Goal: Entertainment & Leisure: Browse casually

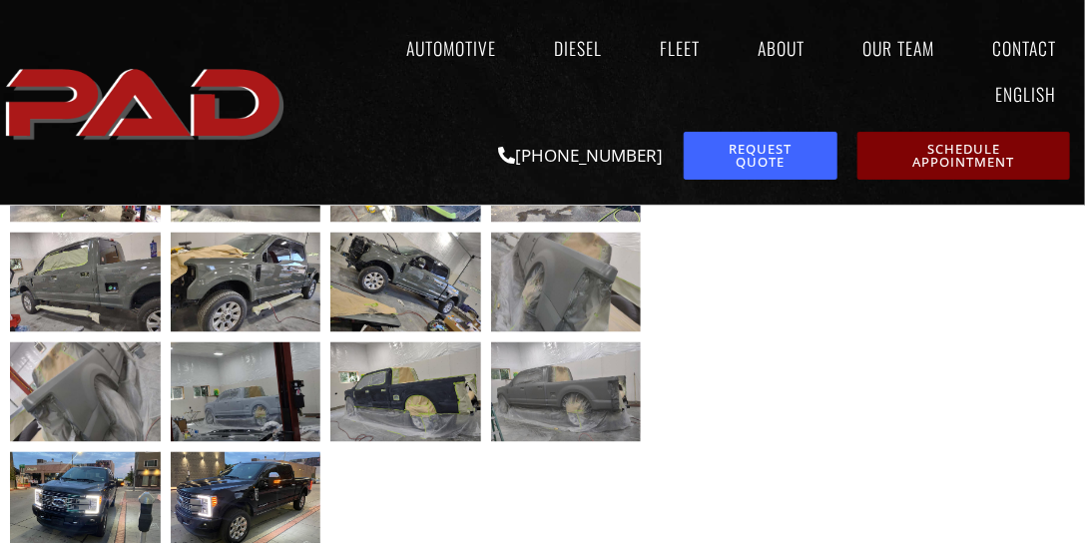
scroll to position [977, 0]
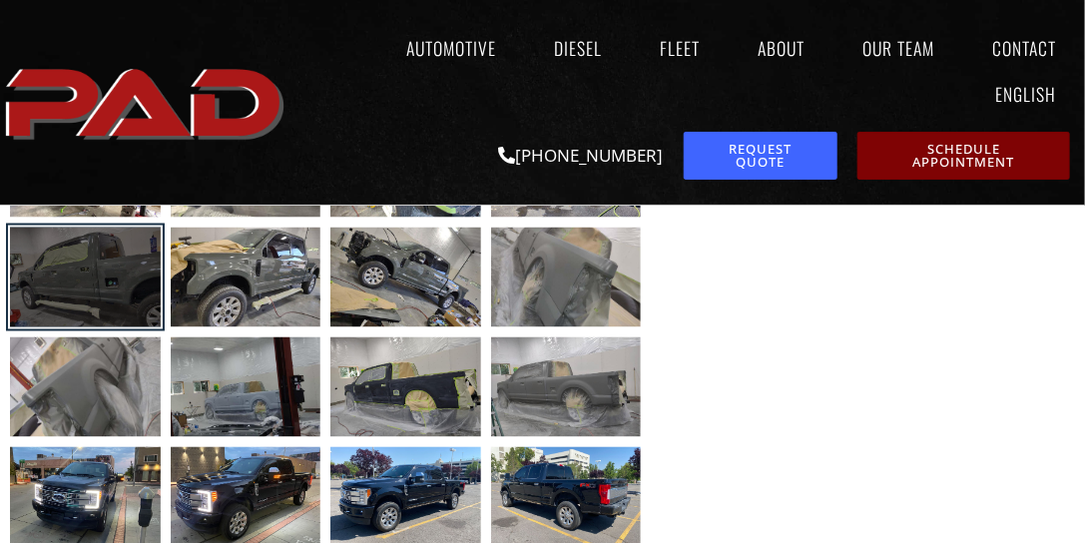
click at [100, 296] on div at bounding box center [85, 278] width 151 height 100
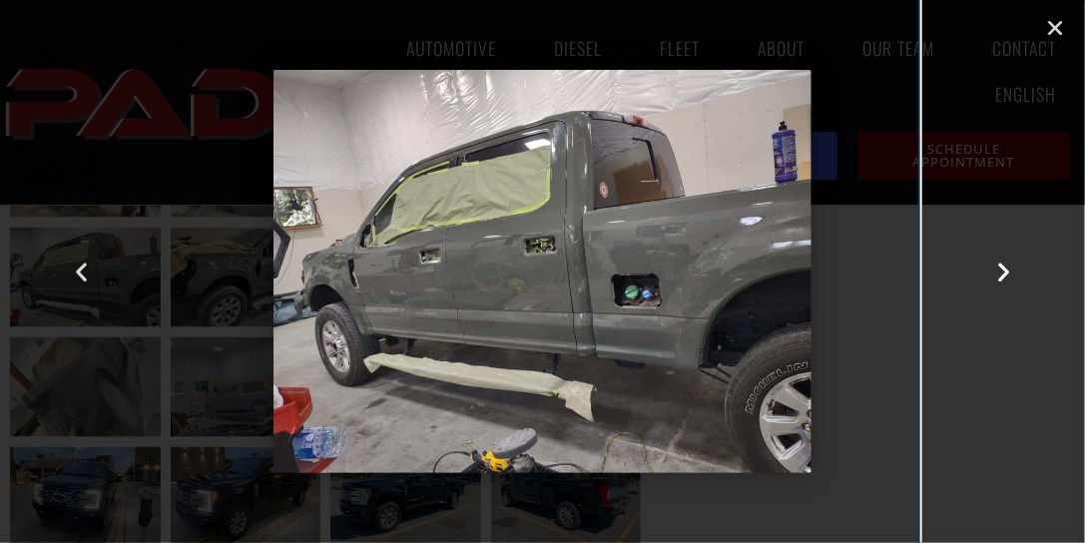
click at [1004, 264] on icon "Next slide" at bounding box center [1003, 272] width 25 height 25
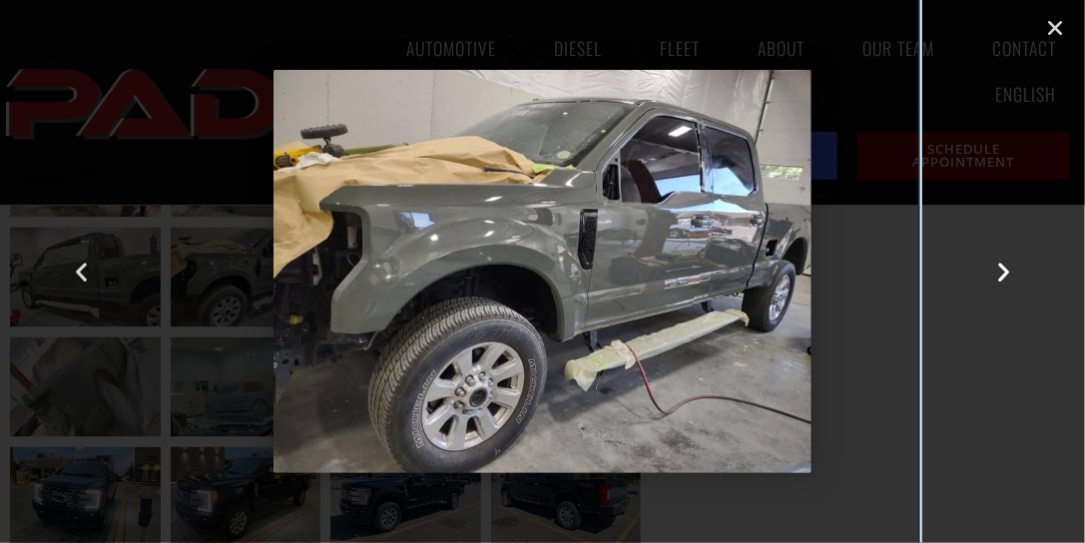
click at [1002, 268] on icon "Next slide" at bounding box center [1003, 272] width 25 height 25
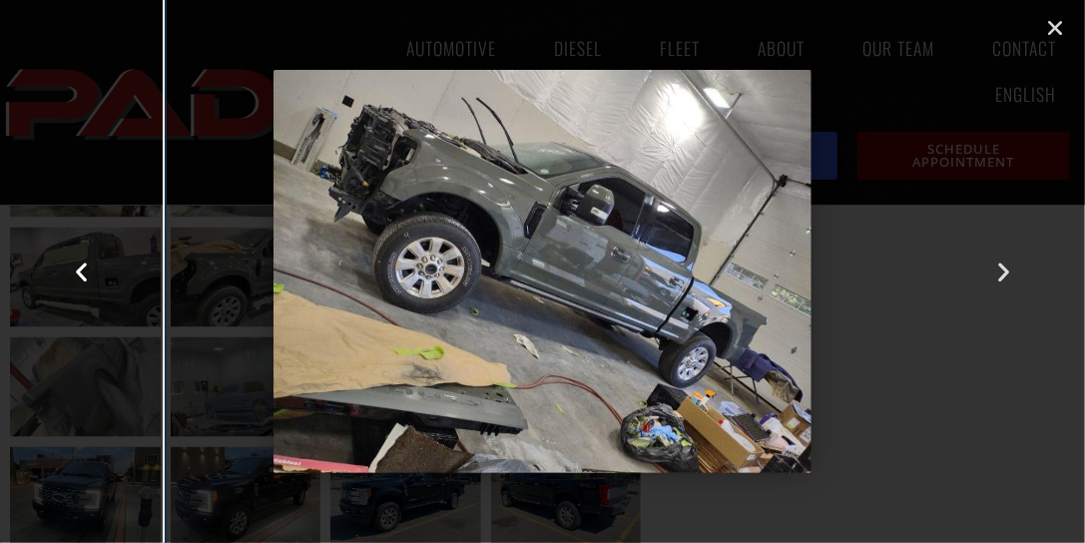
click at [78, 273] on icon "Previous slide" at bounding box center [81, 272] width 25 height 25
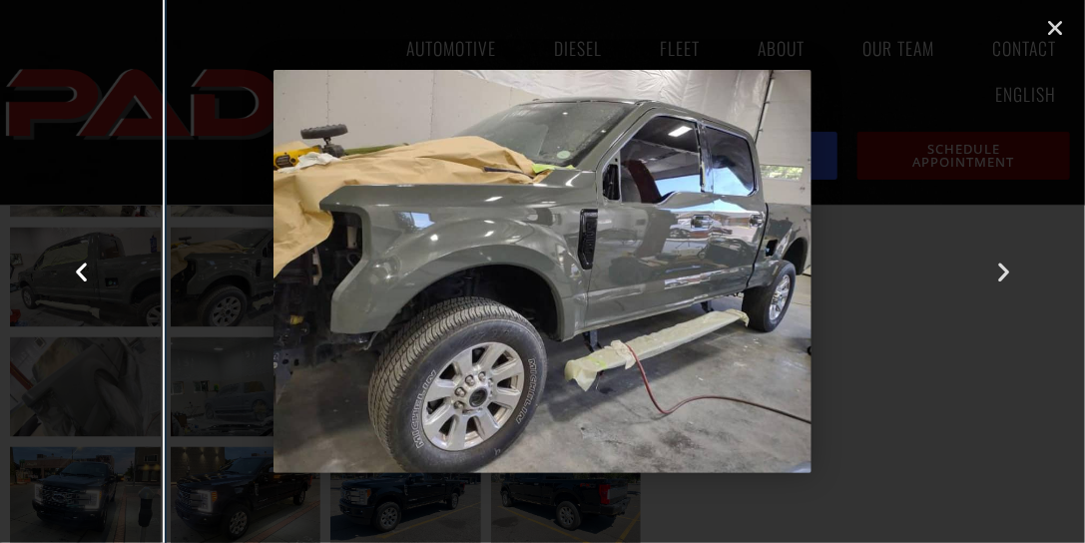
click at [78, 272] on icon "Previous slide" at bounding box center [81, 272] width 25 height 25
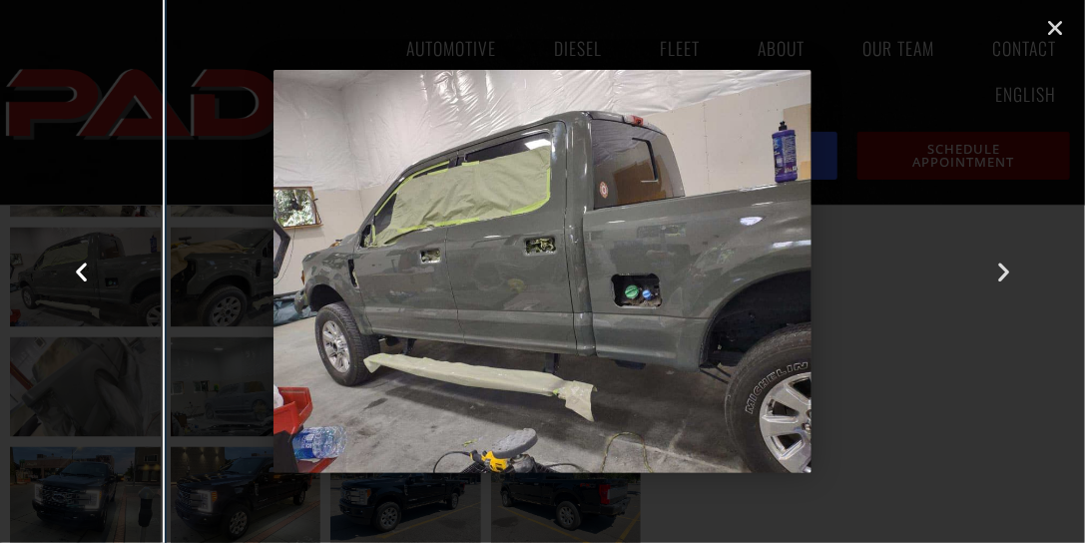
click at [78, 272] on icon "Previous slide" at bounding box center [81, 272] width 25 height 25
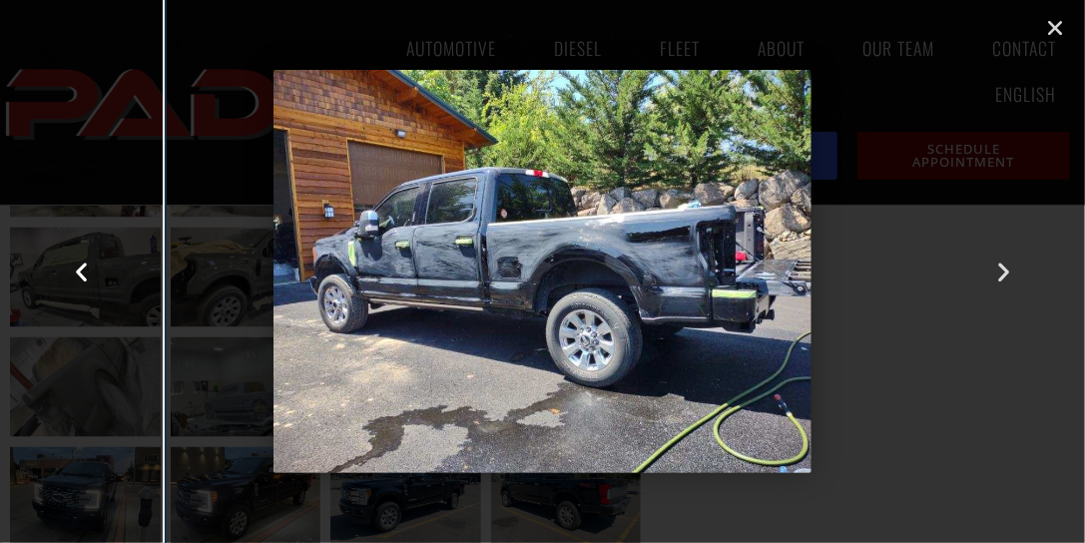
click at [79, 272] on icon "Previous slide" at bounding box center [81, 272] width 25 height 25
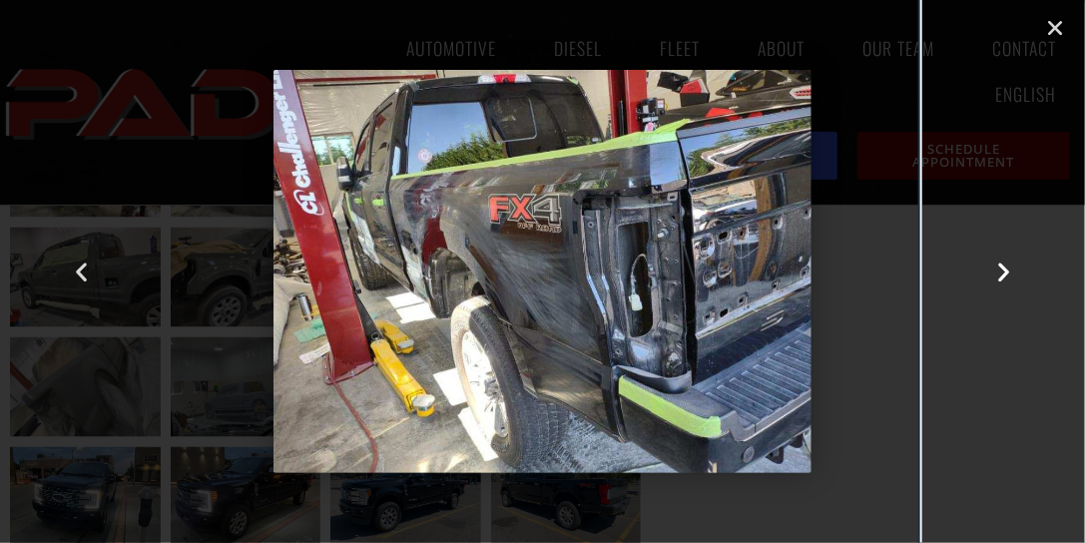
click at [1003, 268] on icon "Next slide" at bounding box center [1003, 272] width 25 height 25
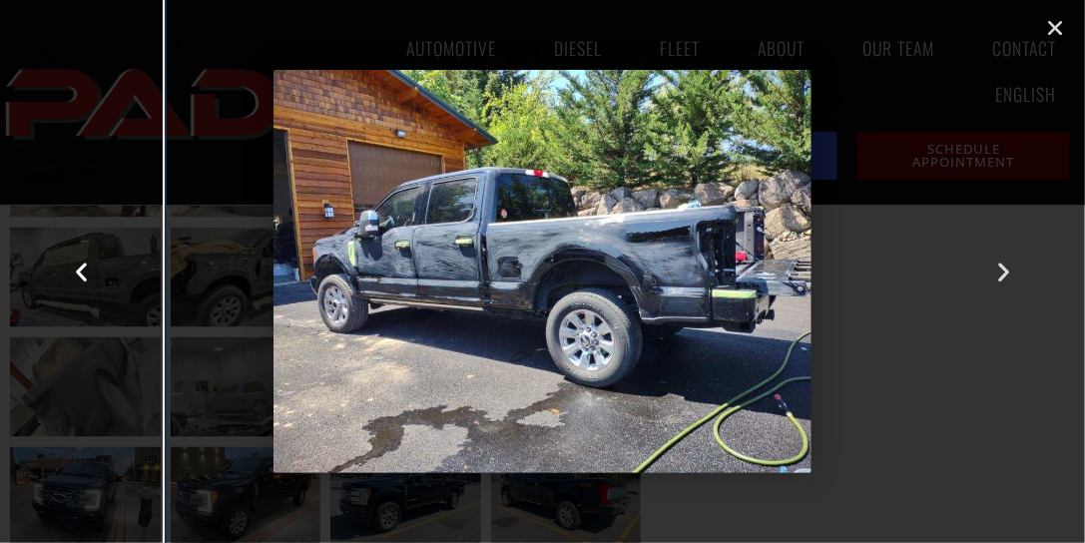
click at [80, 270] on icon "Previous slide" at bounding box center [81, 272] width 25 height 25
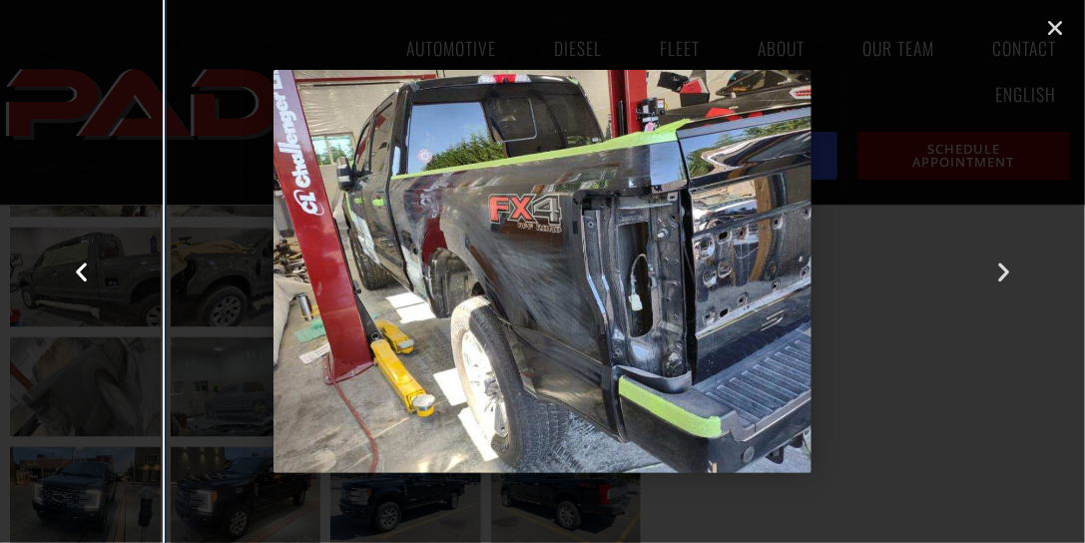
click at [80, 269] on icon "Previous slide" at bounding box center [81, 272] width 25 height 25
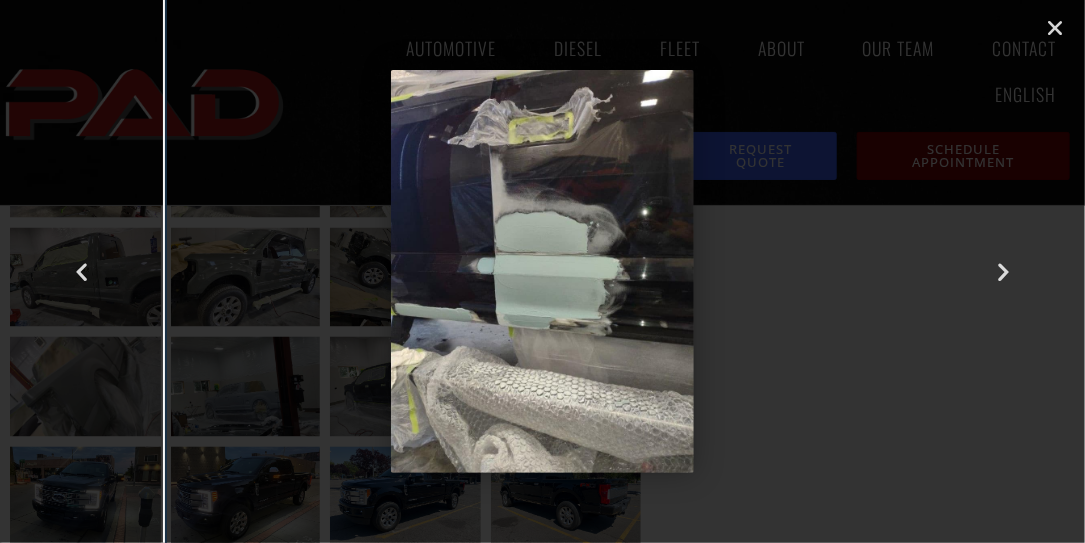
click at [585, 283] on img "10 / 53" at bounding box center [542, 271] width 302 height 403
click at [81, 272] on icon "Previous slide" at bounding box center [81, 272] width 25 height 25
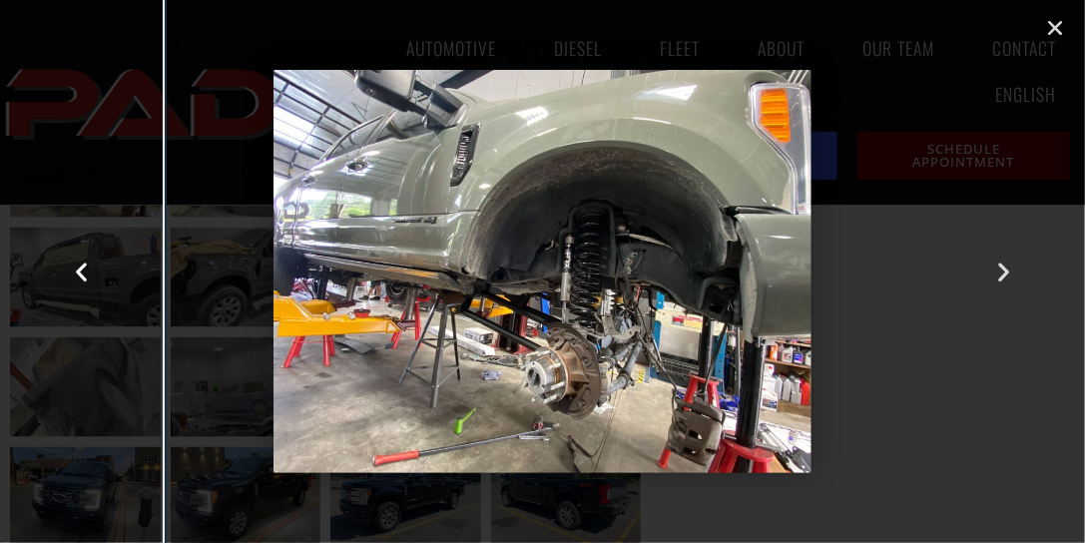
click at [76, 272] on icon "Previous slide" at bounding box center [81, 272] width 25 height 25
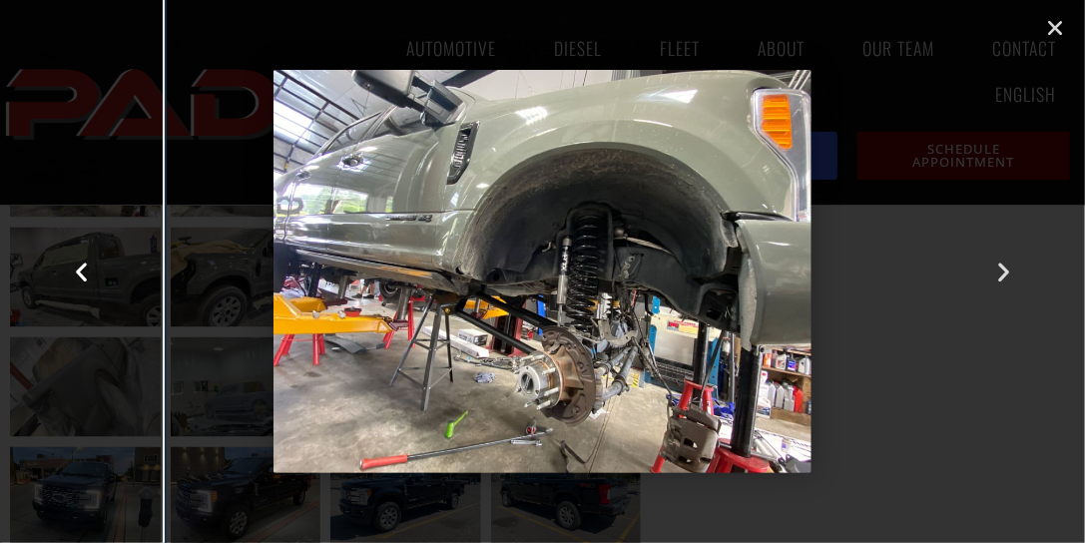
click at [89, 269] on icon "Previous slide" at bounding box center [81, 272] width 25 height 25
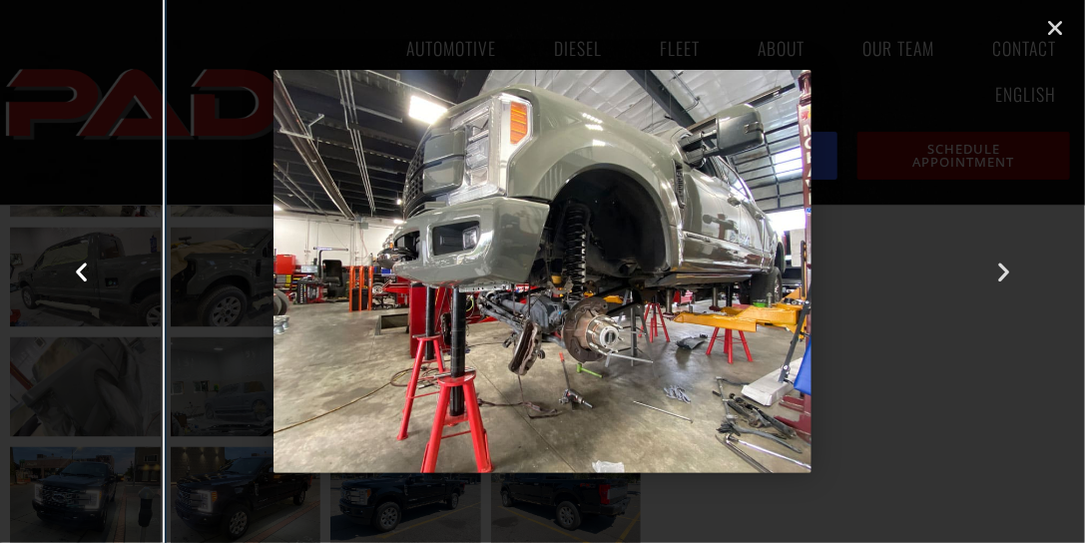
click at [86, 272] on icon "Previous slide" at bounding box center [81, 272] width 25 height 25
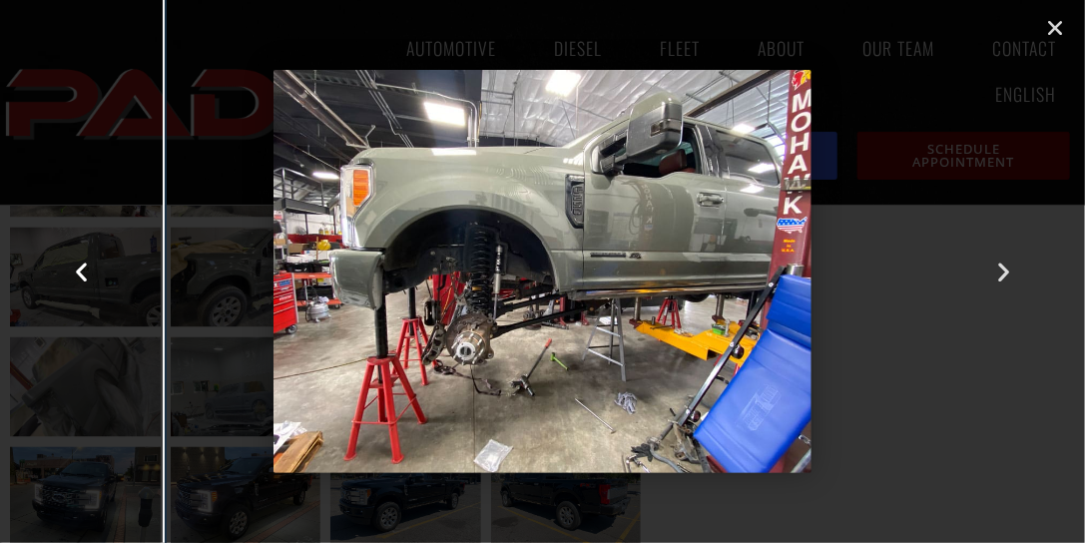
click at [86, 272] on icon "Previous slide" at bounding box center [81, 272] width 25 height 25
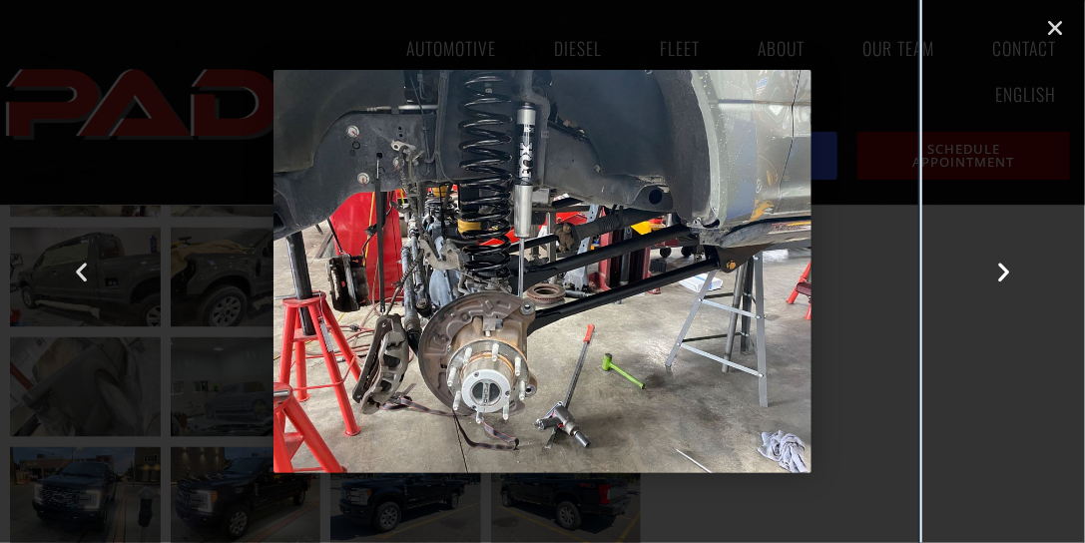
click at [999, 266] on icon "Next slide" at bounding box center [1003, 272] width 25 height 25
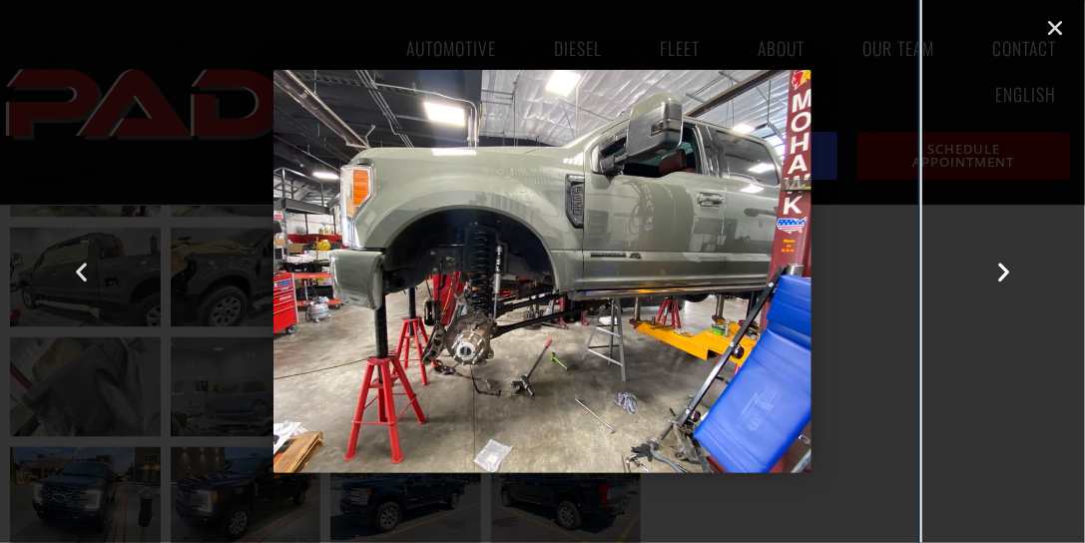
click at [1004, 267] on icon "Next slide" at bounding box center [1003, 272] width 25 height 25
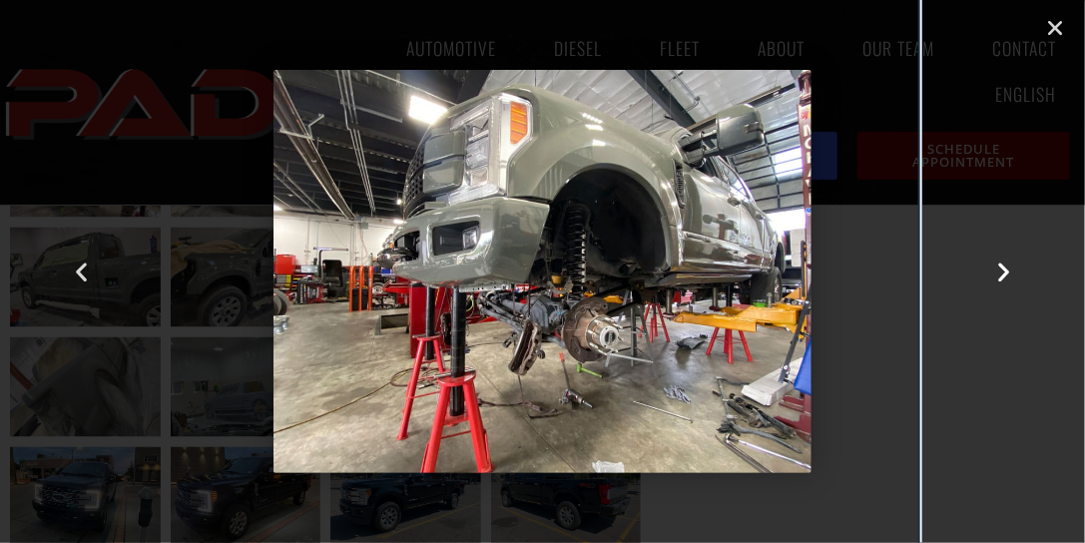
click at [997, 269] on icon "Next slide" at bounding box center [1003, 272] width 25 height 25
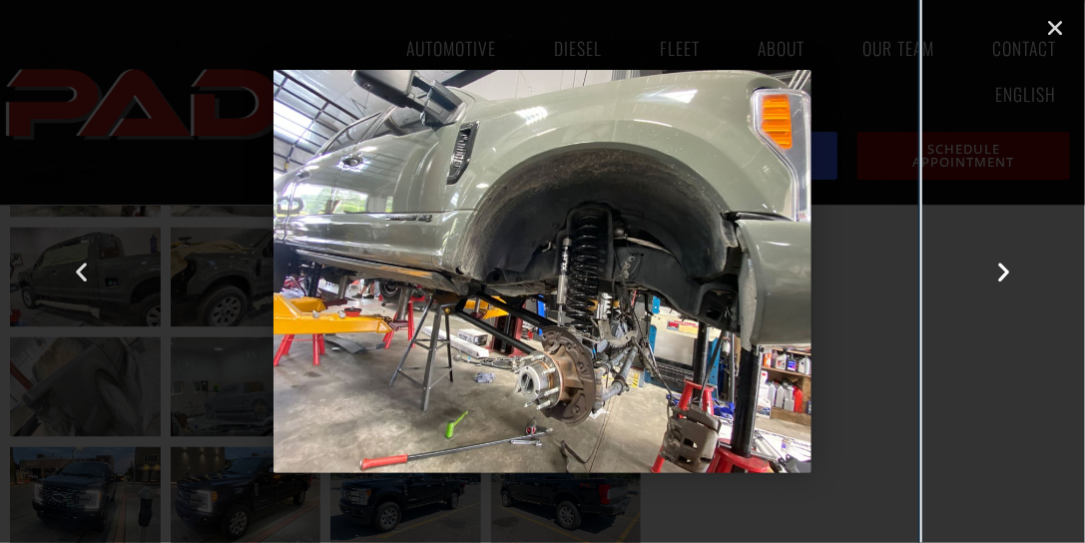
click at [997, 269] on icon "Next slide" at bounding box center [1003, 272] width 25 height 25
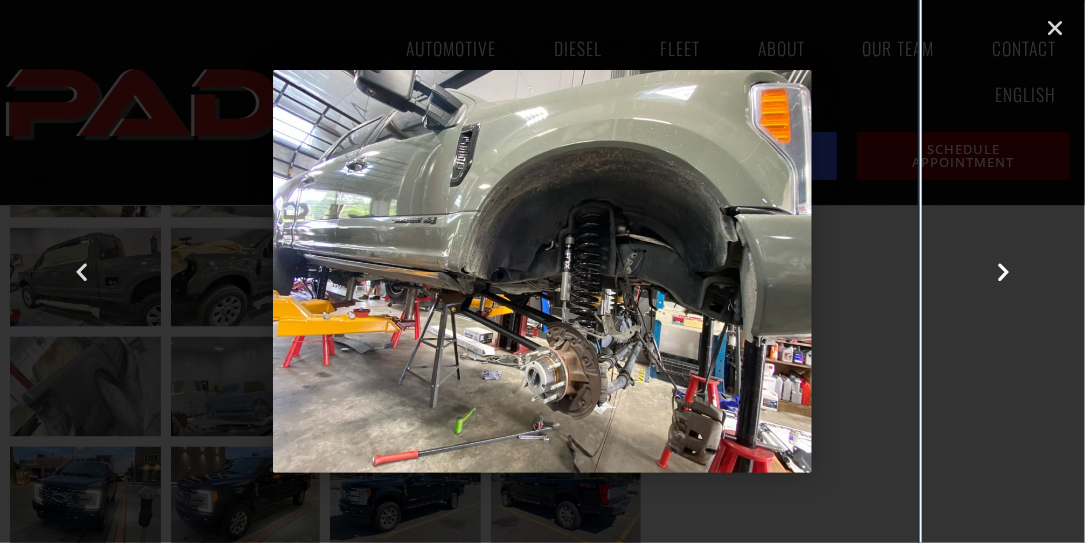
click at [997, 269] on icon "Next slide" at bounding box center [1003, 272] width 25 height 25
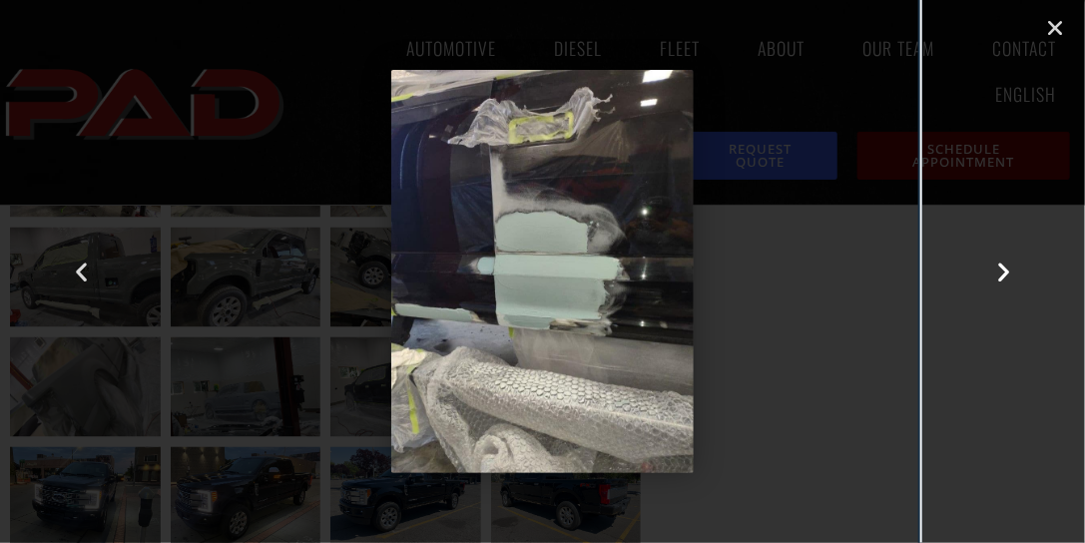
click at [997, 269] on icon "Next slide" at bounding box center [1003, 272] width 25 height 25
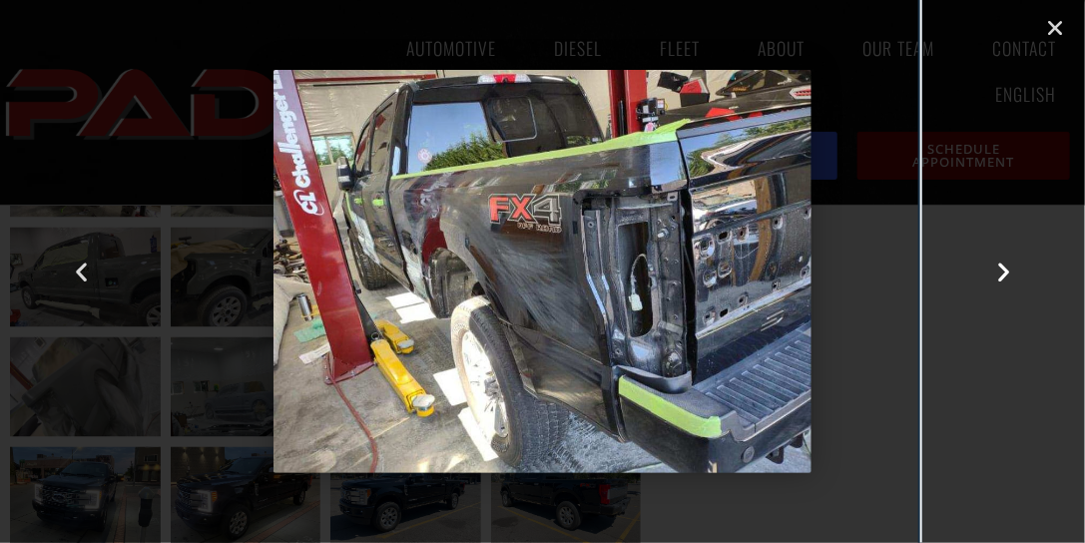
click at [997, 269] on icon "Next slide" at bounding box center [1003, 272] width 25 height 25
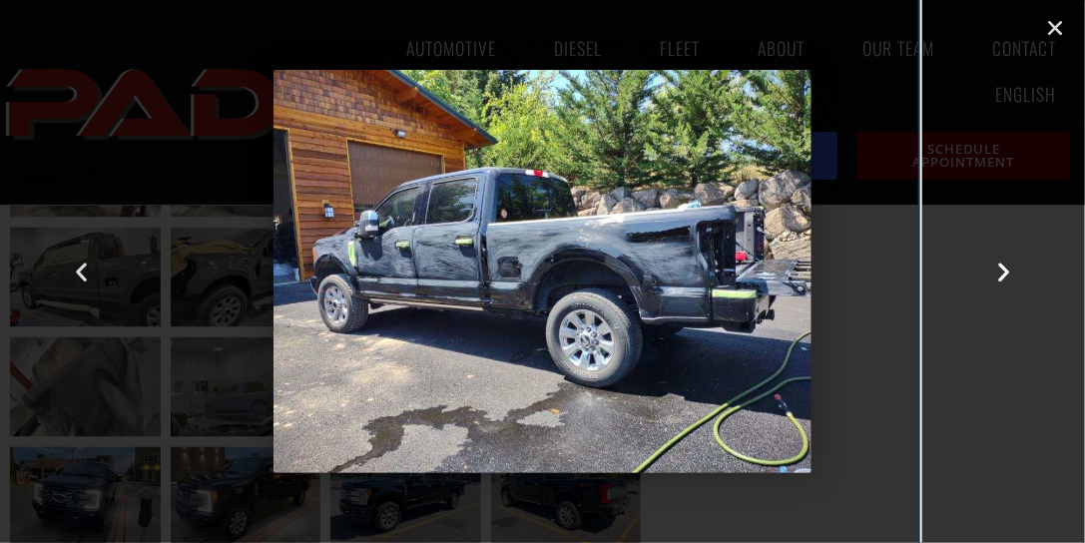
click at [997, 269] on icon "Next slide" at bounding box center [1003, 272] width 25 height 25
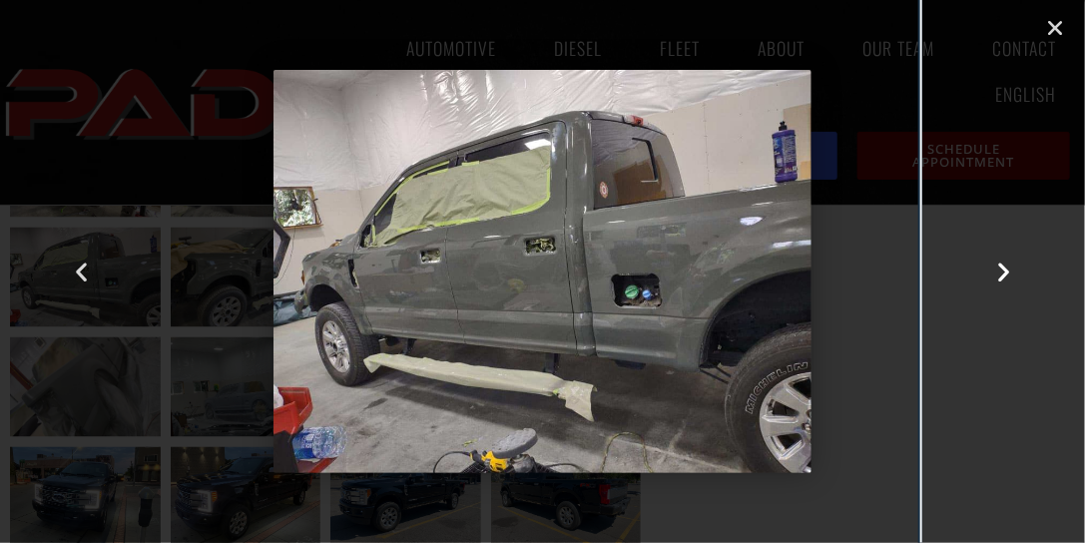
click at [997, 269] on icon "Next slide" at bounding box center [1003, 272] width 25 height 25
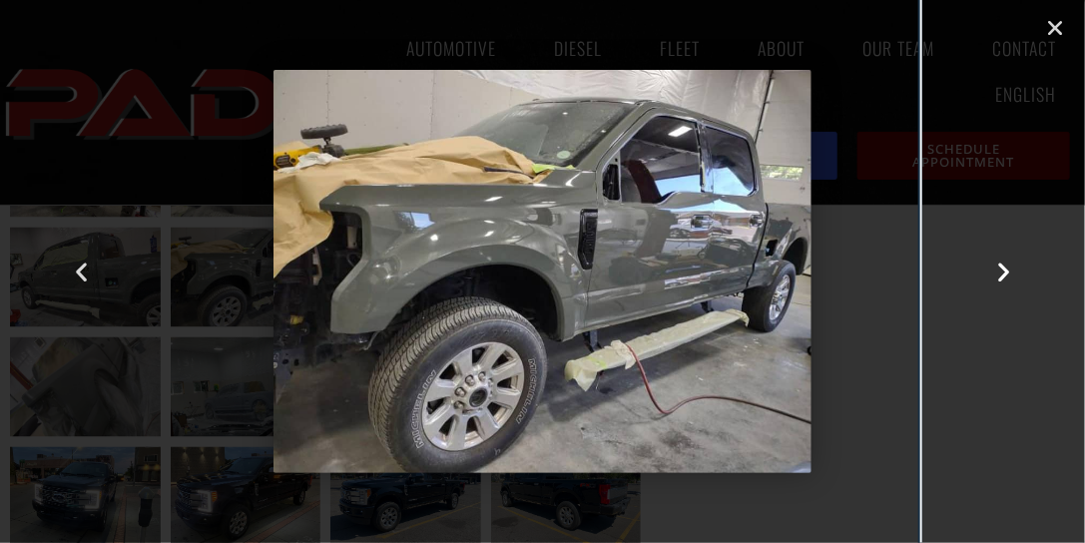
click at [997, 269] on icon "Next slide" at bounding box center [1003, 272] width 25 height 25
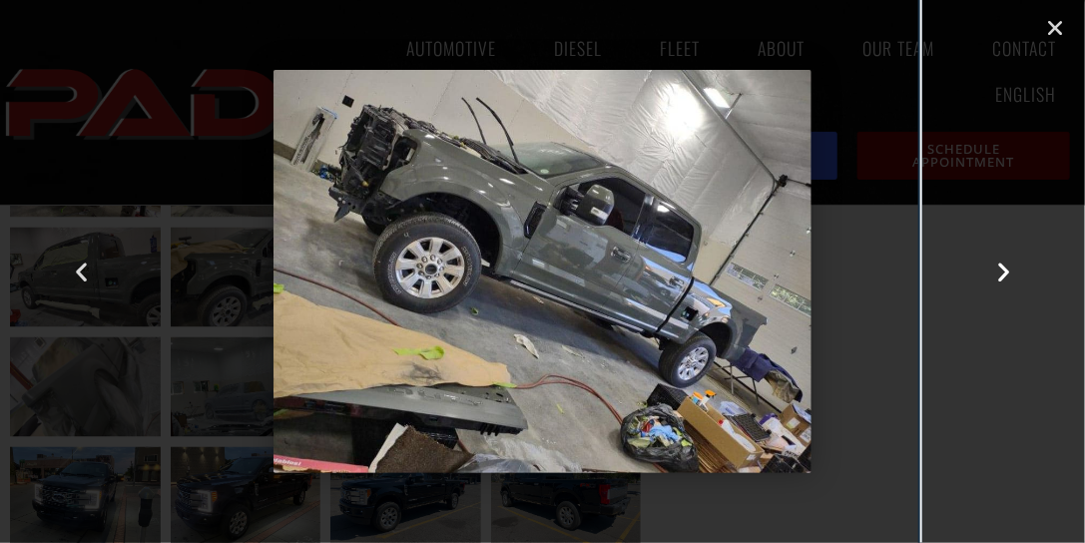
click at [997, 269] on icon "Next slide" at bounding box center [1003, 272] width 25 height 25
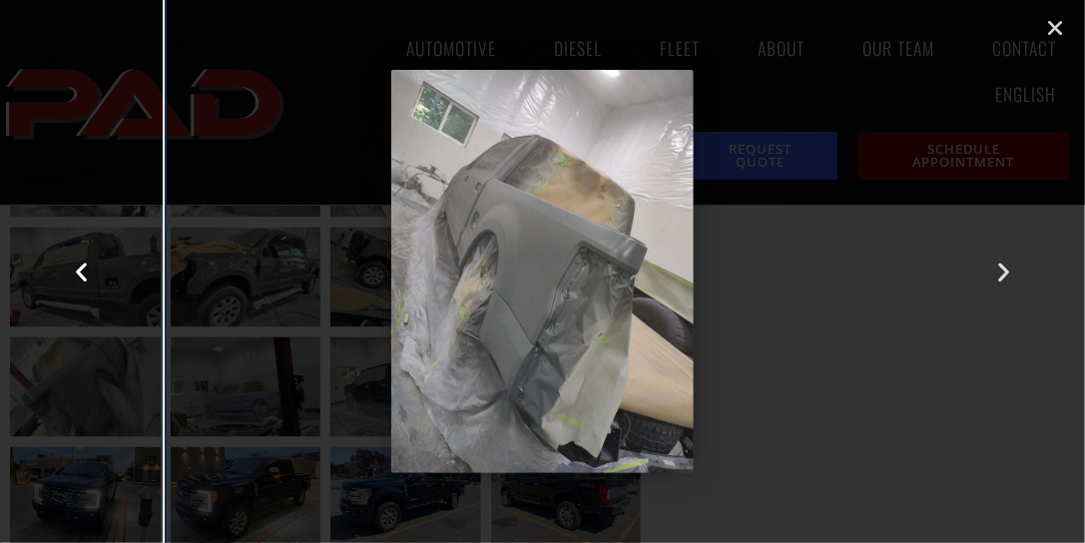
click at [76, 270] on icon "Previous slide" at bounding box center [81, 272] width 25 height 25
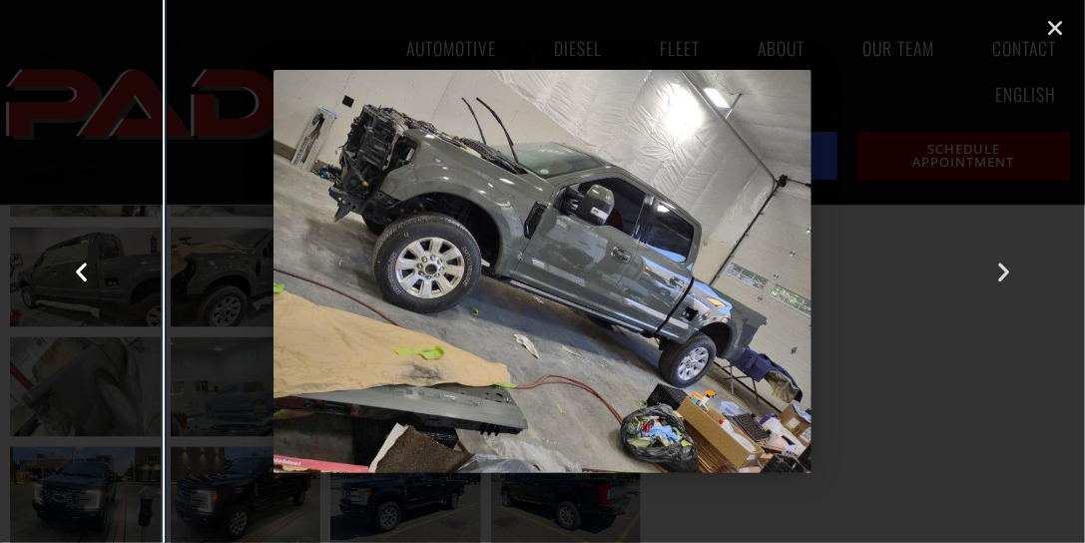
click at [78, 271] on icon "Previous slide" at bounding box center [81, 272] width 25 height 25
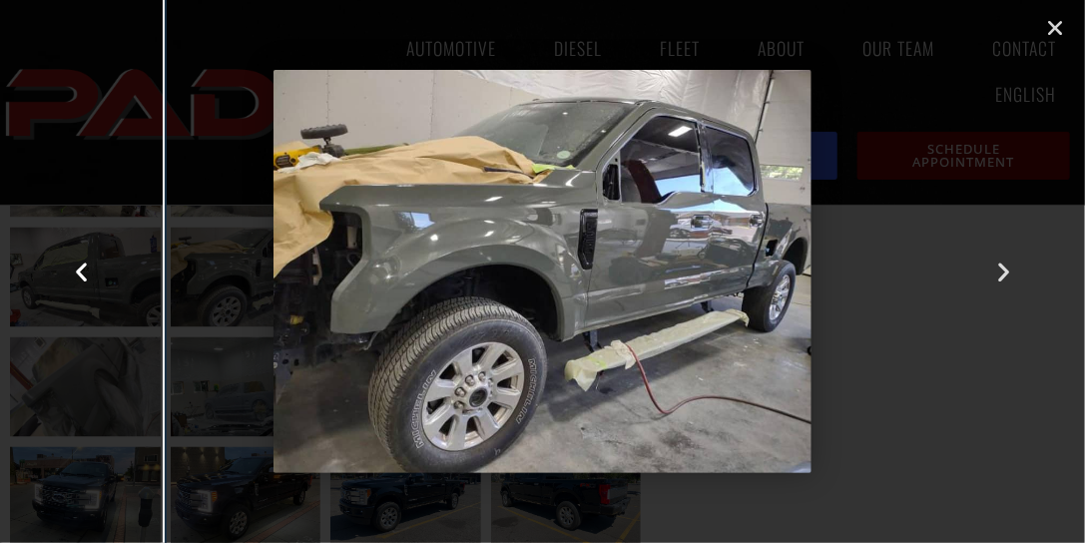
click at [78, 271] on icon "Previous slide" at bounding box center [81, 272] width 25 height 25
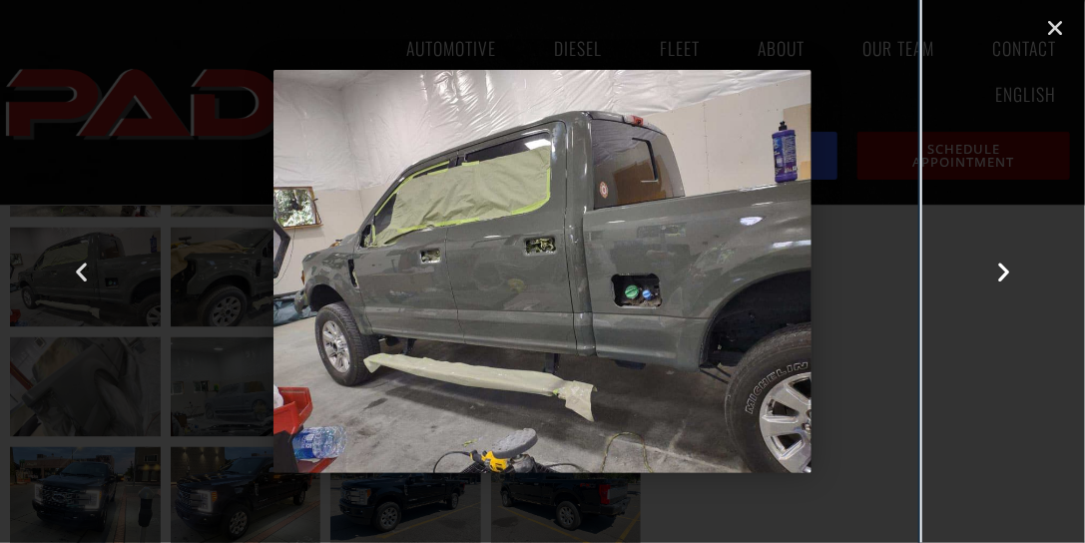
click at [1004, 268] on icon "Next slide" at bounding box center [1003, 272] width 25 height 25
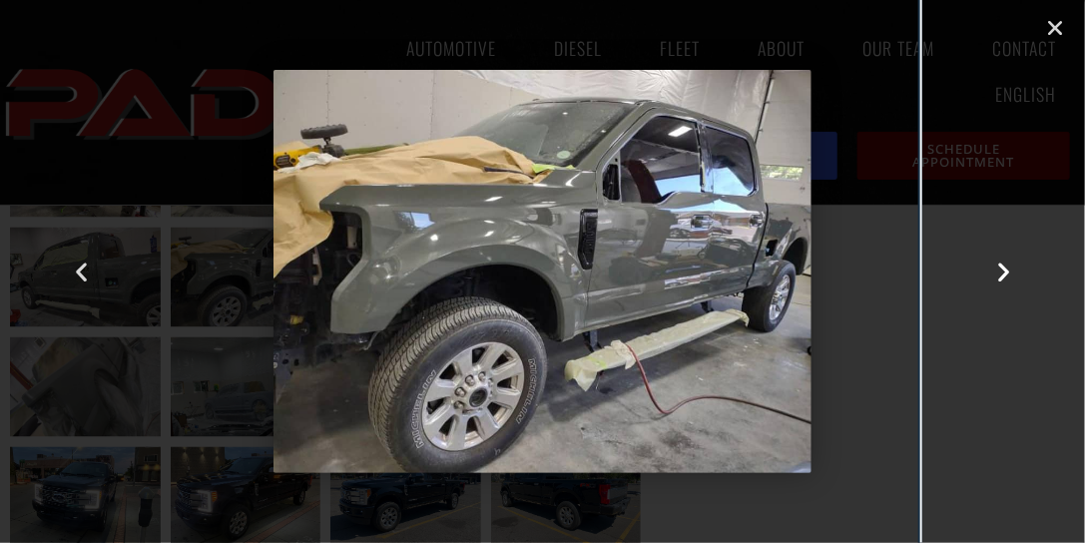
click at [1004, 268] on icon "Next slide" at bounding box center [1003, 272] width 25 height 25
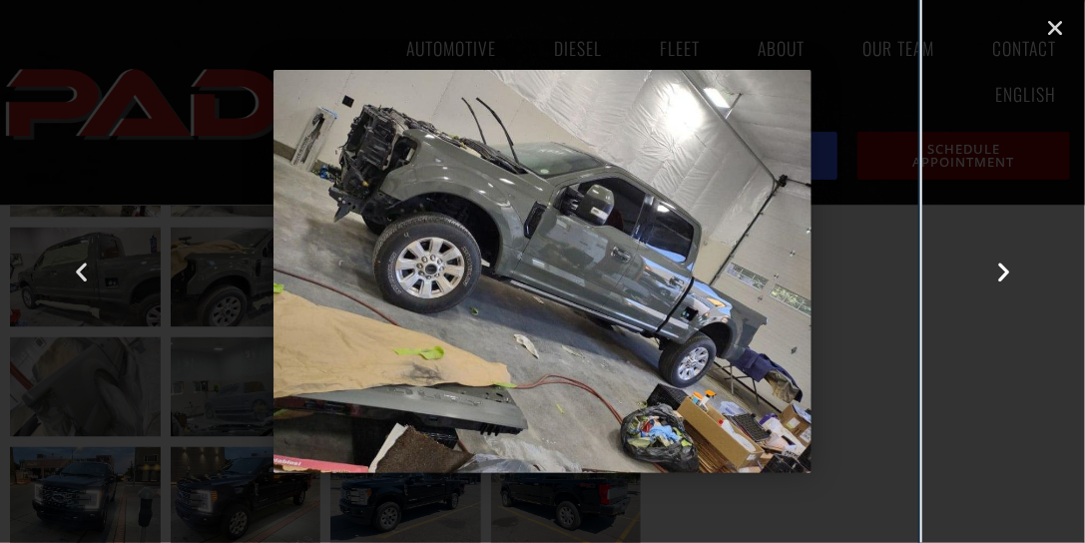
click at [1004, 268] on icon "Next slide" at bounding box center [1003, 272] width 25 height 25
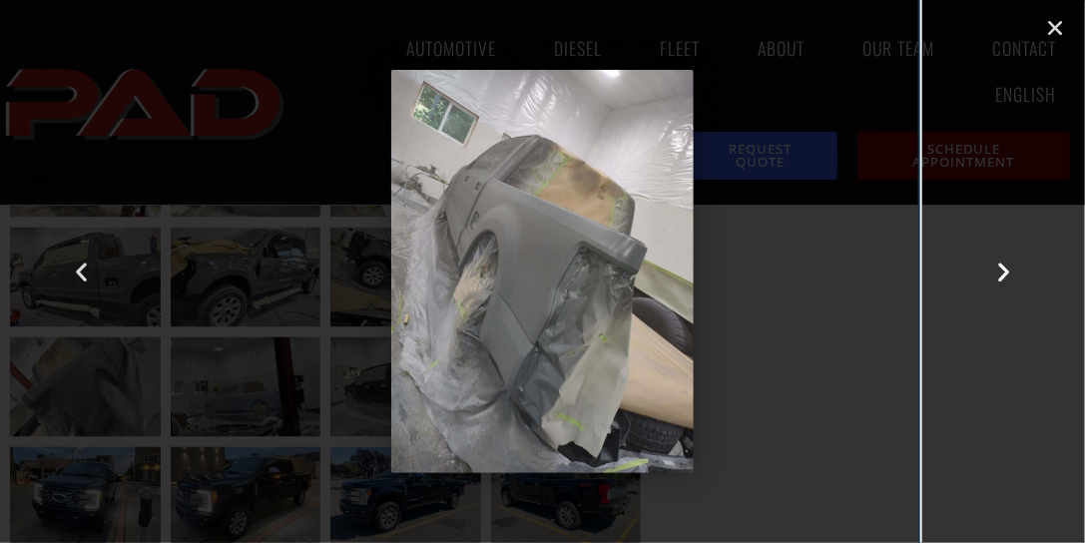
click at [1004, 268] on icon "Next slide" at bounding box center [1003, 272] width 25 height 25
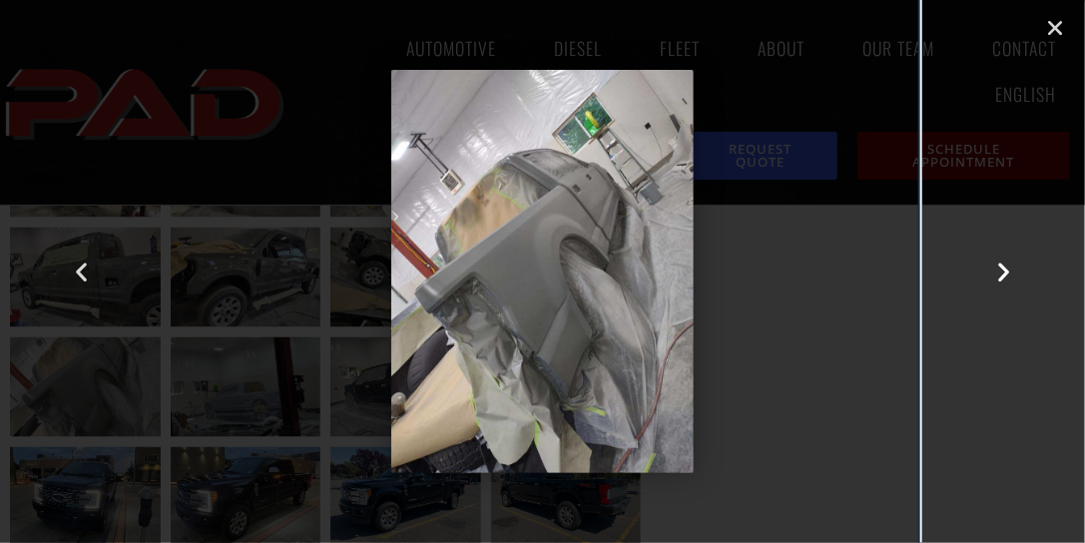
click at [1006, 271] on icon "Next slide" at bounding box center [1003, 272] width 25 height 25
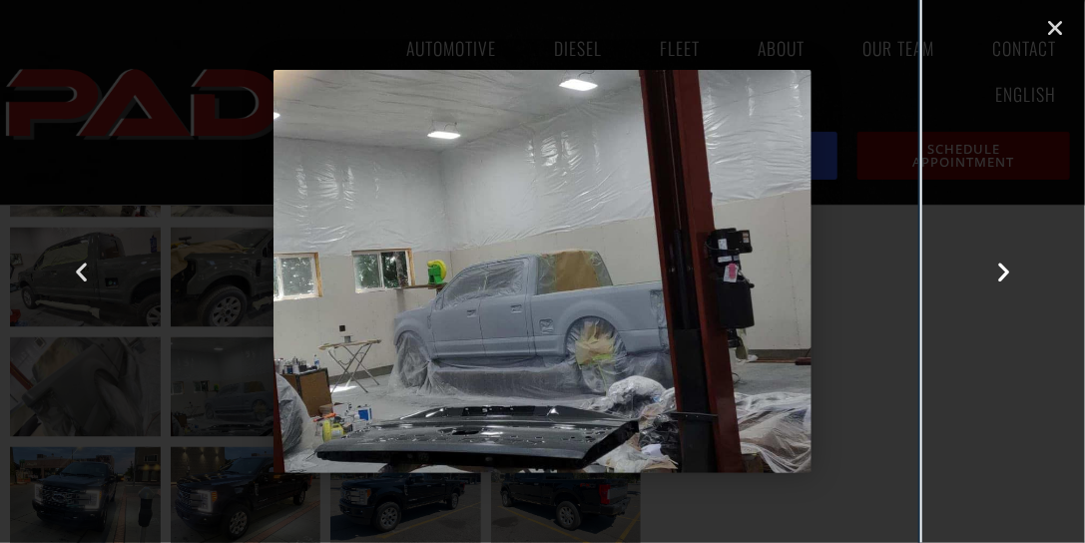
click at [1003, 271] on icon "Next slide" at bounding box center [1003, 272] width 25 height 25
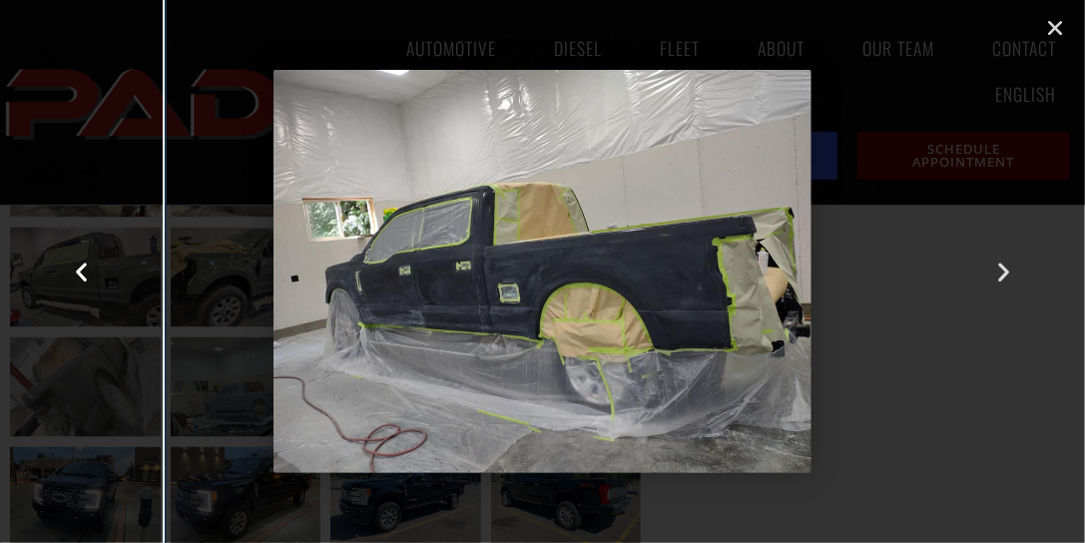
click at [80, 269] on icon "Previous slide" at bounding box center [81, 272] width 25 height 25
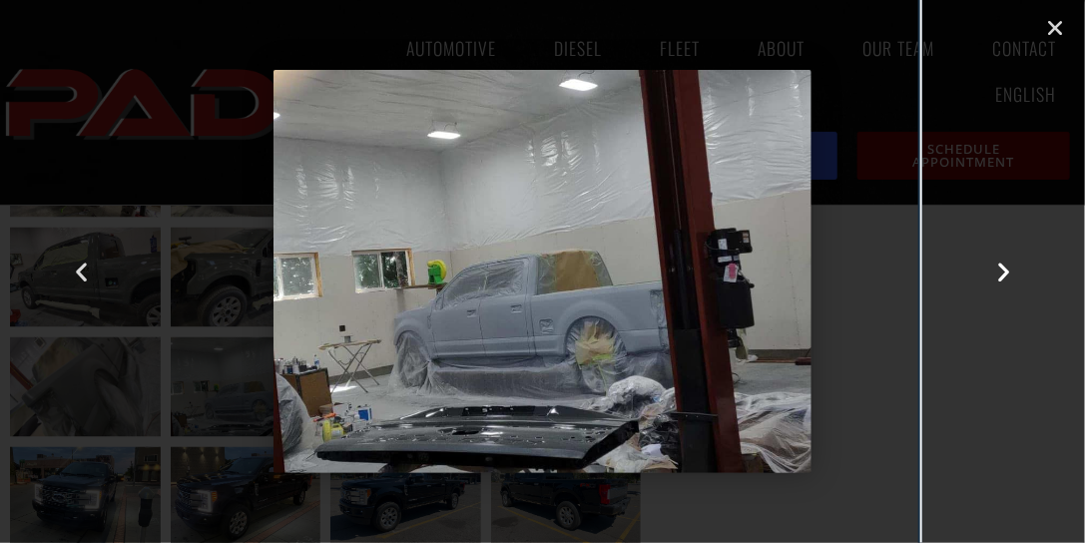
click at [1005, 269] on icon "Next slide" at bounding box center [1003, 272] width 25 height 25
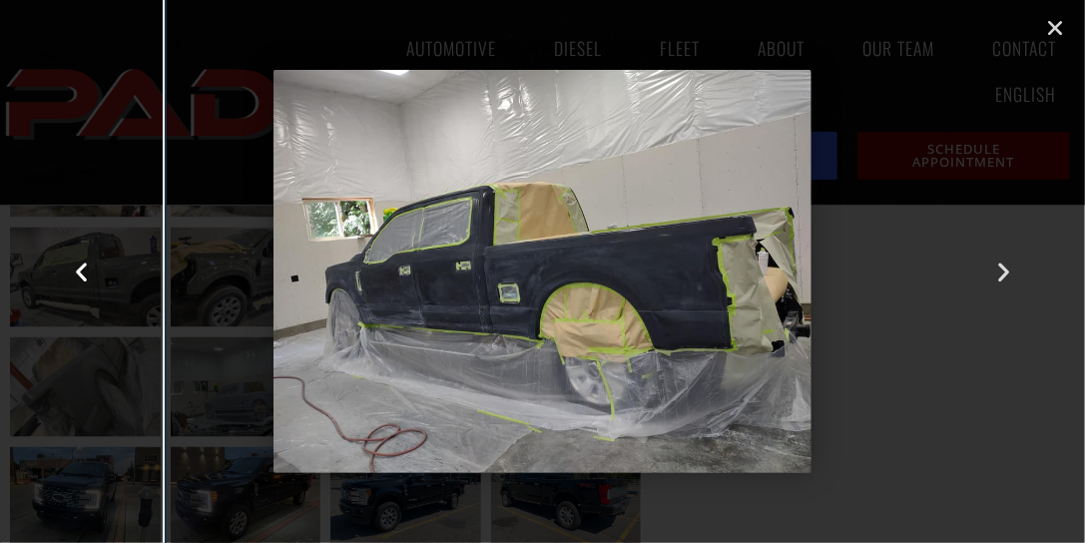
click at [77, 269] on icon "Previous slide" at bounding box center [81, 272] width 25 height 25
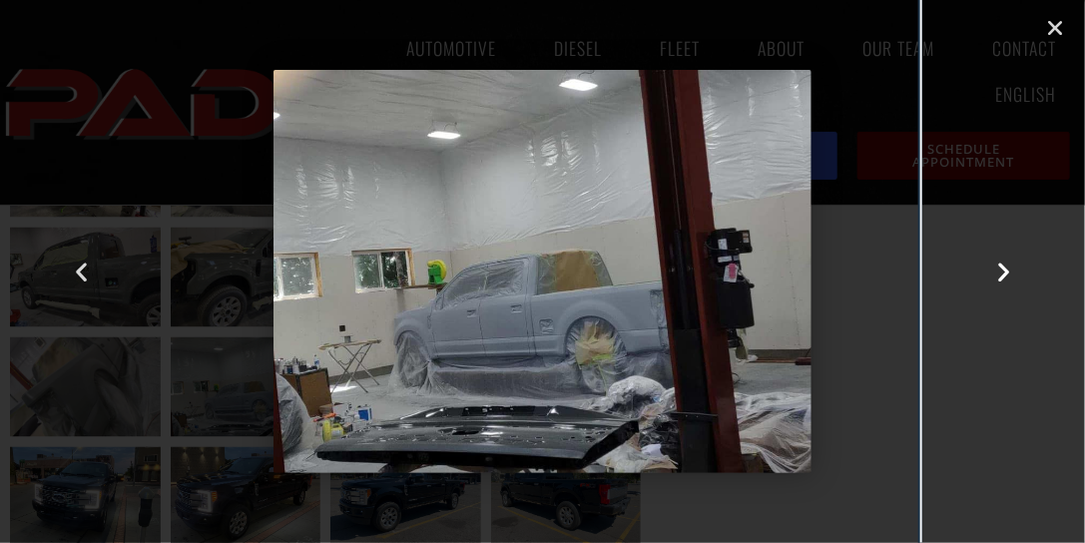
click at [1001, 269] on icon "Next slide" at bounding box center [1003, 272] width 25 height 25
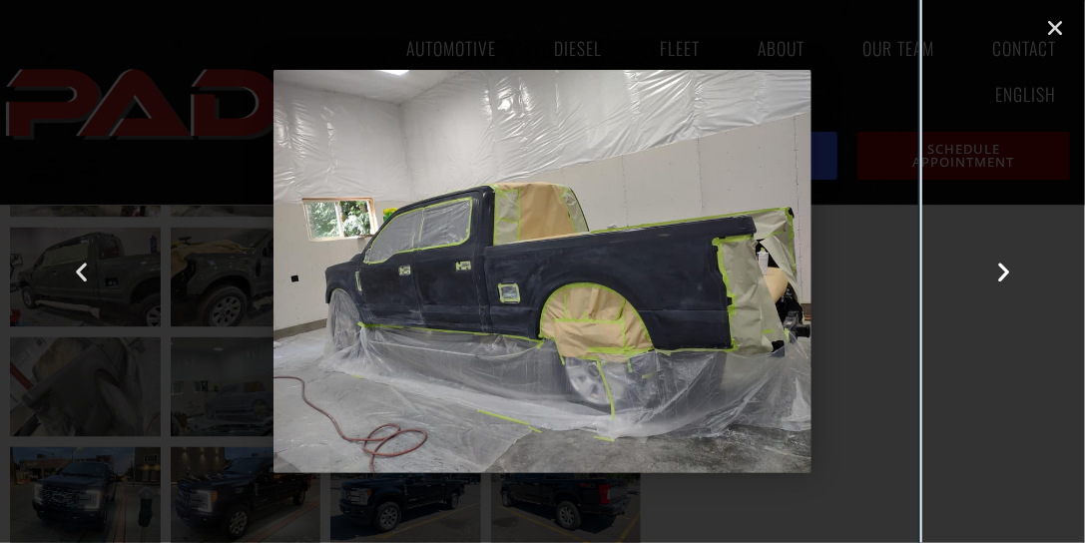
click at [1001, 269] on icon "Next slide" at bounding box center [1003, 272] width 25 height 25
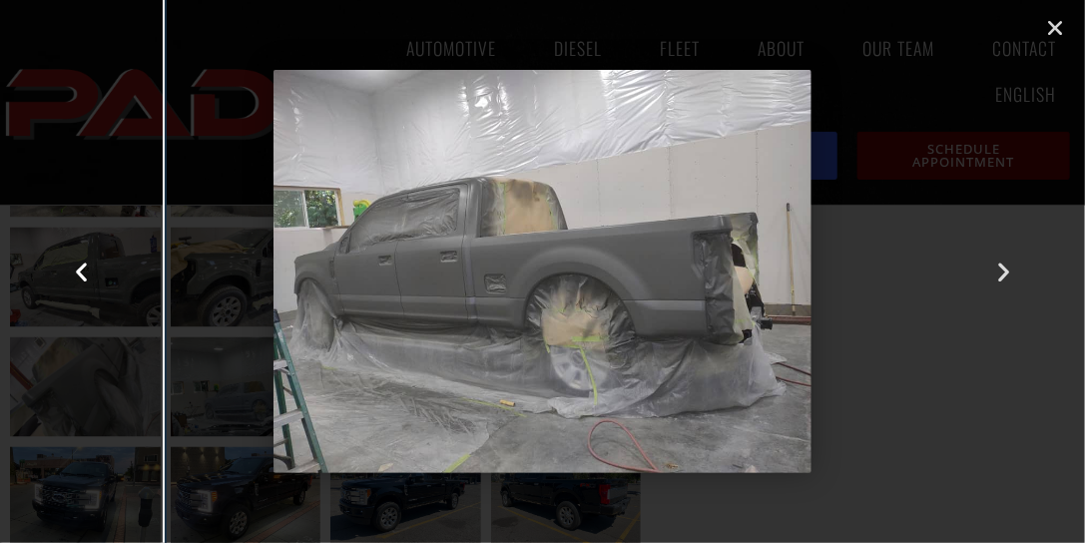
click at [79, 269] on icon "Previous slide" at bounding box center [81, 272] width 25 height 25
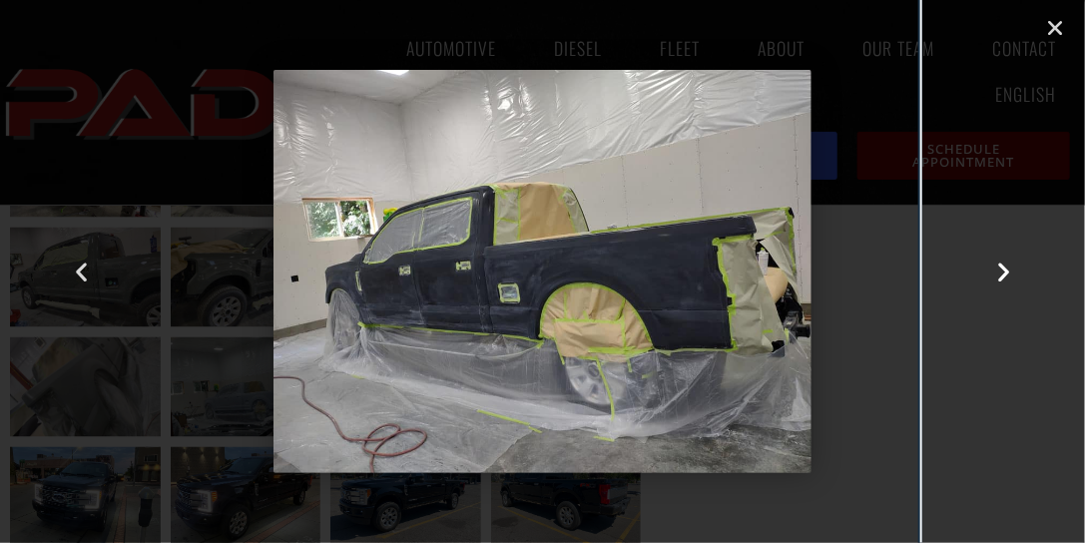
click at [1005, 269] on icon "Next slide" at bounding box center [1003, 272] width 25 height 25
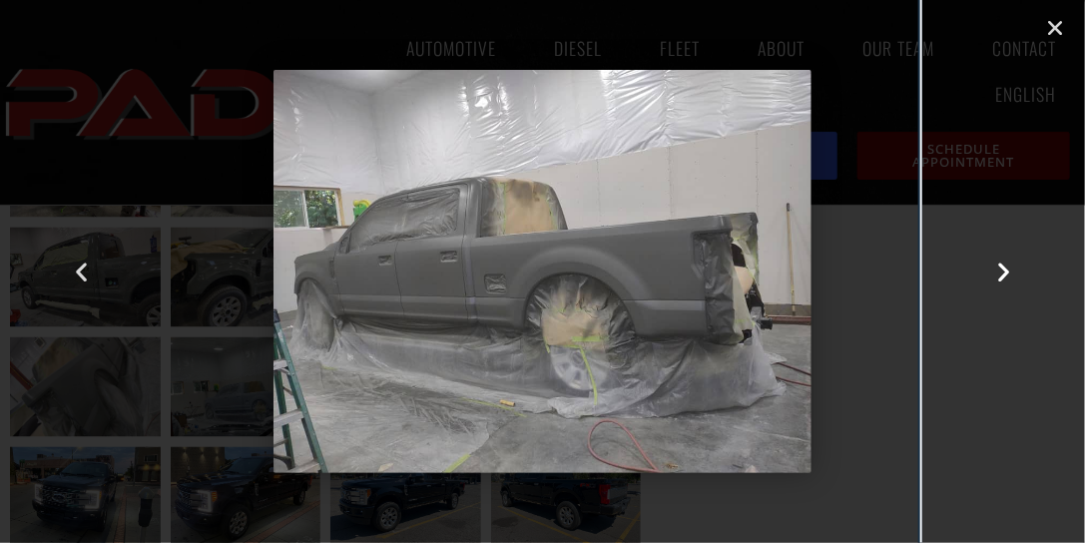
click at [1005, 269] on icon "Next slide" at bounding box center [1003, 272] width 25 height 25
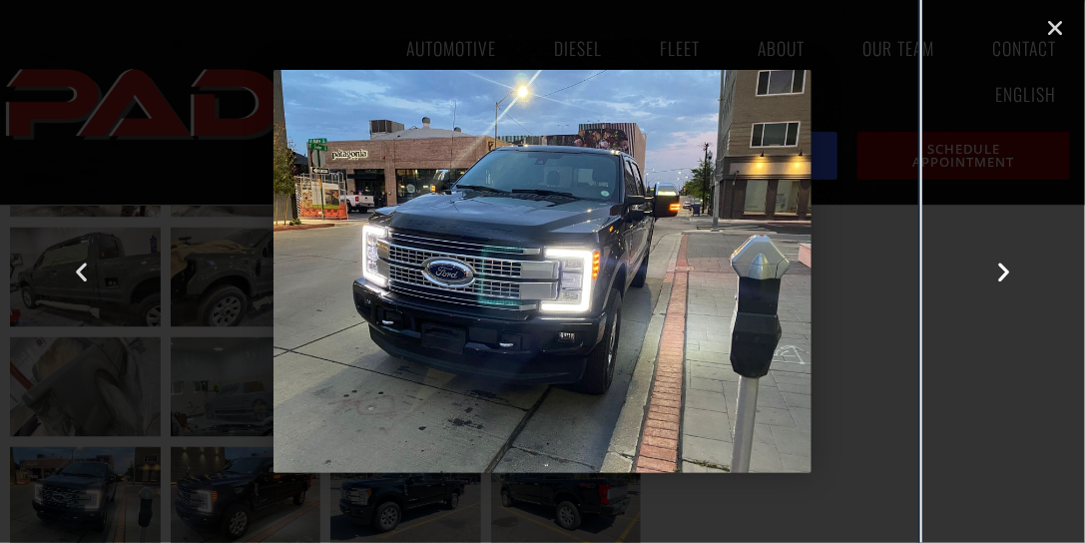
click at [1005, 269] on icon "Next slide" at bounding box center [1003, 272] width 25 height 25
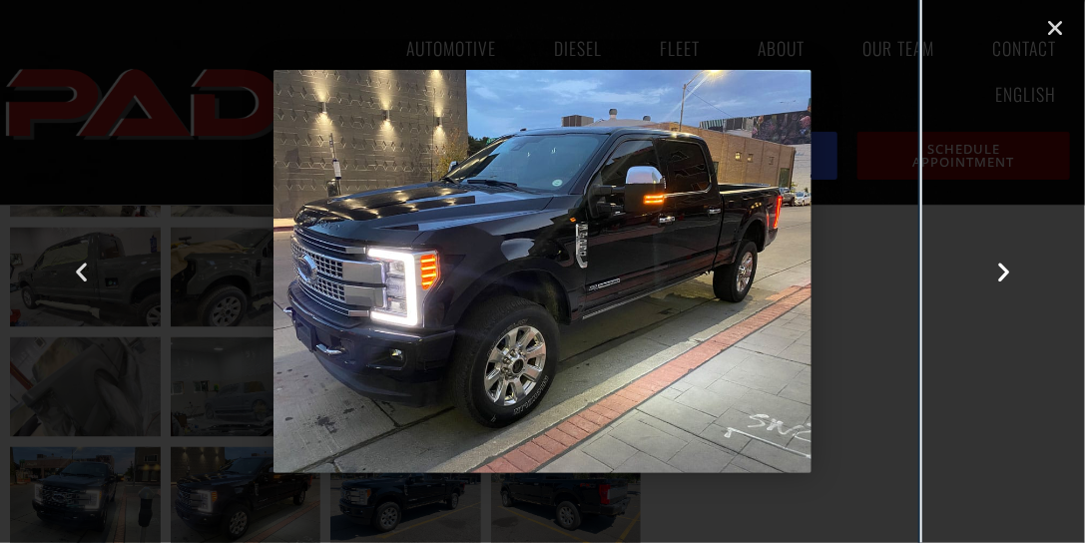
click at [1005, 269] on icon "Next slide" at bounding box center [1003, 272] width 25 height 25
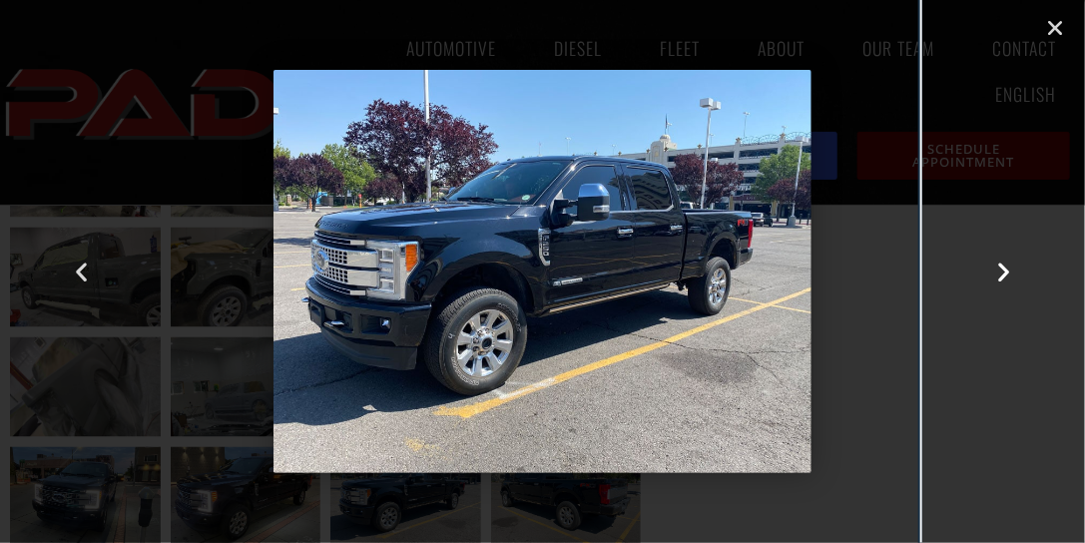
click at [1005, 269] on icon "Next slide" at bounding box center [1003, 272] width 25 height 25
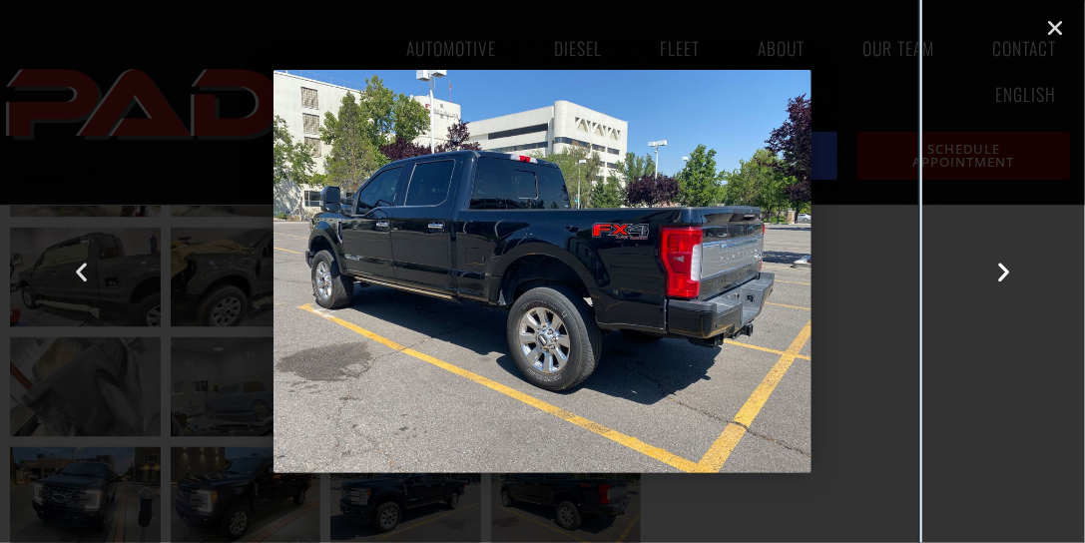
click at [1005, 269] on icon "Next slide" at bounding box center [1003, 272] width 25 height 25
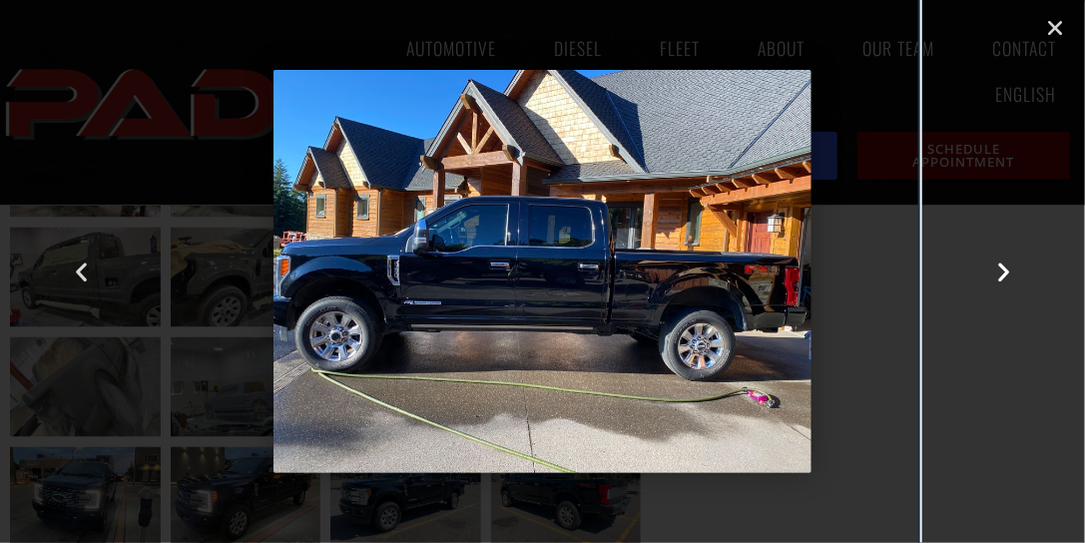
click at [1005, 269] on icon "Next slide" at bounding box center [1003, 272] width 25 height 25
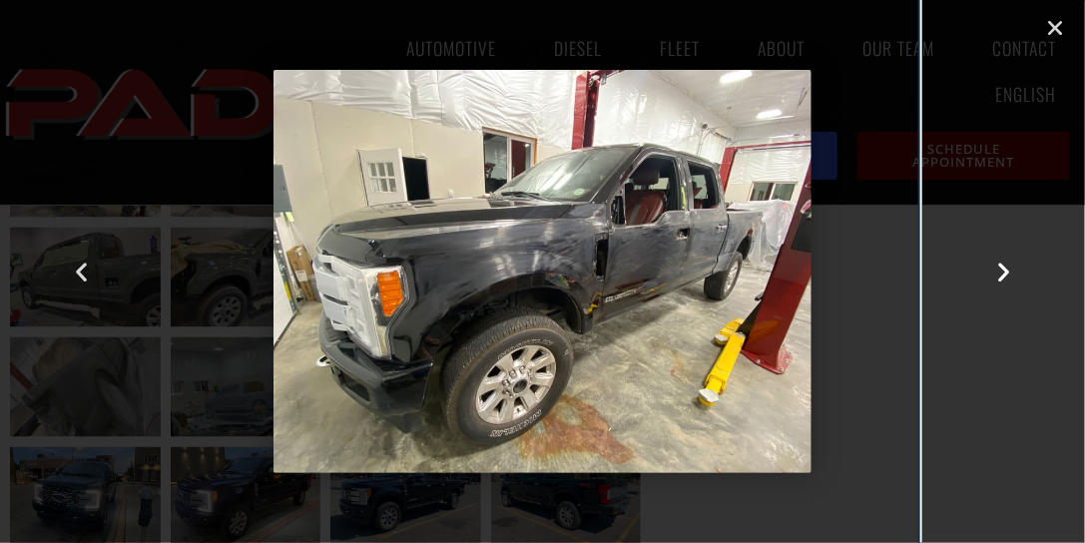
click at [1002, 270] on icon "Next slide" at bounding box center [1003, 272] width 25 height 25
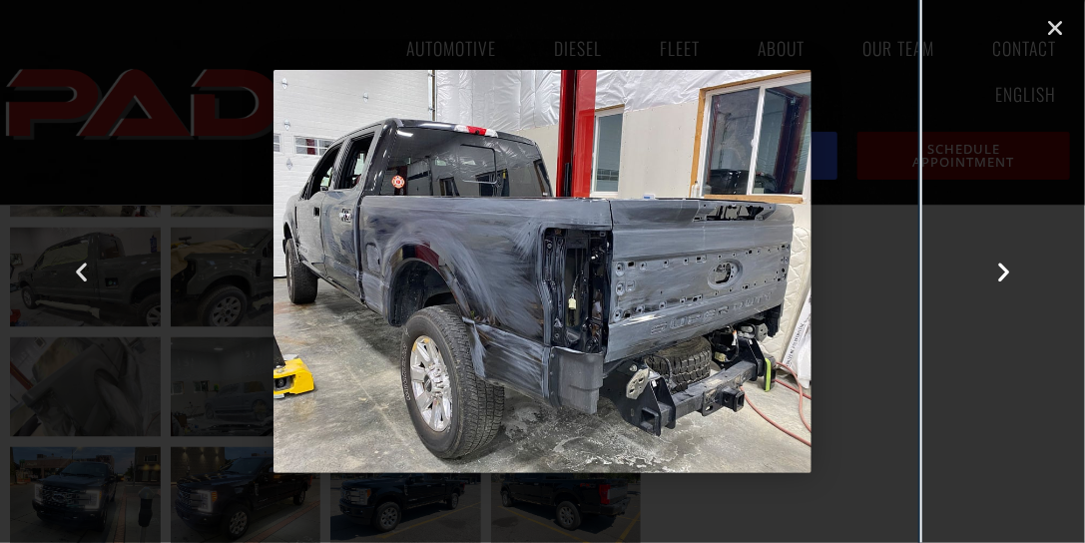
click at [1003, 273] on icon "Next slide" at bounding box center [1003, 272] width 25 height 25
click at [1002, 268] on icon "Next slide" at bounding box center [1003, 272] width 25 height 25
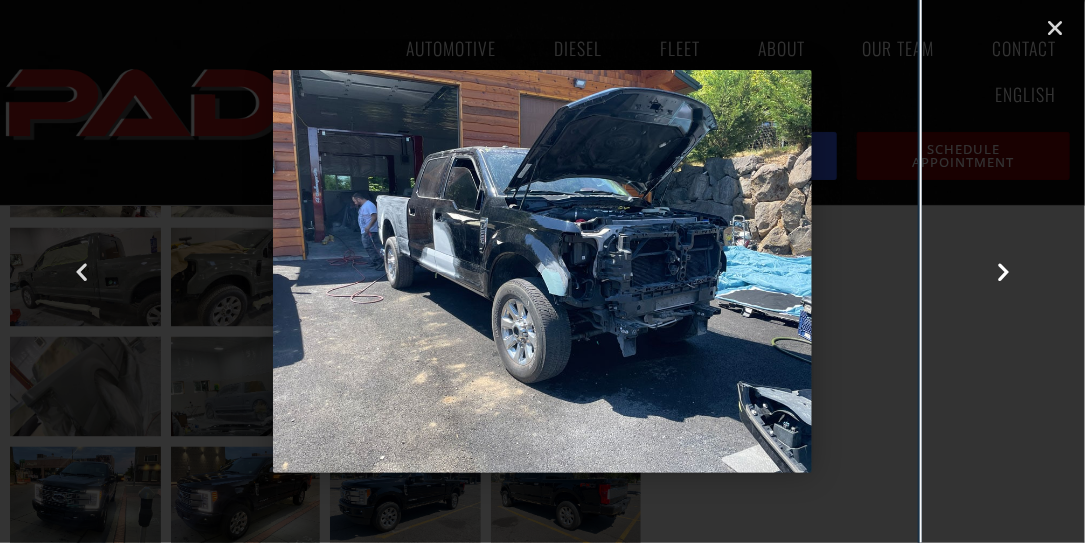
click at [999, 271] on icon "Next slide" at bounding box center [1003, 272] width 25 height 25
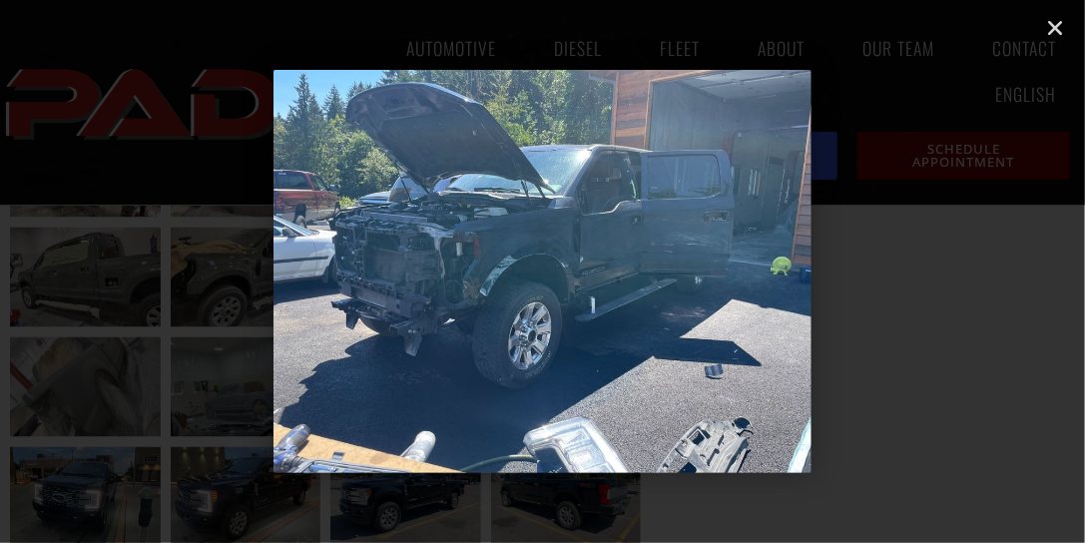
click at [999, 271] on icon "Next slide" at bounding box center [1003, 272] width 25 height 25
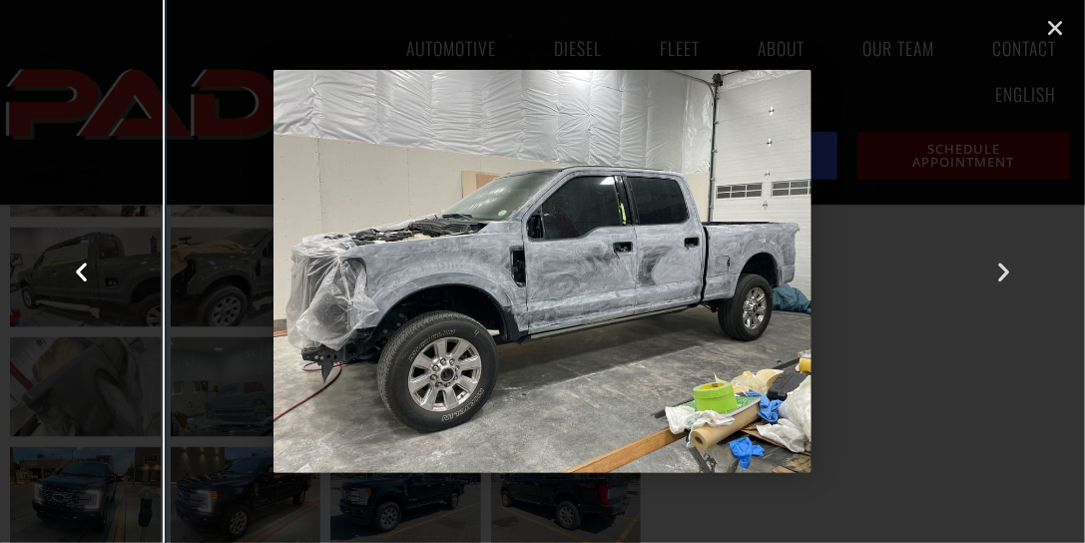
click at [83, 270] on icon "Previous slide" at bounding box center [81, 272] width 25 height 25
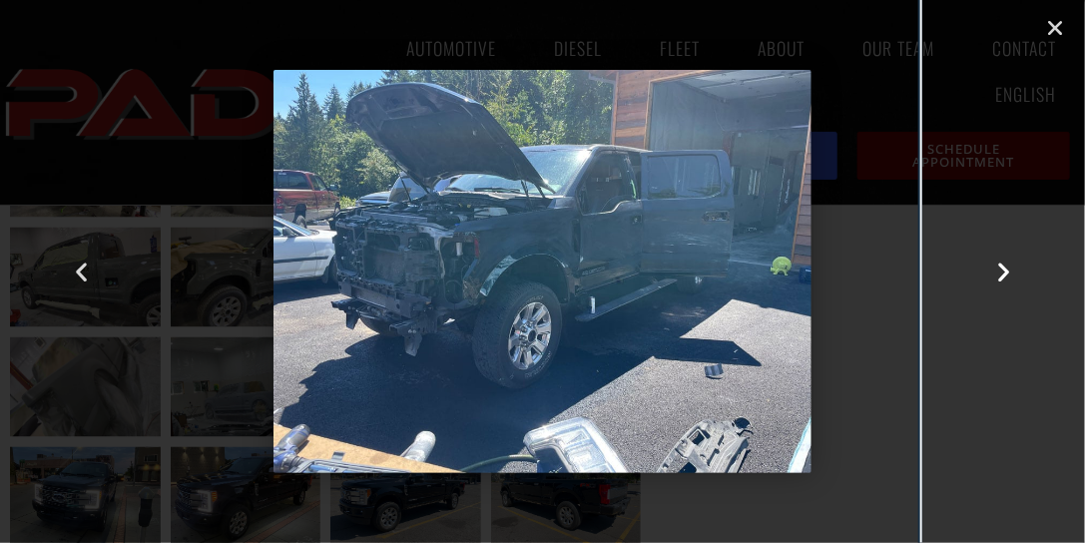
click at [1003, 270] on icon "Next slide" at bounding box center [1003, 272] width 25 height 25
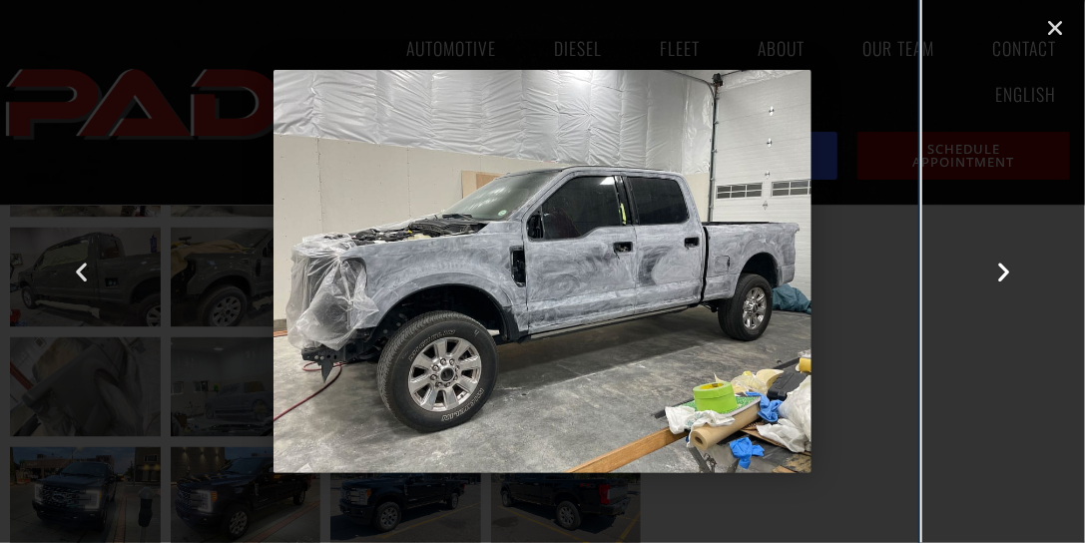
click at [1003, 268] on icon "Next slide" at bounding box center [1003, 272] width 25 height 25
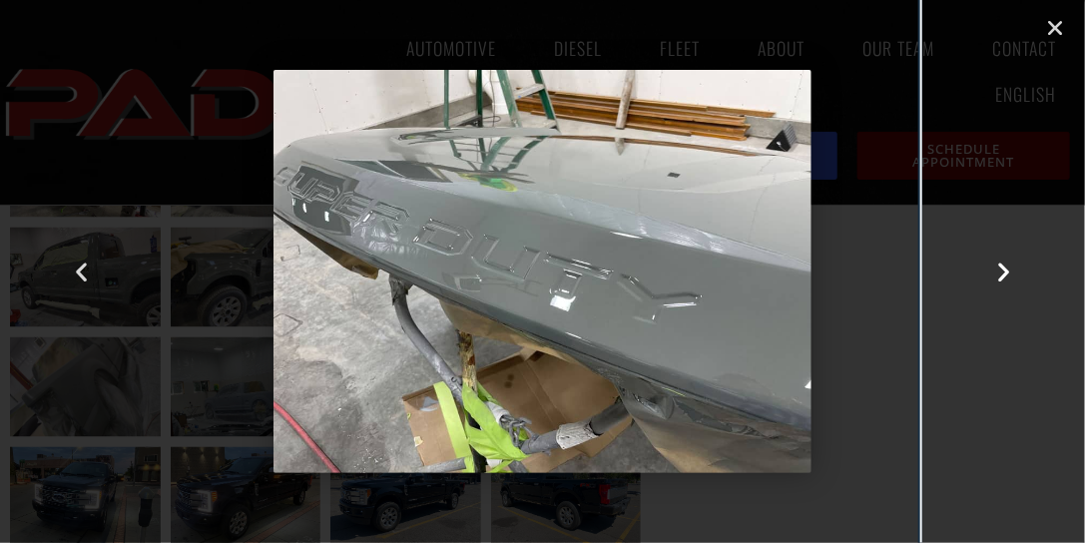
click at [1001, 269] on icon "Next slide" at bounding box center [1003, 272] width 25 height 25
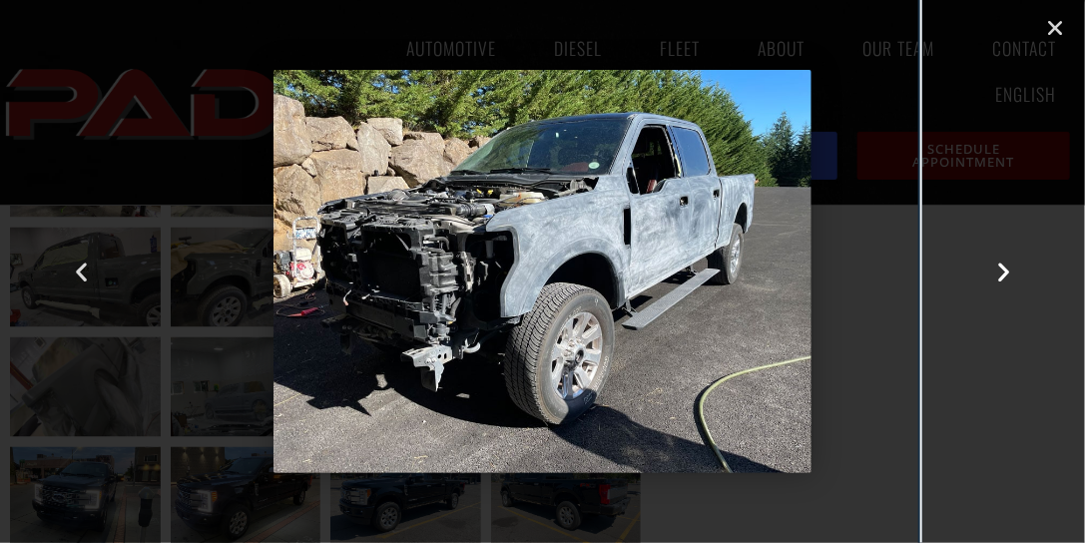
click at [1006, 270] on icon "Next slide" at bounding box center [1003, 272] width 25 height 25
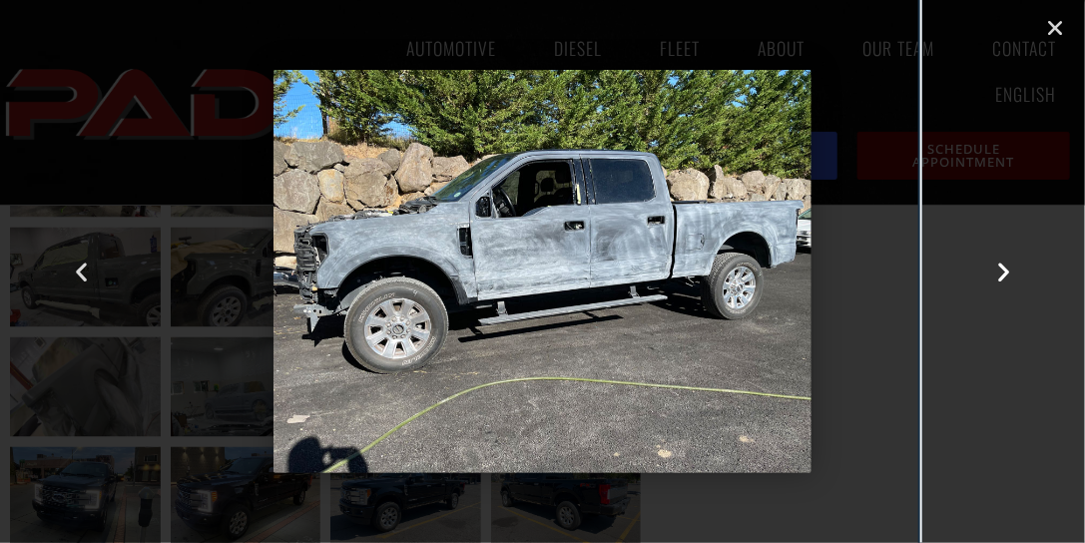
click at [1003, 270] on icon "Next slide" at bounding box center [1003, 272] width 25 height 25
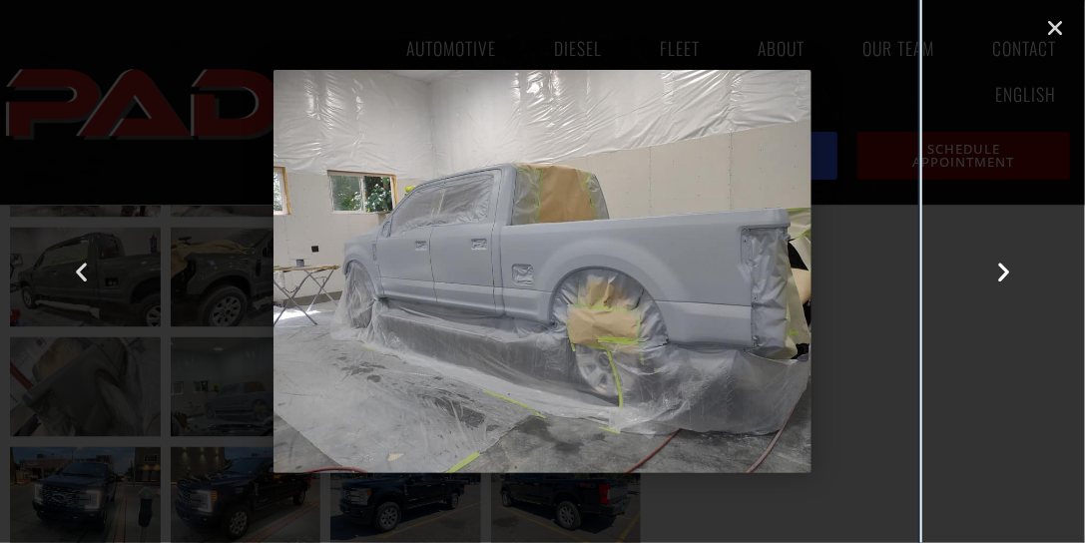
click at [1002, 270] on icon "Next slide" at bounding box center [1003, 272] width 25 height 25
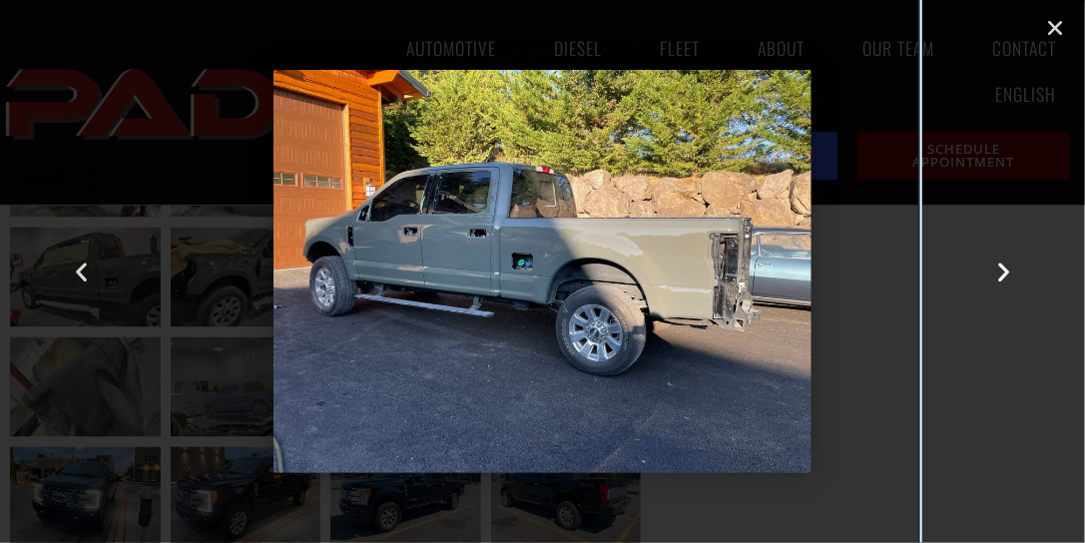
click at [1003, 269] on icon "Next slide" at bounding box center [1003, 272] width 25 height 25
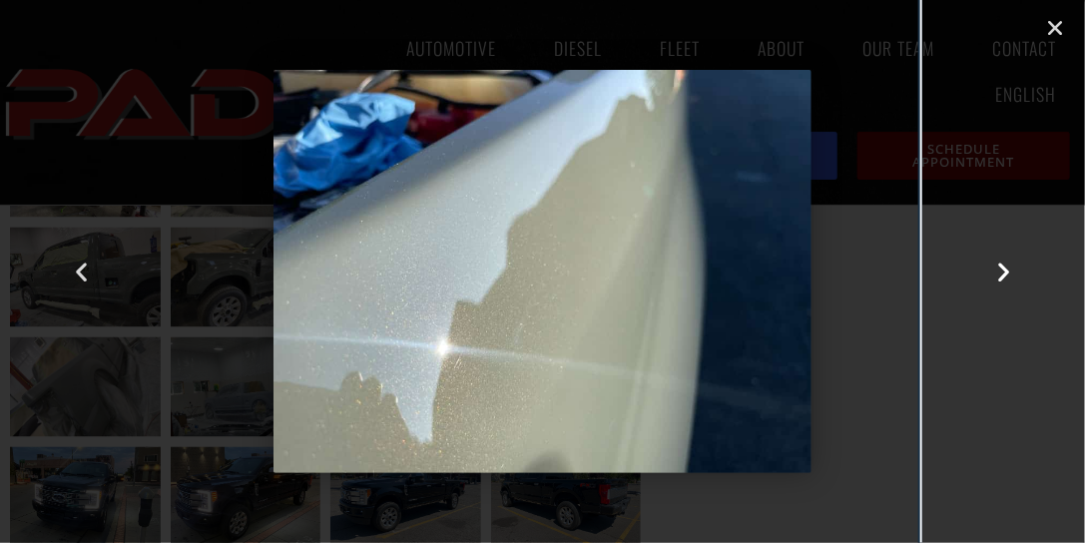
click at [1003, 269] on icon "Next slide" at bounding box center [1003, 272] width 25 height 25
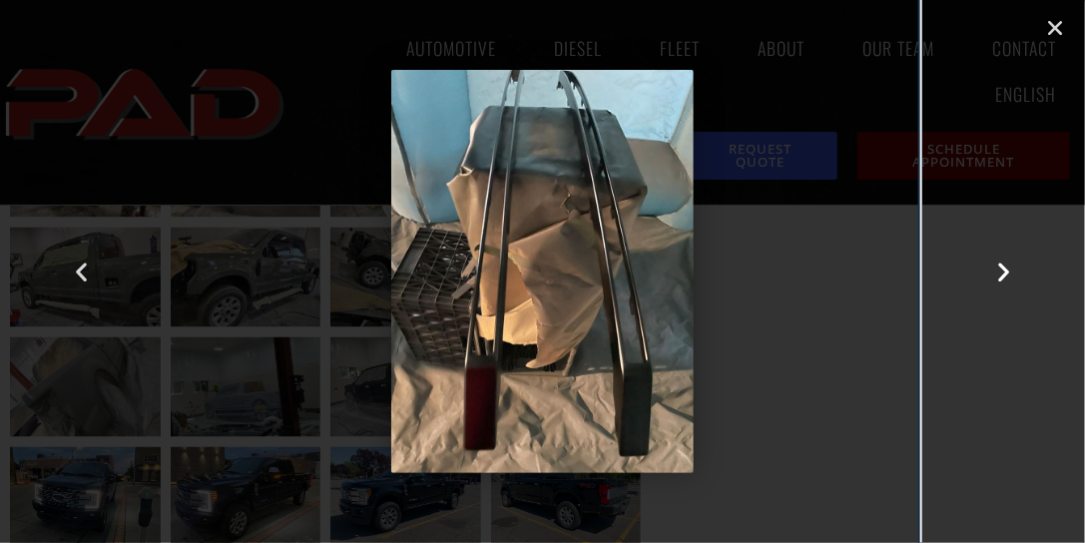
click at [1003, 269] on icon "Next slide" at bounding box center [1003, 272] width 25 height 25
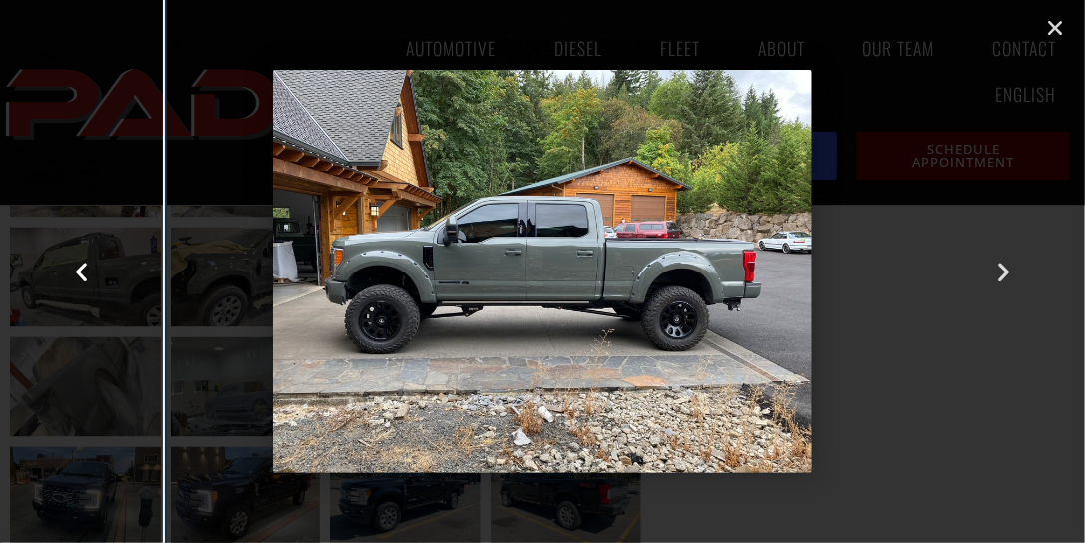
click at [78, 265] on icon "Previous slide" at bounding box center [81, 272] width 25 height 25
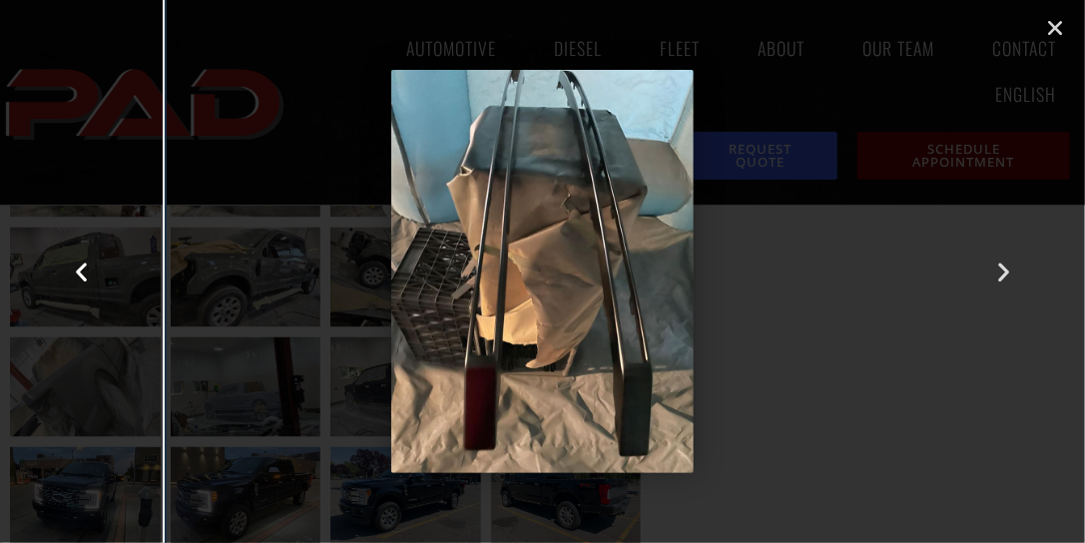
click at [78, 265] on icon "Previous slide" at bounding box center [81, 272] width 25 height 25
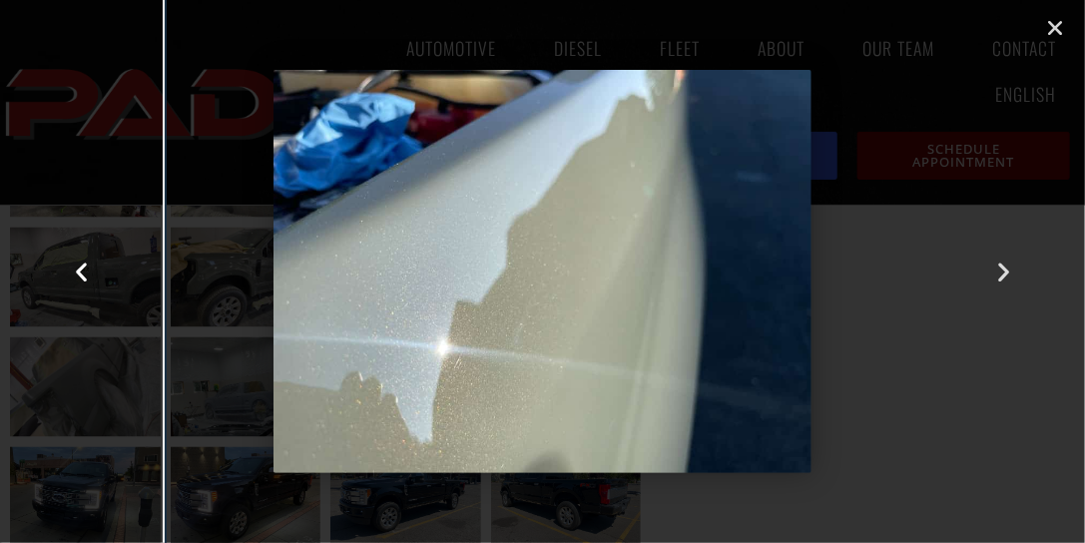
click at [77, 267] on icon "Previous slide" at bounding box center [81, 272] width 25 height 25
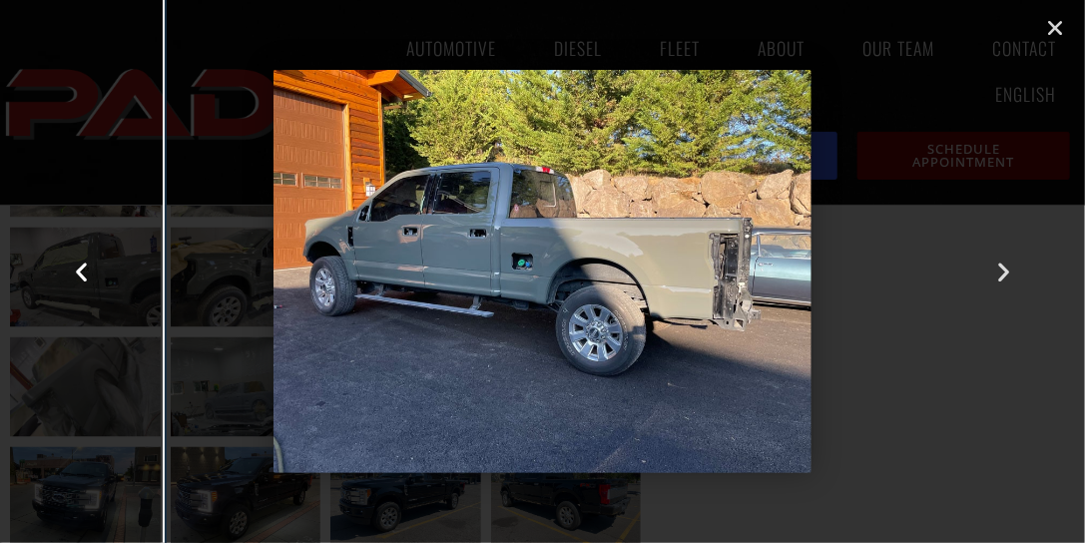
click at [82, 272] on icon "Previous slide" at bounding box center [81, 272] width 25 height 25
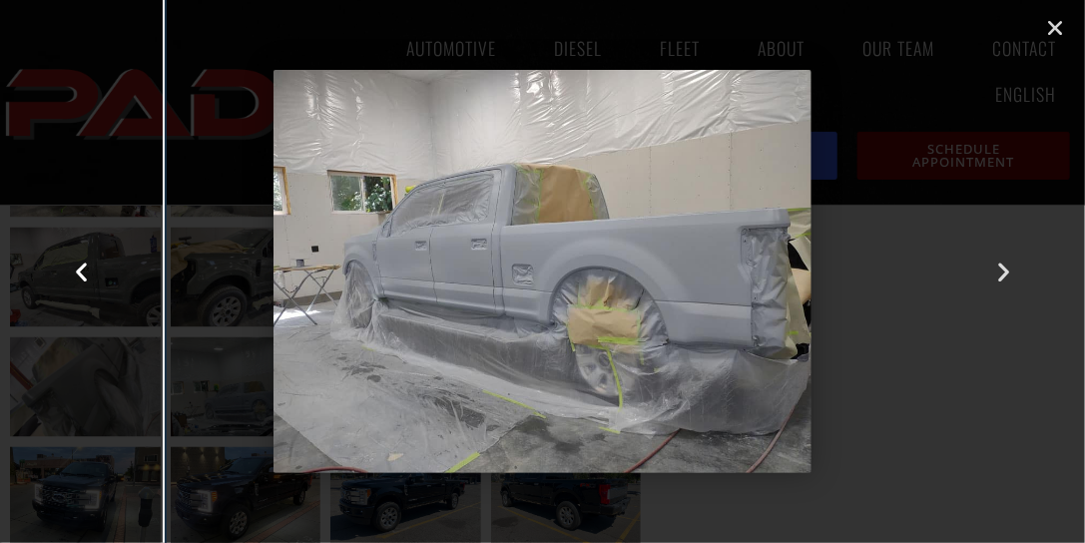
click at [77, 268] on icon "Previous slide" at bounding box center [81, 272] width 25 height 25
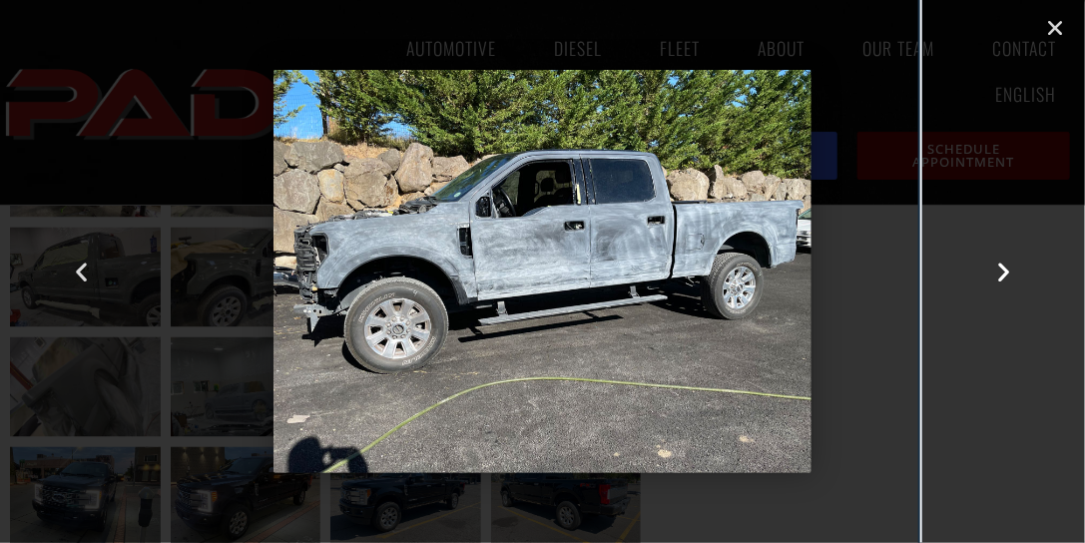
click at [1004, 269] on icon "Next slide" at bounding box center [1003, 272] width 25 height 25
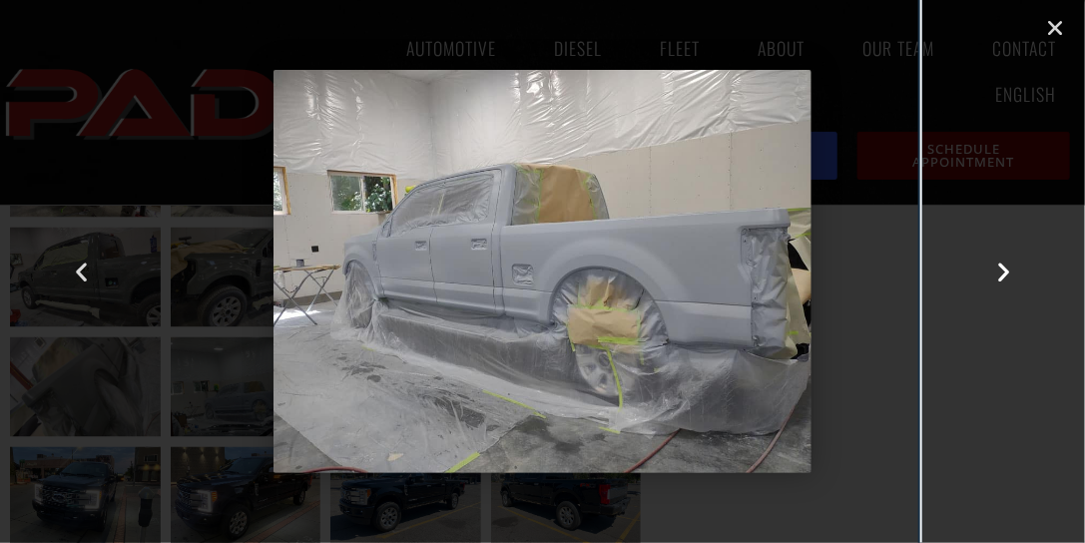
click at [1004, 269] on icon "Next slide" at bounding box center [1003, 272] width 25 height 25
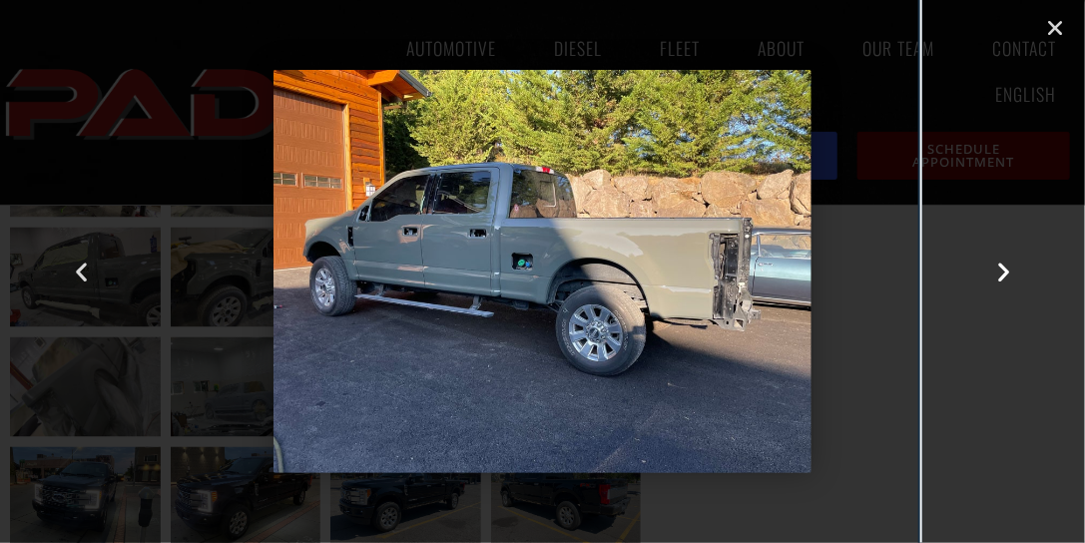
click at [1002, 267] on icon "Next slide" at bounding box center [1003, 272] width 25 height 25
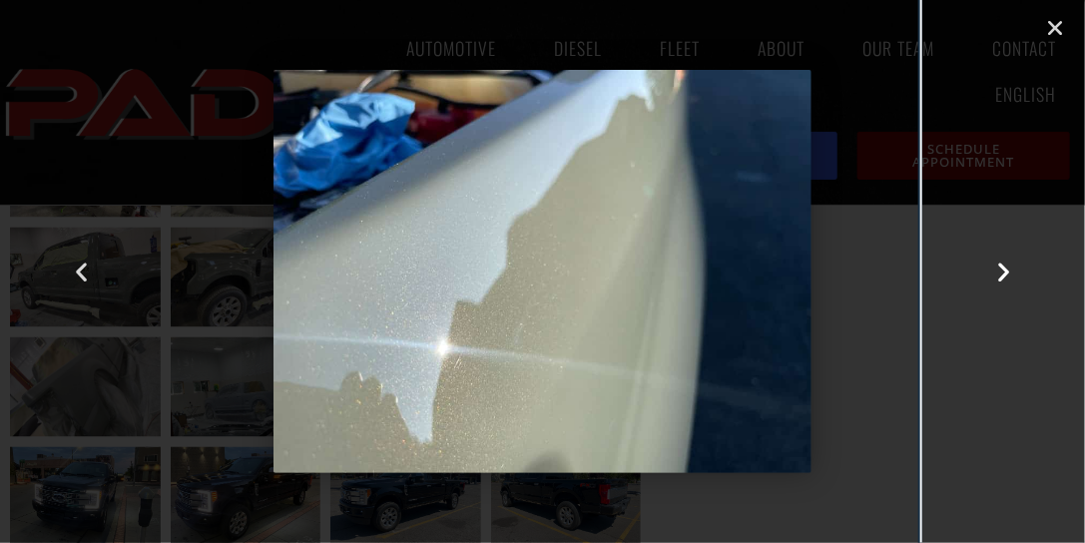
click at [1002, 267] on icon "Next slide" at bounding box center [1003, 272] width 25 height 25
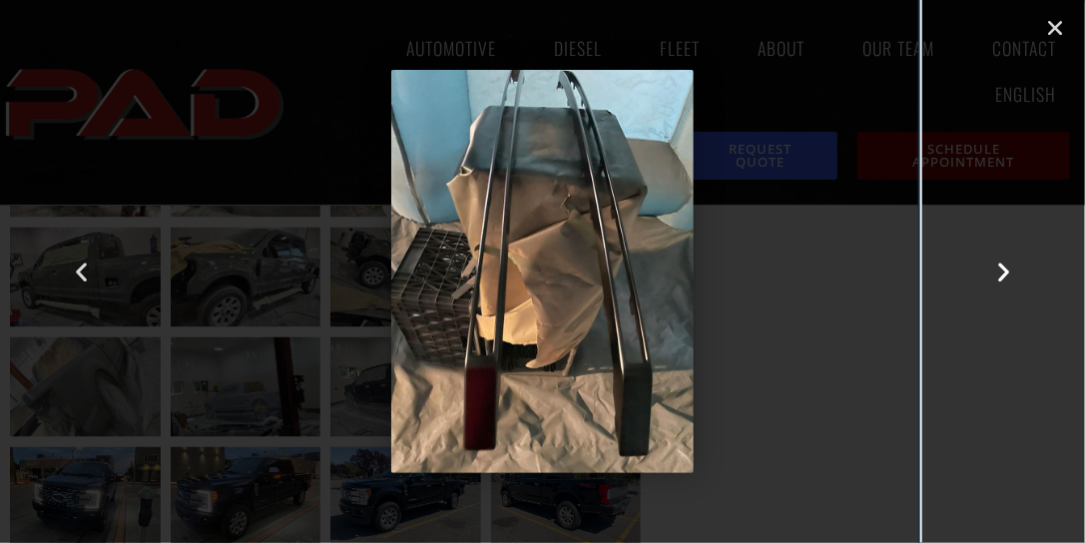
click at [1002, 267] on icon "Next slide" at bounding box center [1003, 272] width 25 height 25
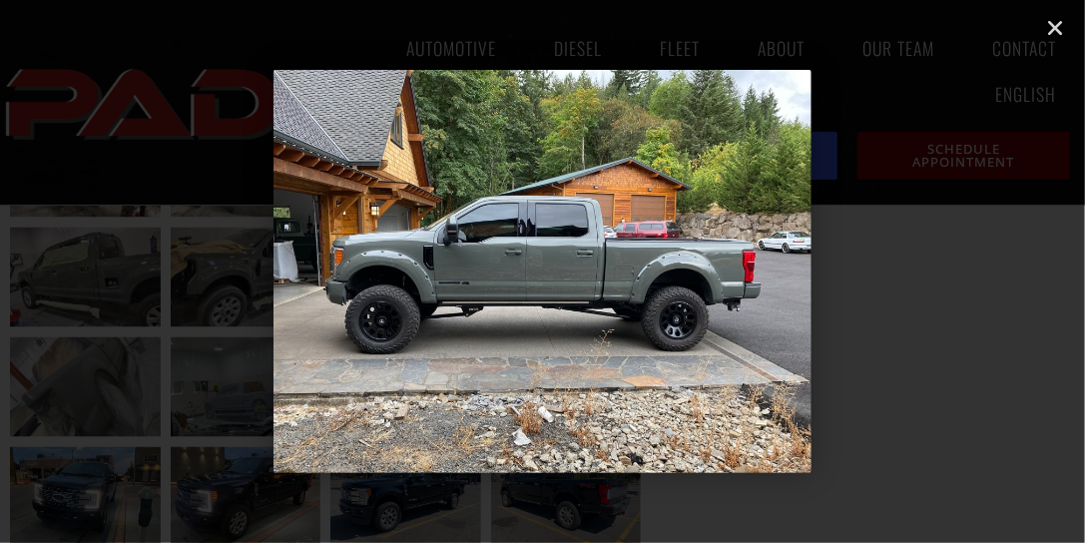
click at [1002, 267] on icon "Next slide" at bounding box center [1003, 272] width 25 height 25
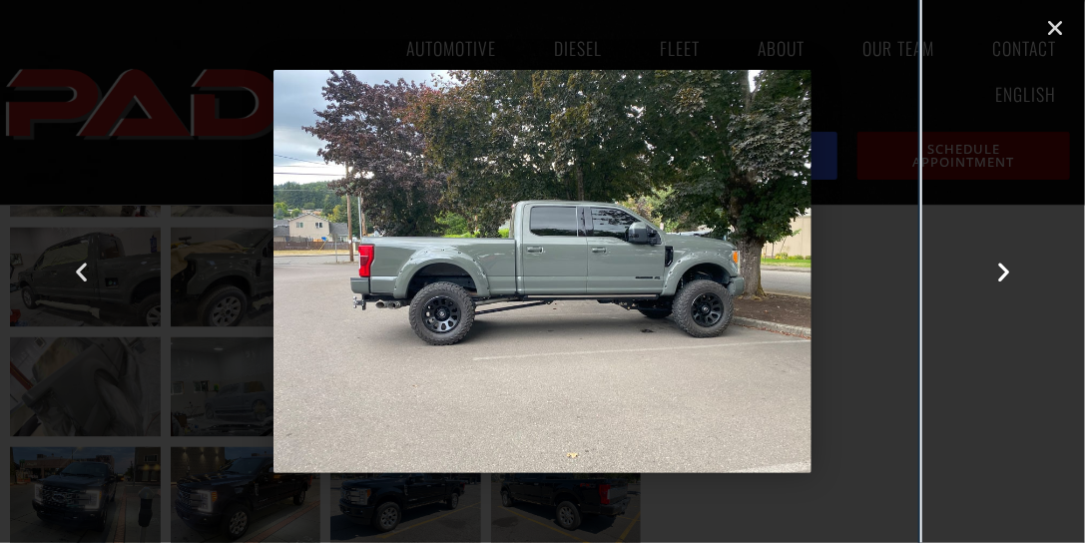
click at [1001, 268] on icon "Next slide" at bounding box center [1003, 272] width 25 height 25
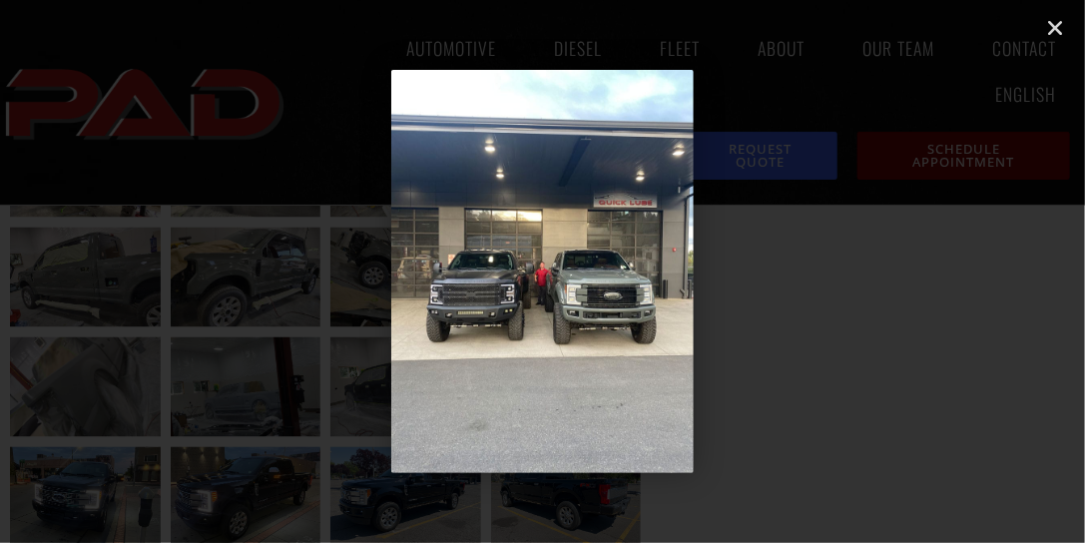
click at [1000, 268] on icon "Next slide" at bounding box center [1003, 272] width 25 height 25
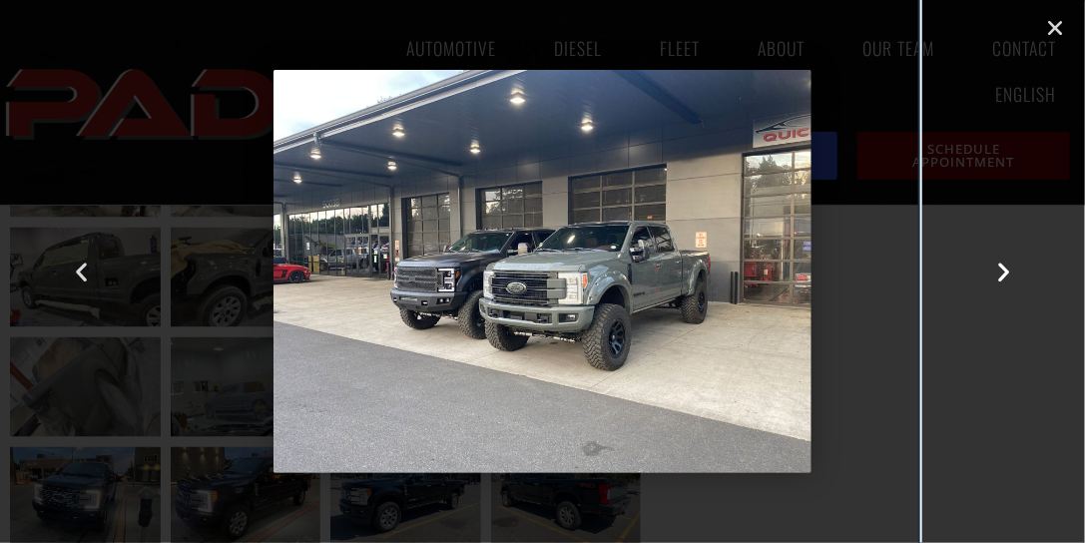
click at [1000, 268] on icon "Next slide" at bounding box center [1003, 272] width 25 height 25
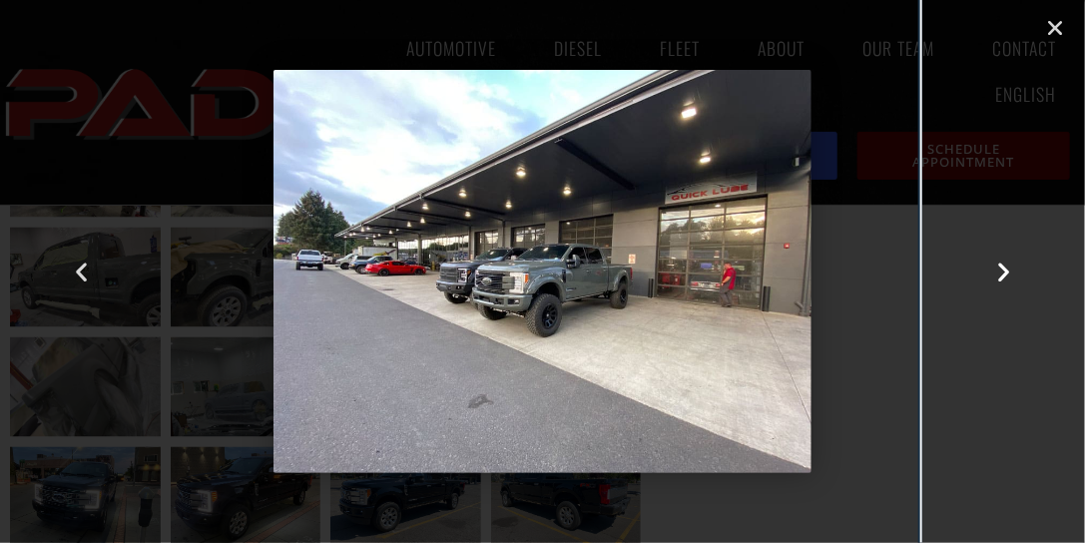
click at [1000, 268] on icon "Next slide" at bounding box center [1003, 272] width 25 height 25
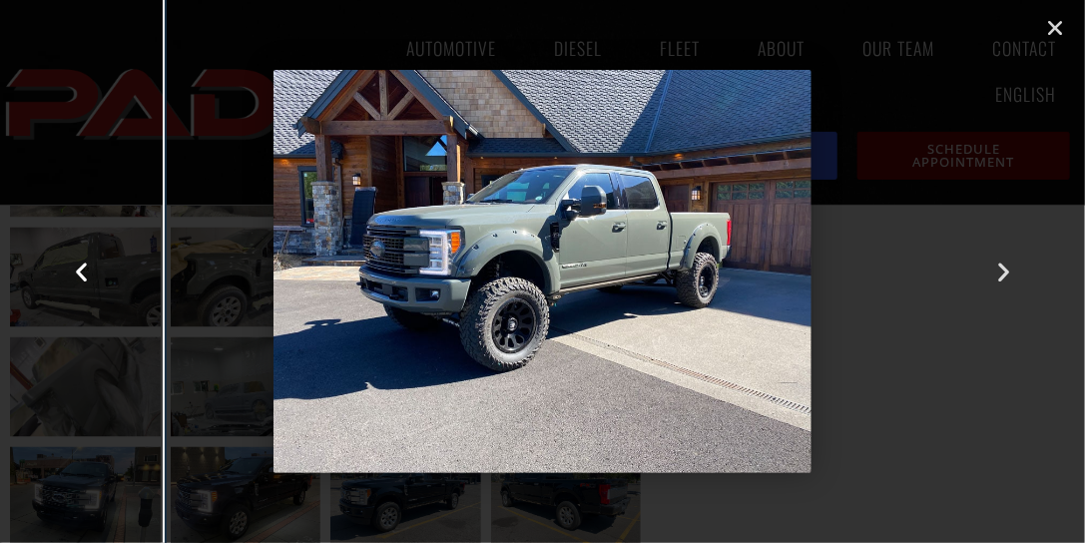
click at [82, 269] on icon "Previous slide" at bounding box center [81, 272] width 25 height 25
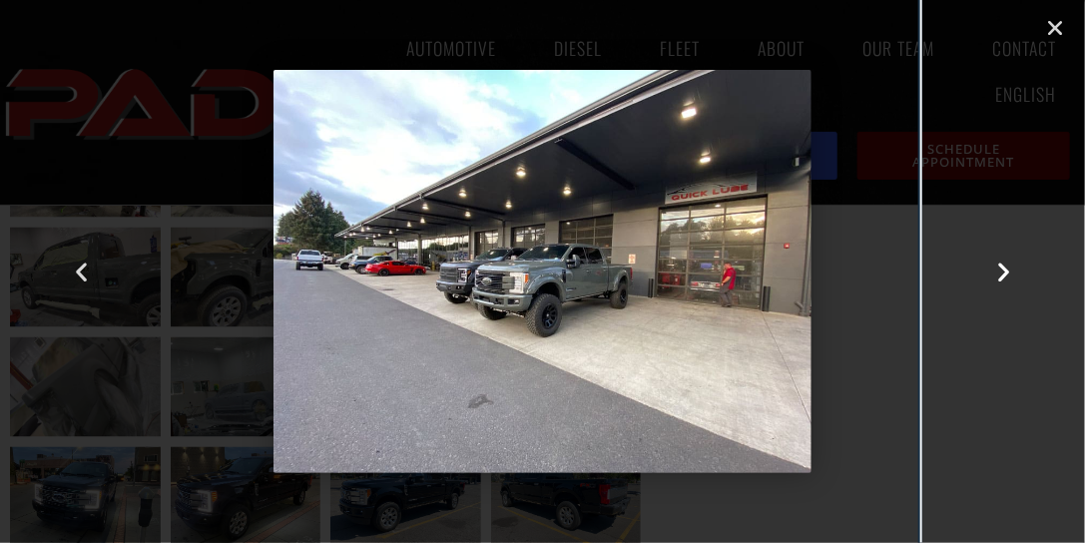
click at [1004, 268] on icon "Next slide" at bounding box center [1003, 272] width 25 height 25
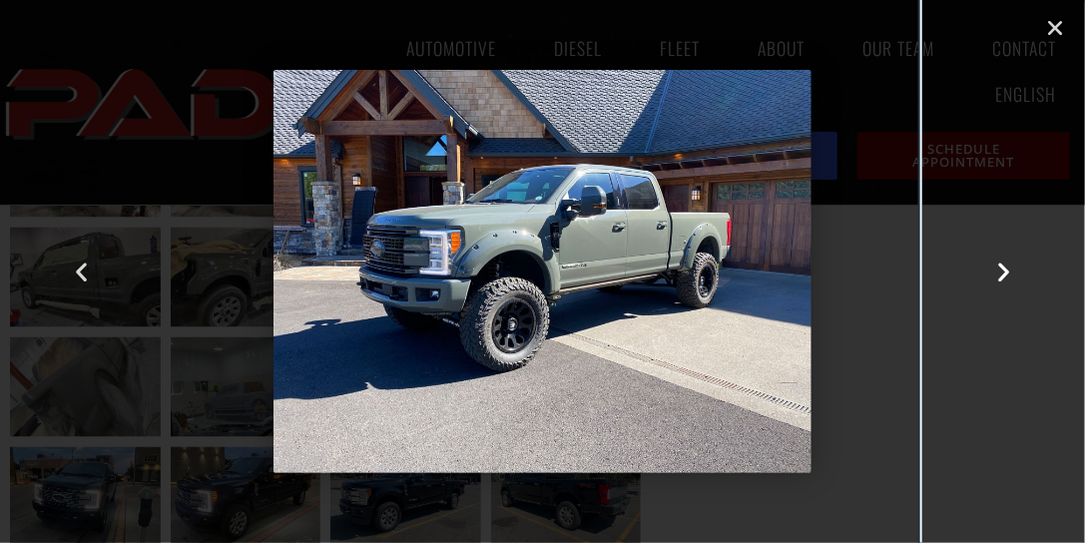
click at [1003, 269] on icon "Next slide" at bounding box center [1003, 272] width 25 height 25
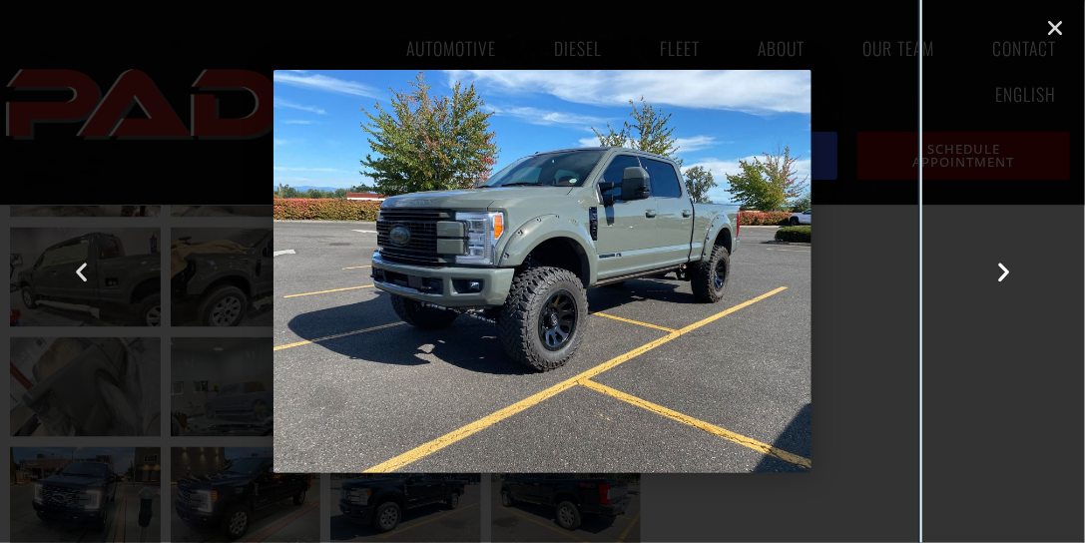
click at [1003, 269] on icon "Next slide" at bounding box center [1003, 272] width 25 height 25
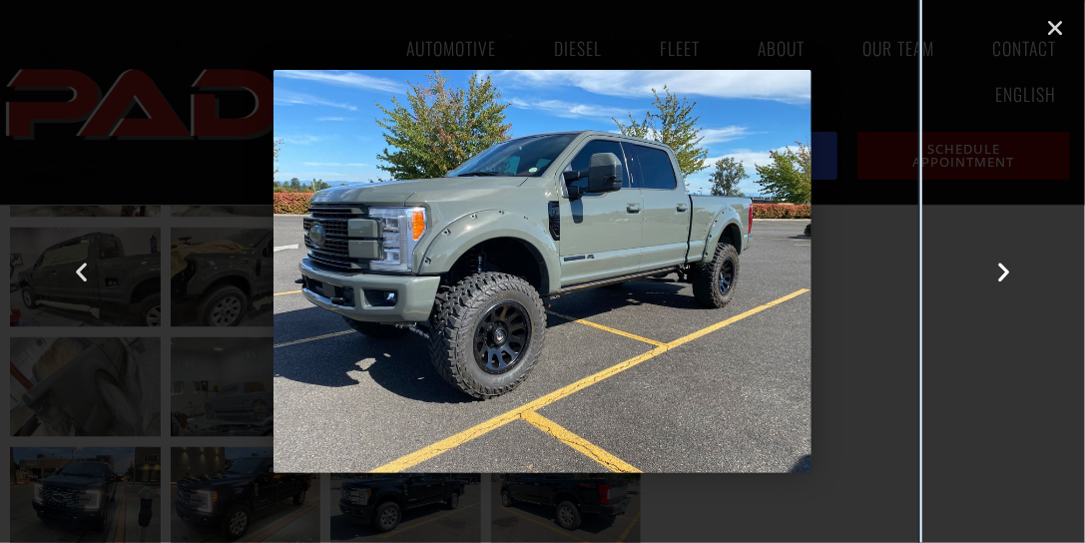
click at [1003, 269] on icon "Next slide" at bounding box center [1003, 272] width 25 height 25
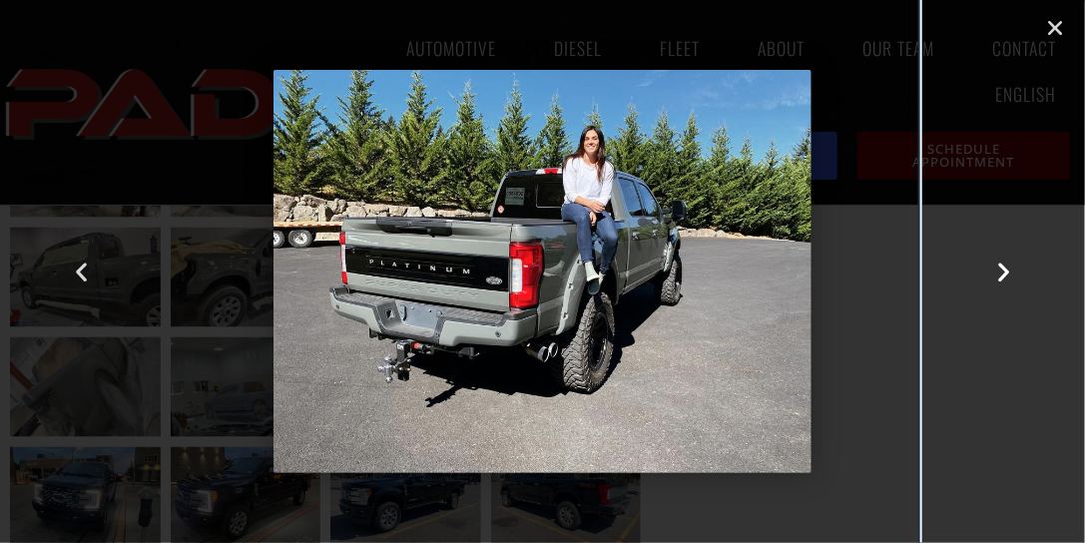
click at [1004, 270] on icon "Next slide" at bounding box center [1003, 272] width 25 height 25
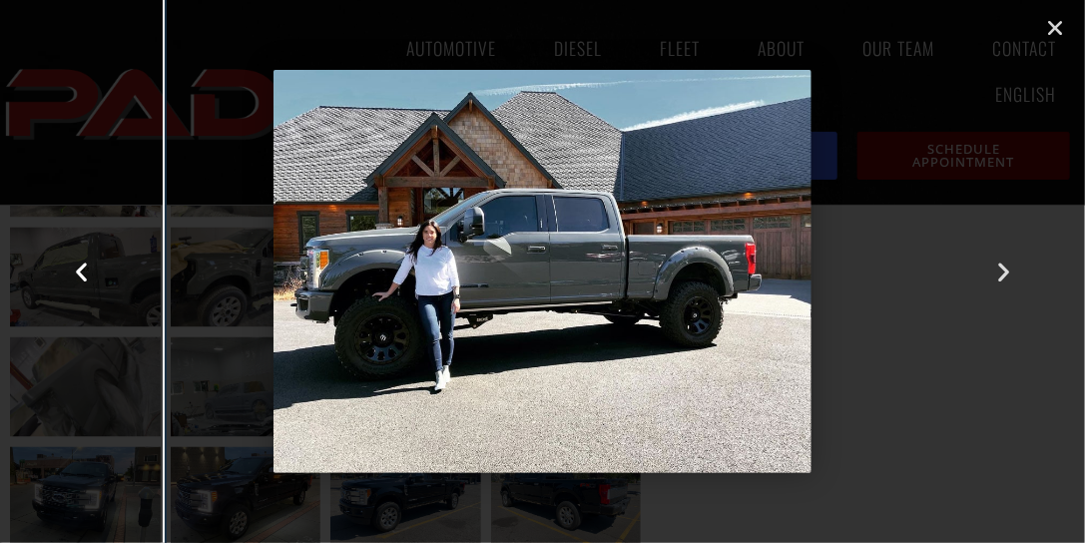
click at [81, 268] on icon "Previous slide" at bounding box center [81, 272] width 25 height 25
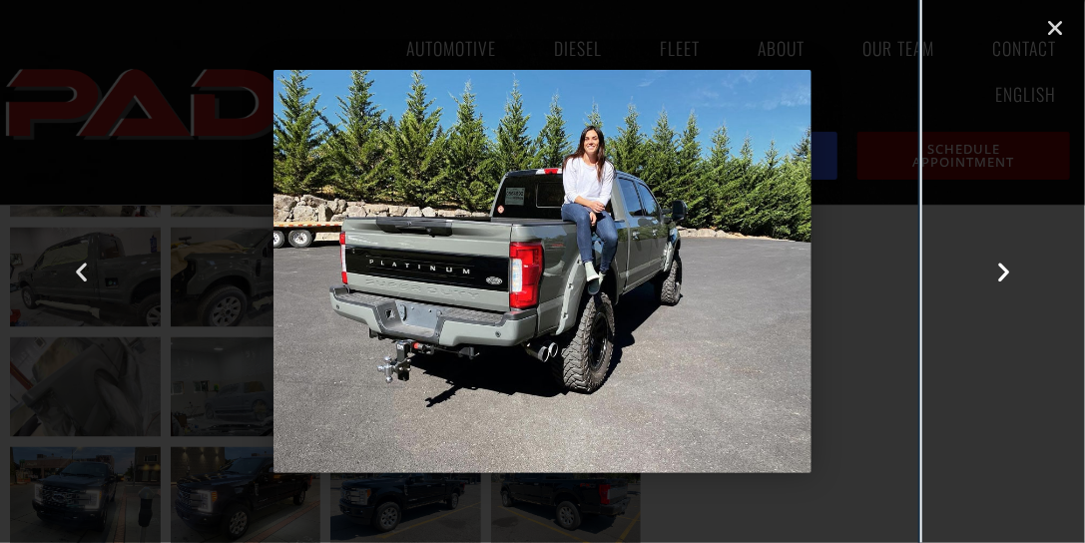
click at [1006, 272] on icon "Next slide" at bounding box center [1003, 272] width 25 height 25
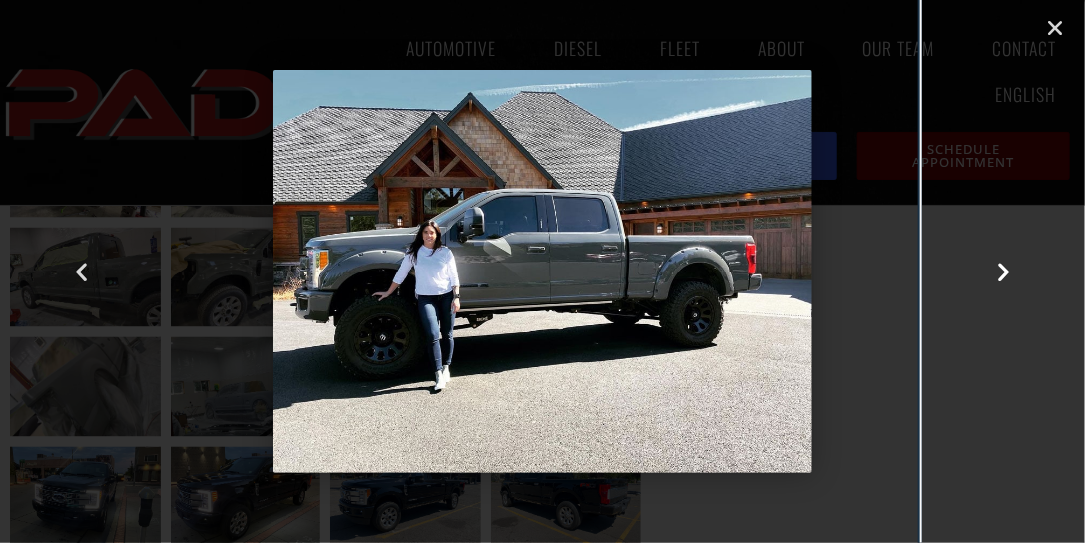
click at [1006, 272] on icon "Next slide" at bounding box center [1003, 272] width 25 height 25
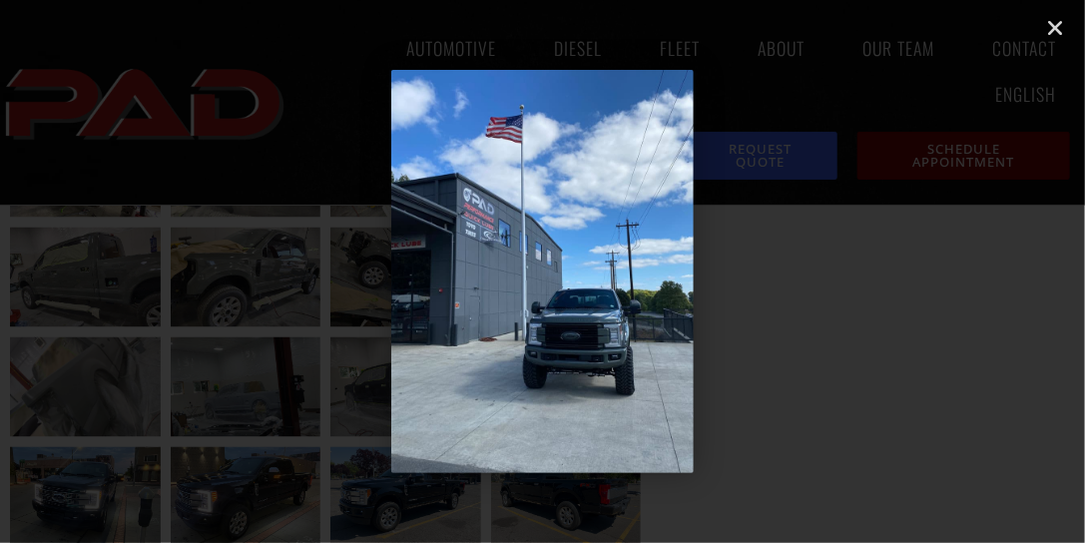
click at [1006, 272] on icon "Next slide" at bounding box center [1003, 272] width 25 height 25
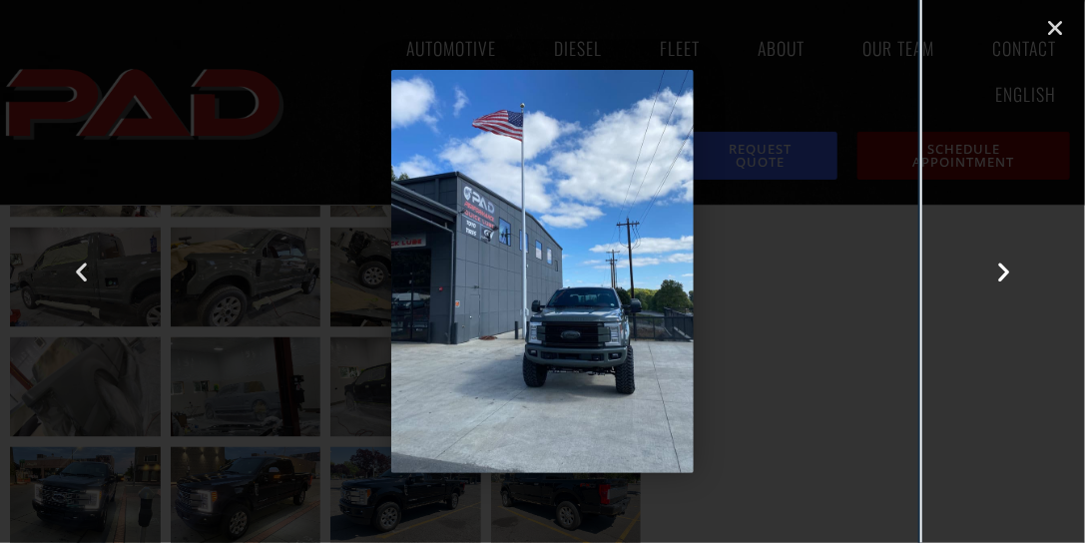
click at [1006, 272] on icon "Next slide" at bounding box center [1003, 272] width 25 height 25
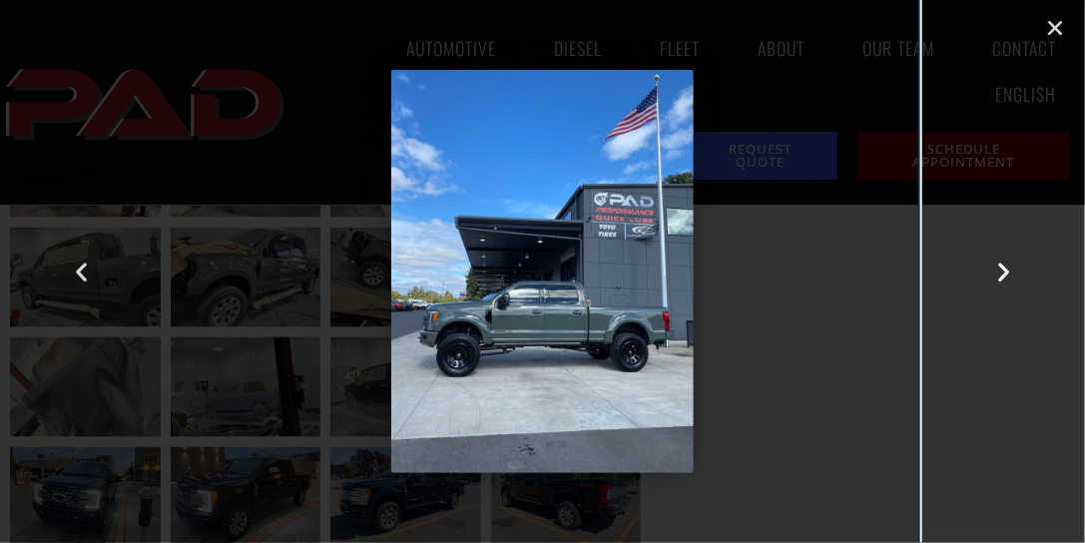
click at [1002, 270] on icon "Next slide" at bounding box center [1003, 272] width 25 height 25
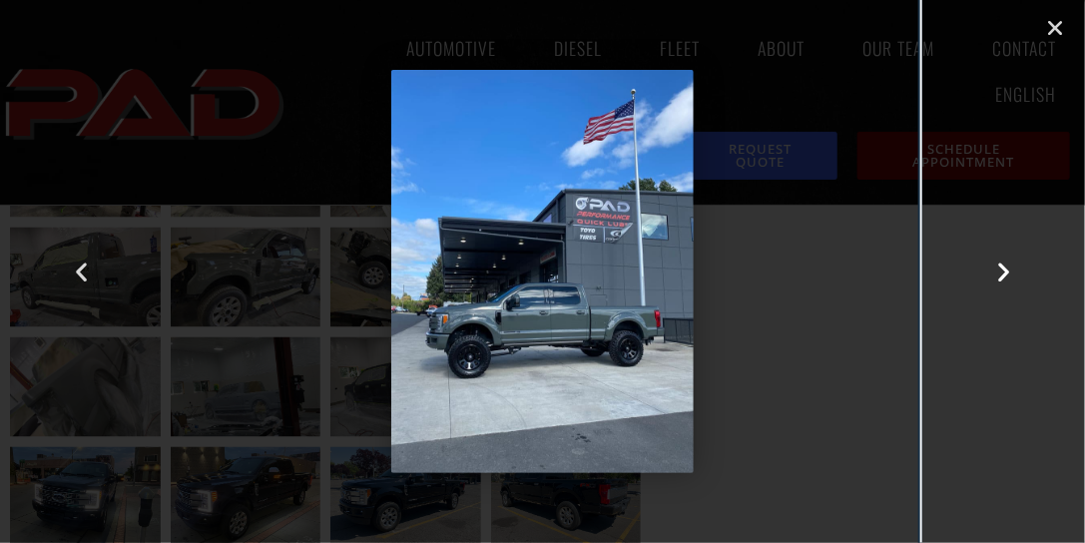
click at [1002, 270] on icon "Next slide" at bounding box center [1003, 272] width 25 height 25
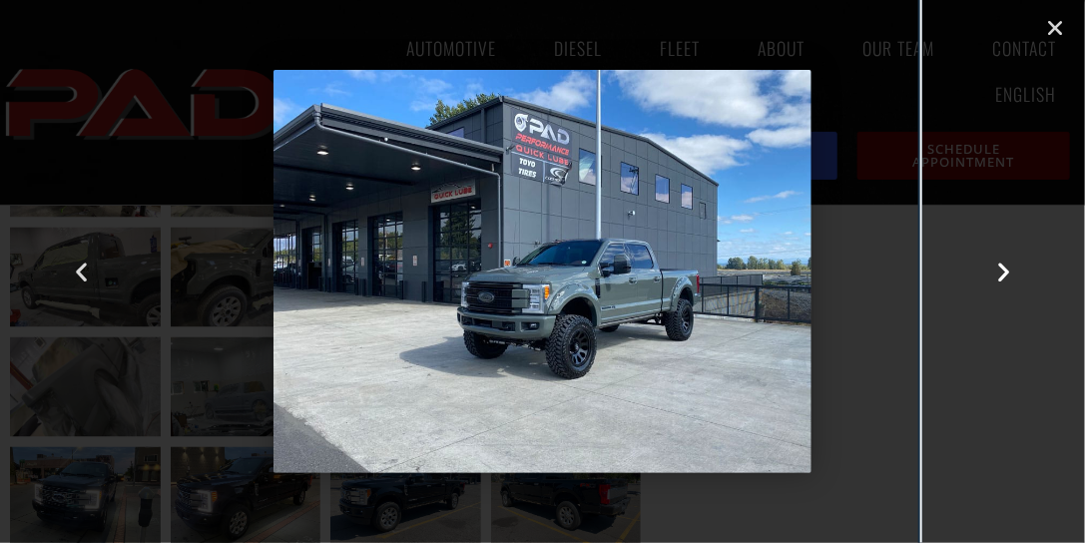
click at [1002, 270] on icon "Next slide" at bounding box center [1003, 272] width 25 height 25
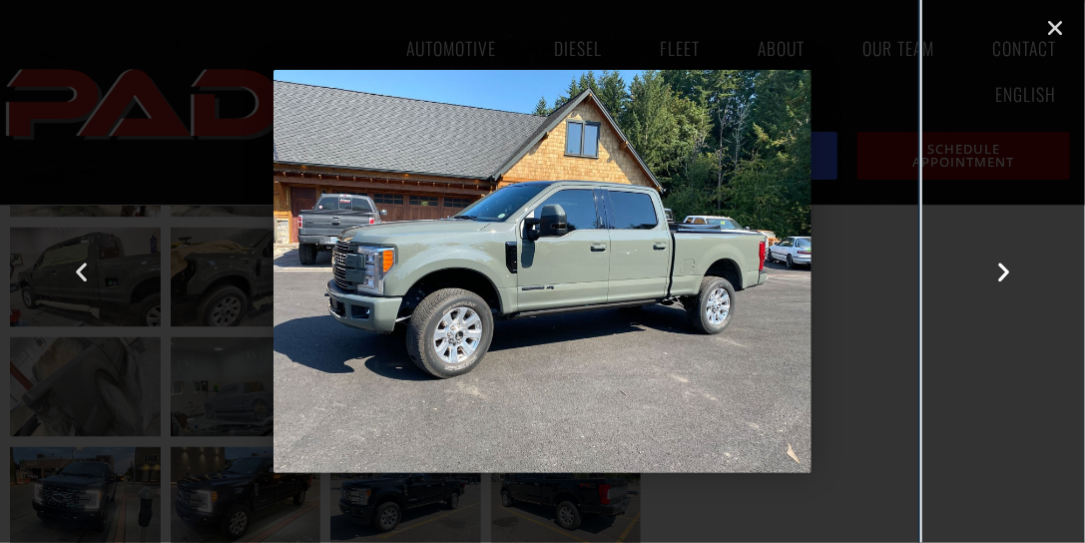
click at [1002, 270] on icon "Next slide" at bounding box center [1003, 272] width 25 height 25
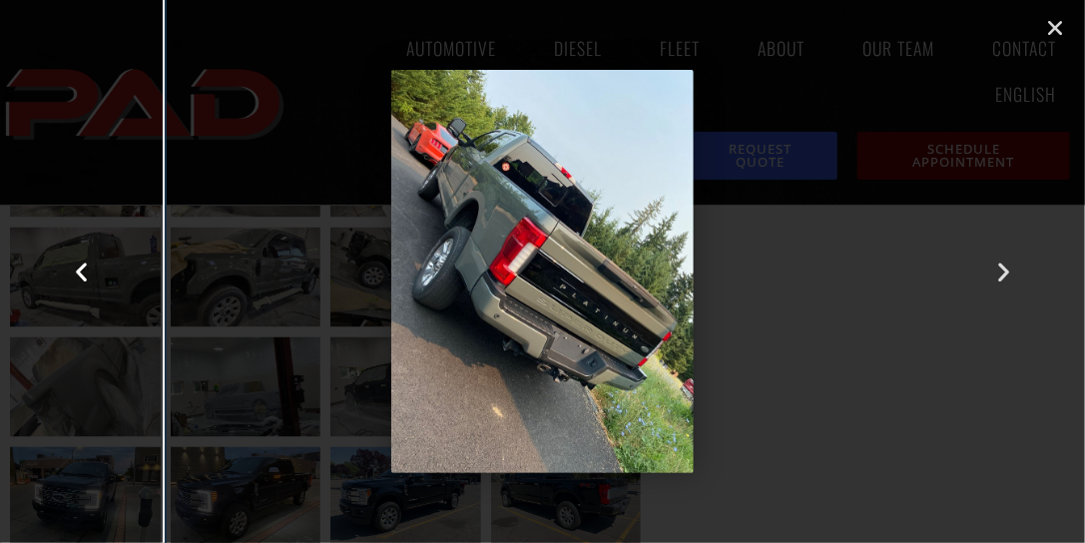
click at [84, 268] on icon "Previous slide" at bounding box center [81, 272] width 25 height 25
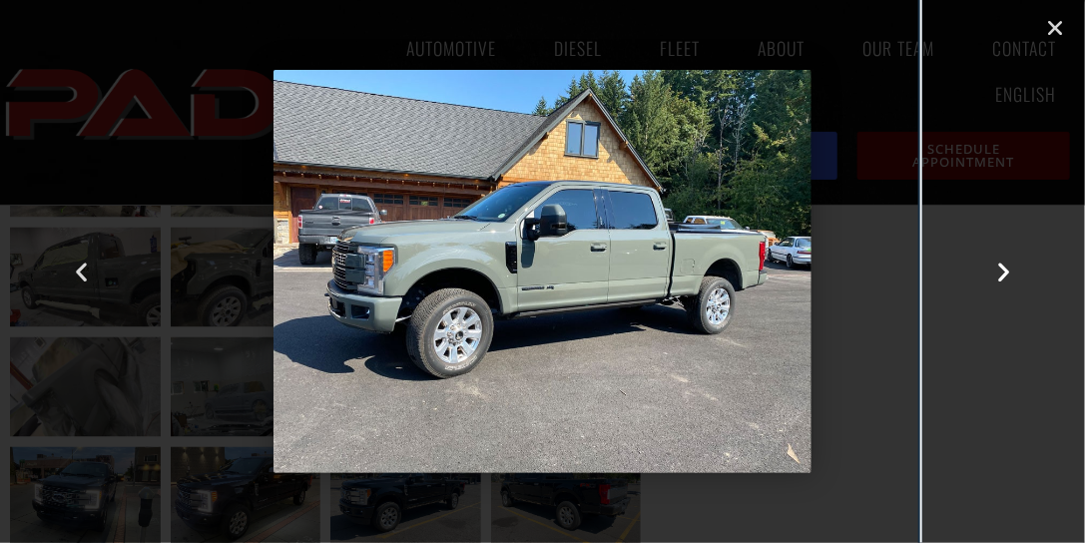
click at [1003, 268] on icon "Next slide" at bounding box center [1003, 272] width 25 height 25
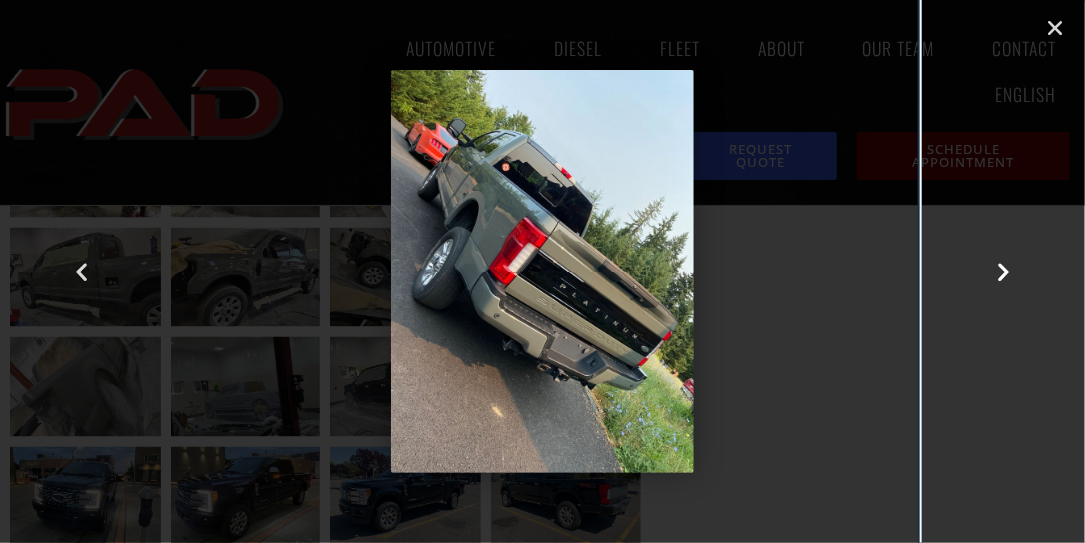
click at [1003, 268] on icon "Next slide" at bounding box center [1003, 272] width 25 height 25
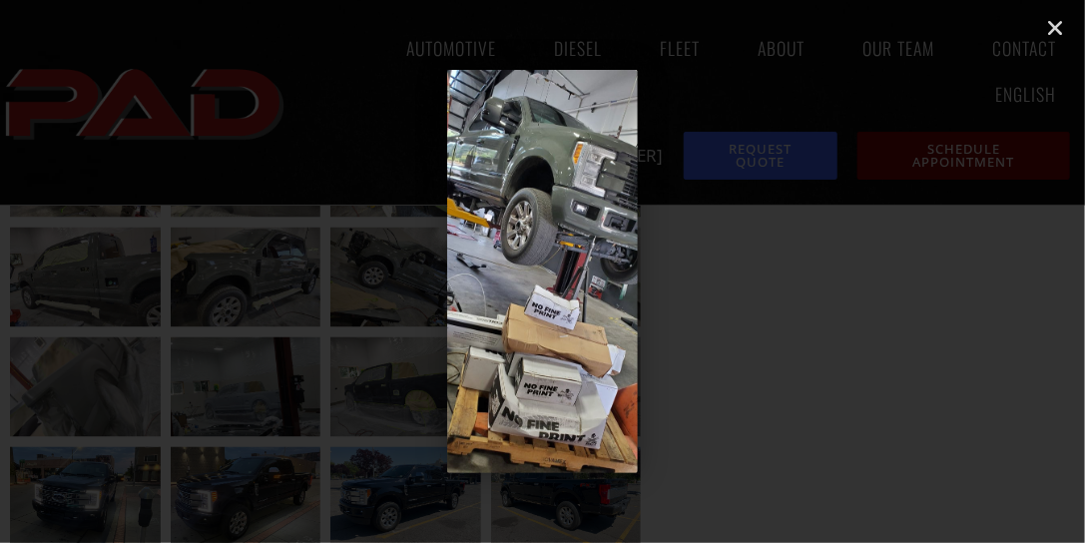
click at [1003, 268] on icon "Next slide" at bounding box center [1003, 272] width 25 height 25
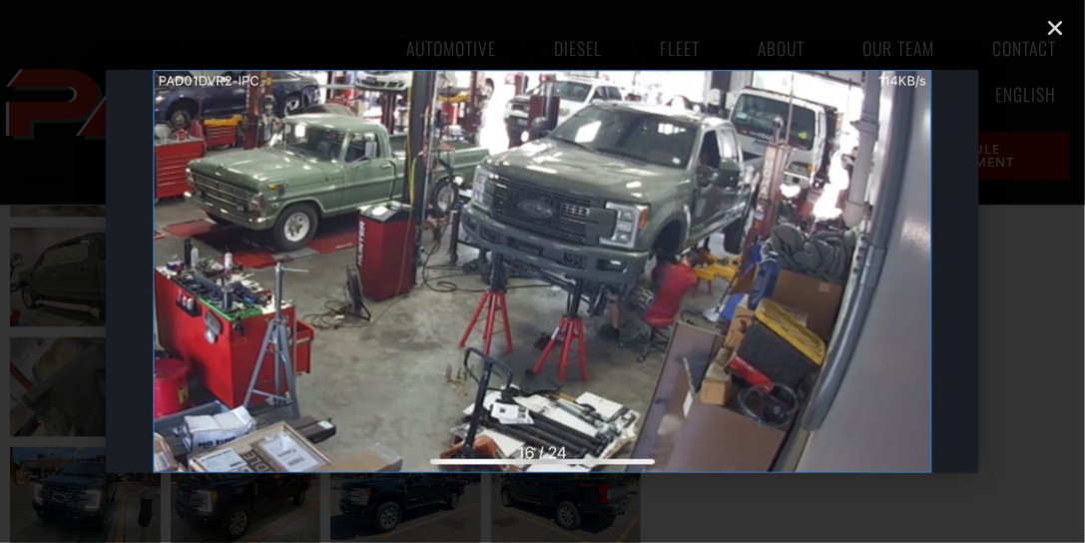
click at [1003, 268] on icon "Next slide" at bounding box center [1003, 272] width 25 height 25
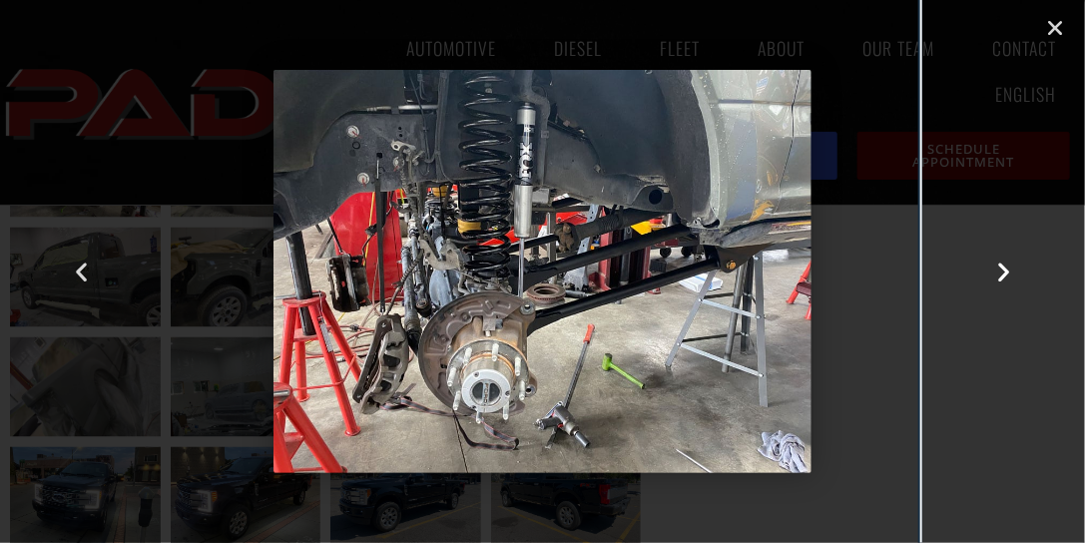
click at [1003, 268] on icon "Next slide" at bounding box center [1003, 272] width 25 height 25
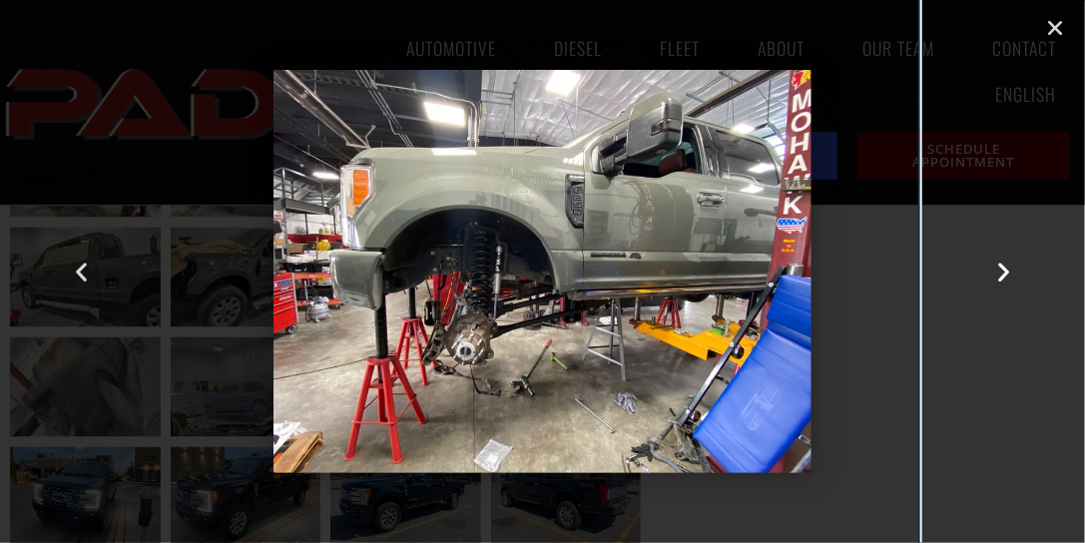
click at [1003, 268] on icon "Next slide" at bounding box center [1003, 272] width 25 height 25
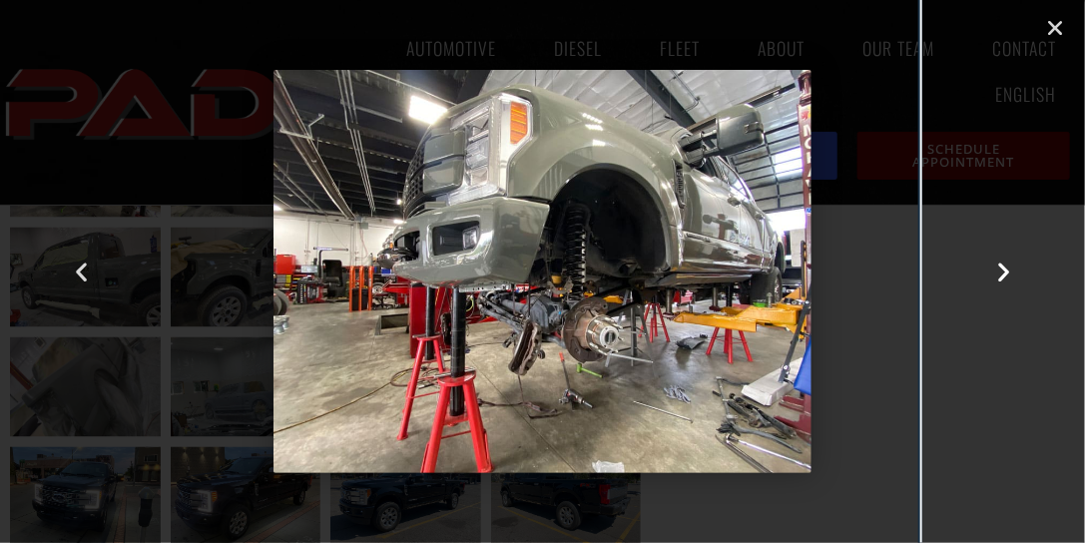
click at [1003, 268] on icon "Next slide" at bounding box center [1003, 272] width 25 height 25
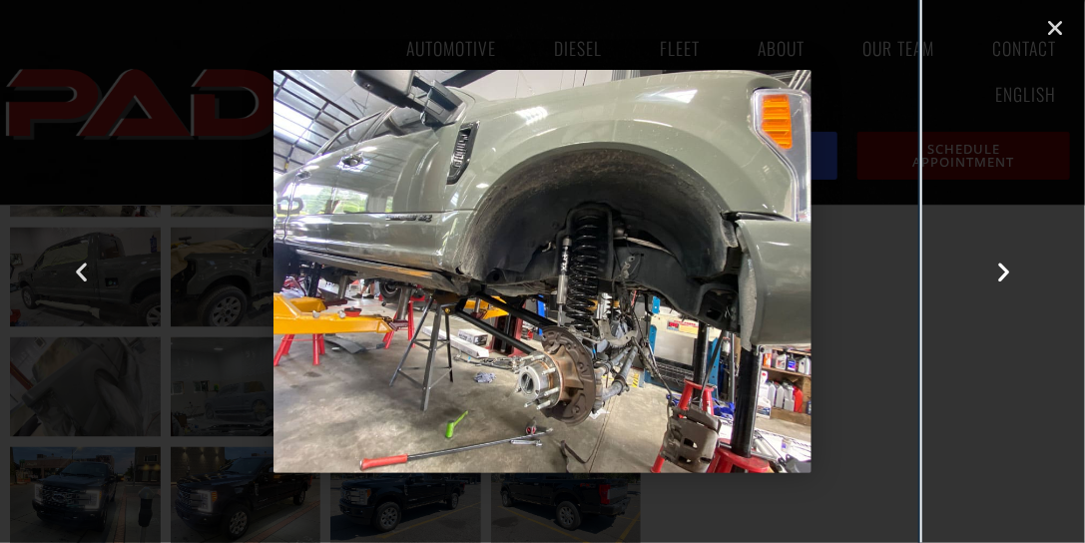
click at [1003, 268] on icon "Next slide" at bounding box center [1003, 272] width 25 height 25
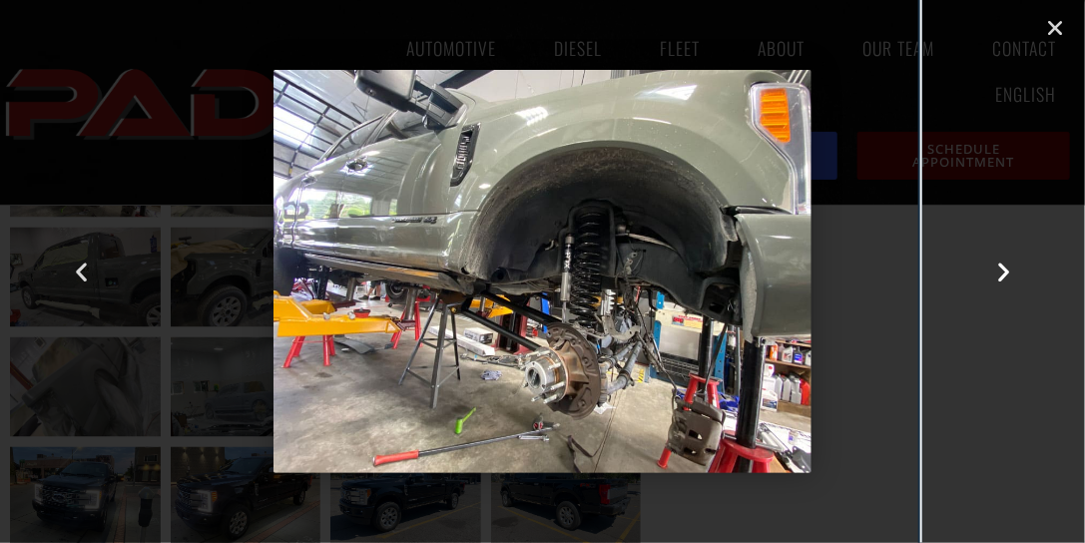
click at [1003, 268] on icon "Next slide" at bounding box center [1003, 272] width 25 height 25
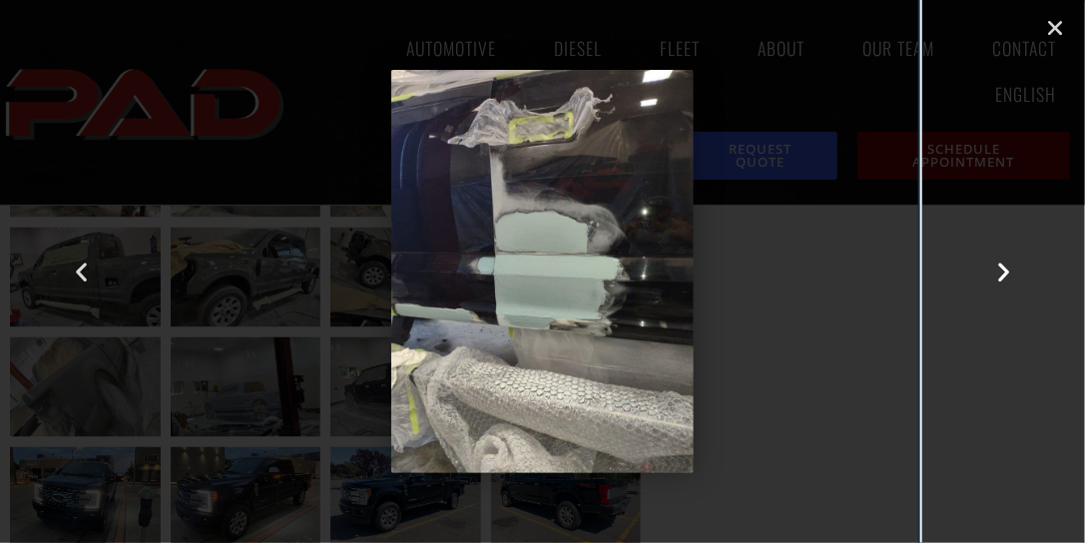
click at [1003, 268] on icon "Next slide" at bounding box center [1003, 272] width 25 height 25
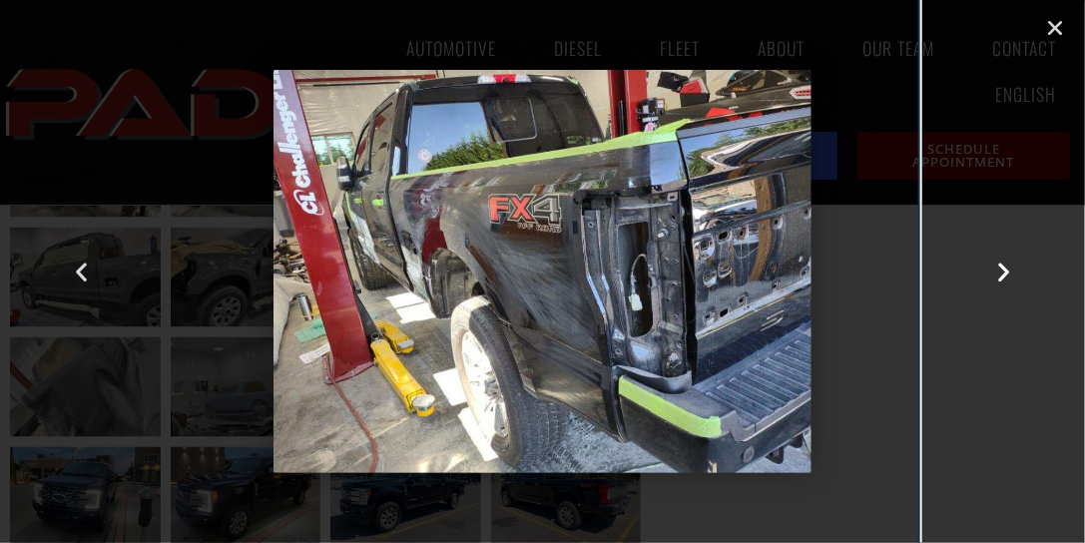
click at [1003, 268] on icon "Next slide" at bounding box center [1003, 272] width 25 height 25
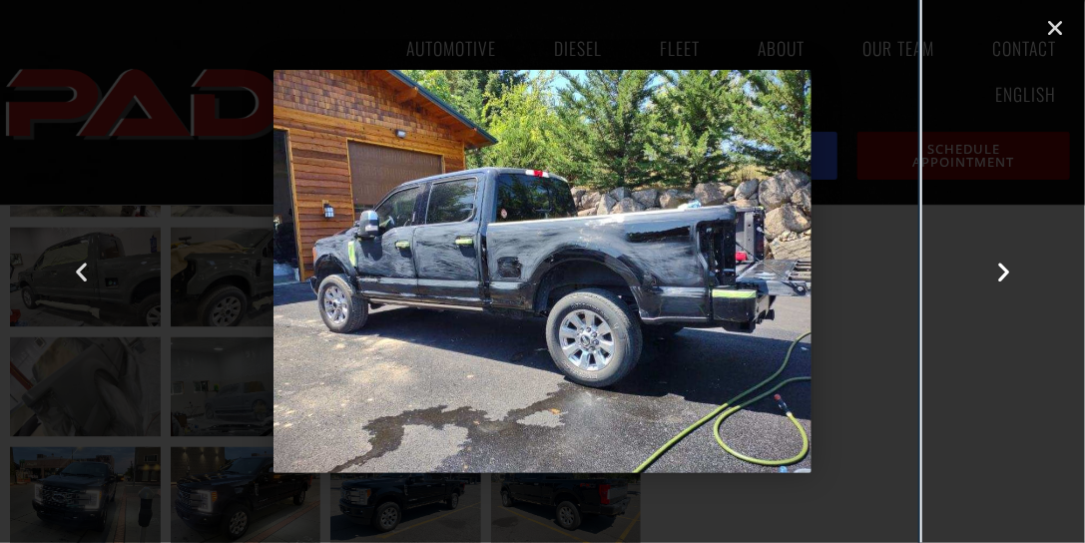
click at [1003, 268] on icon "Next slide" at bounding box center [1003, 272] width 25 height 25
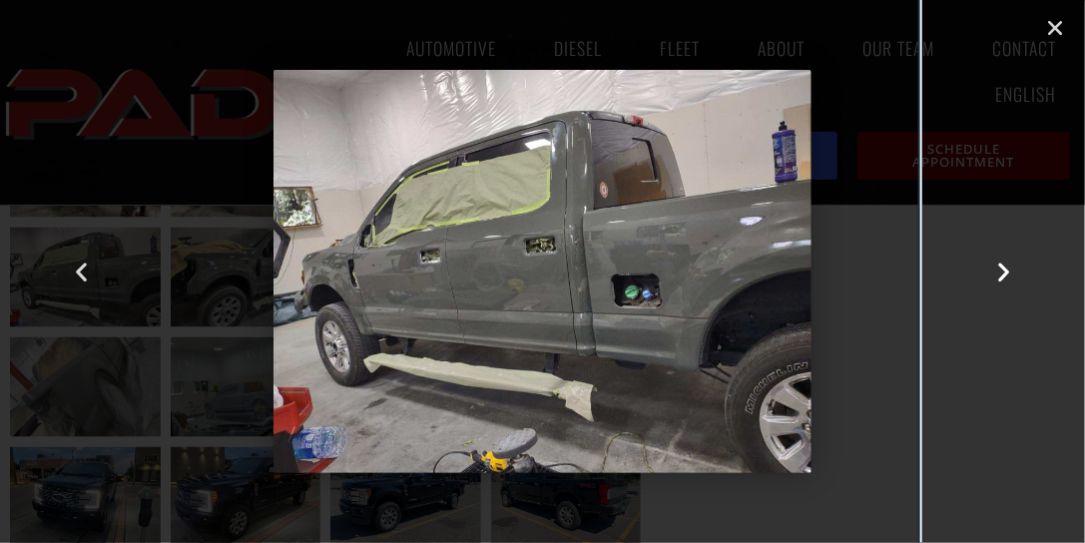
click at [1003, 268] on icon "Next slide" at bounding box center [1003, 272] width 25 height 25
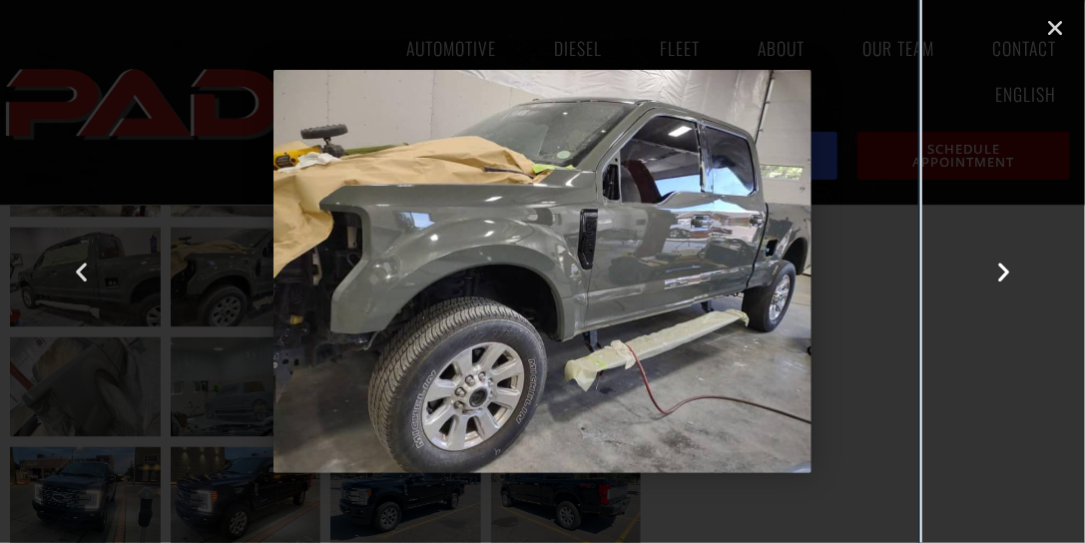
click at [1003, 268] on icon "Next slide" at bounding box center [1003, 272] width 25 height 25
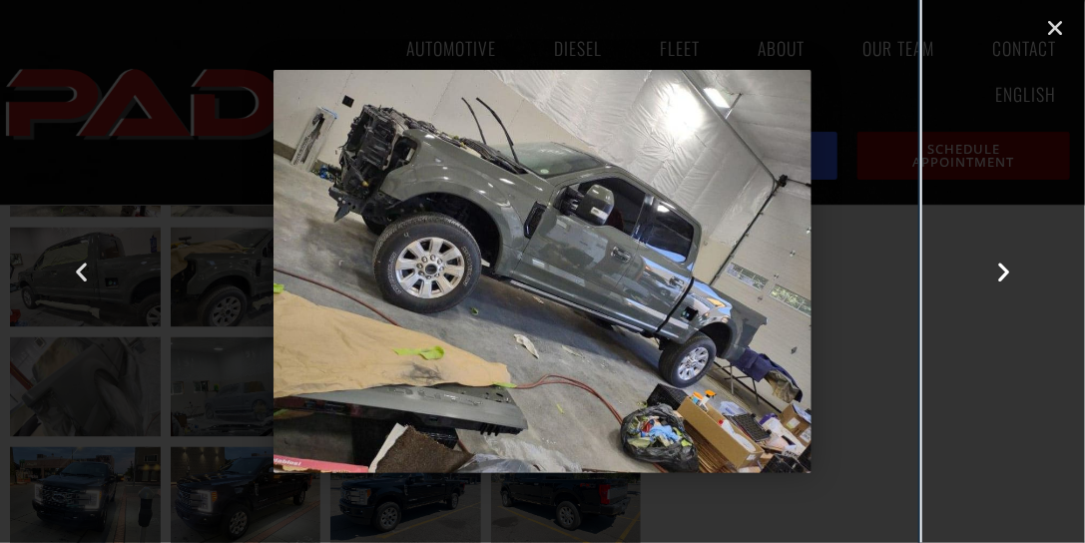
click at [1003, 268] on icon "Next slide" at bounding box center [1003, 272] width 25 height 25
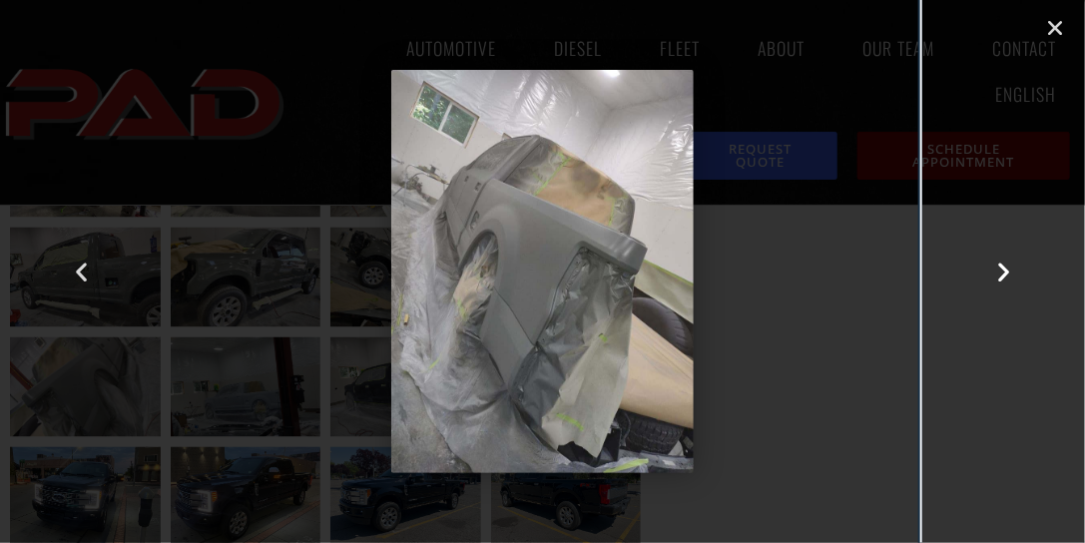
click at [1000, 267] on icon "Next slide" at bounding box center [1003, 272] width 25 height 25
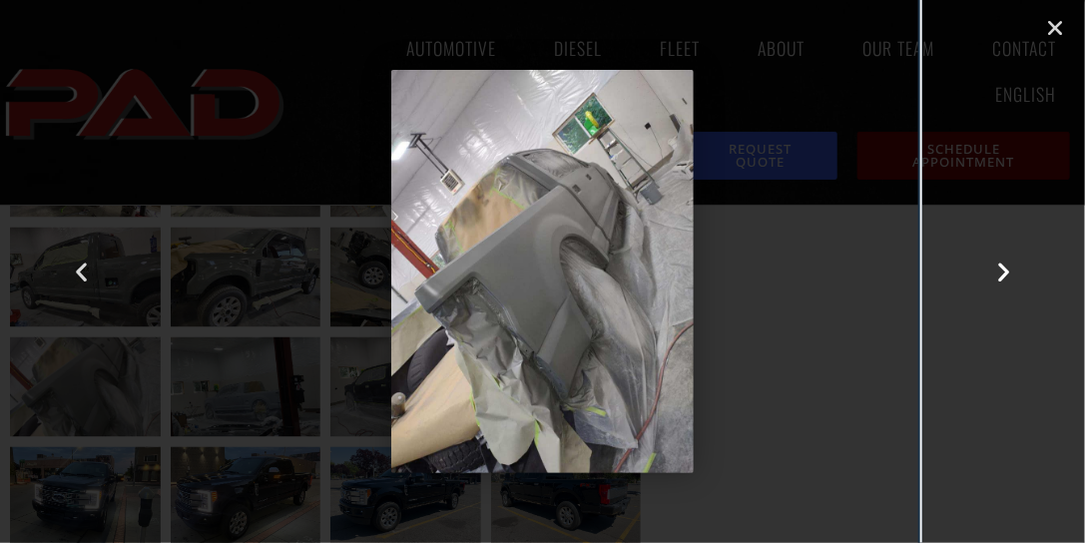
click at [1000, 267] on icon "Next slide" at bounding box center [1003, 272] width 25 height 25
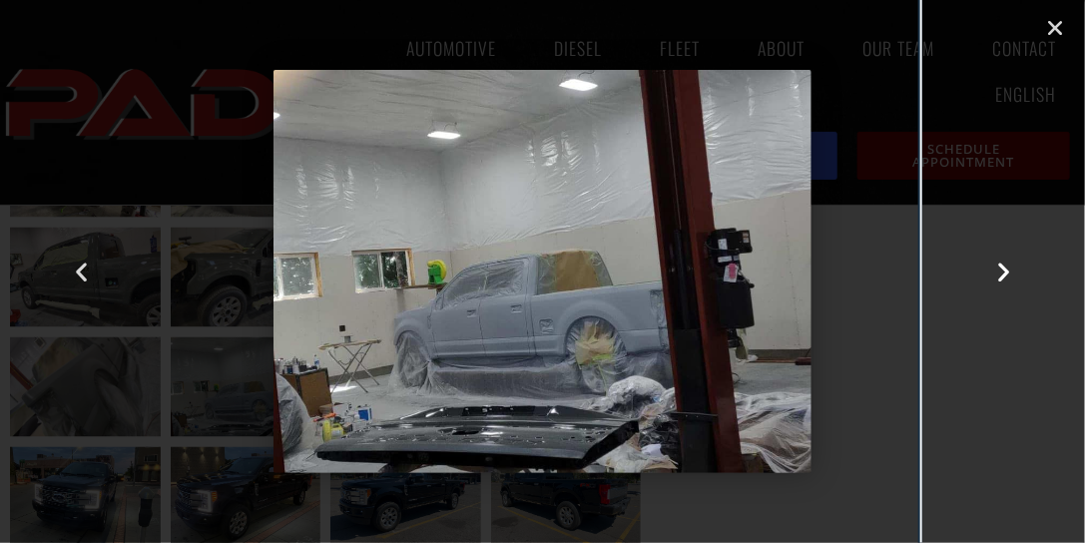
click at [1000, 267] on icon "Next slide" at bounding box center [1003, 272] width 25 height 25
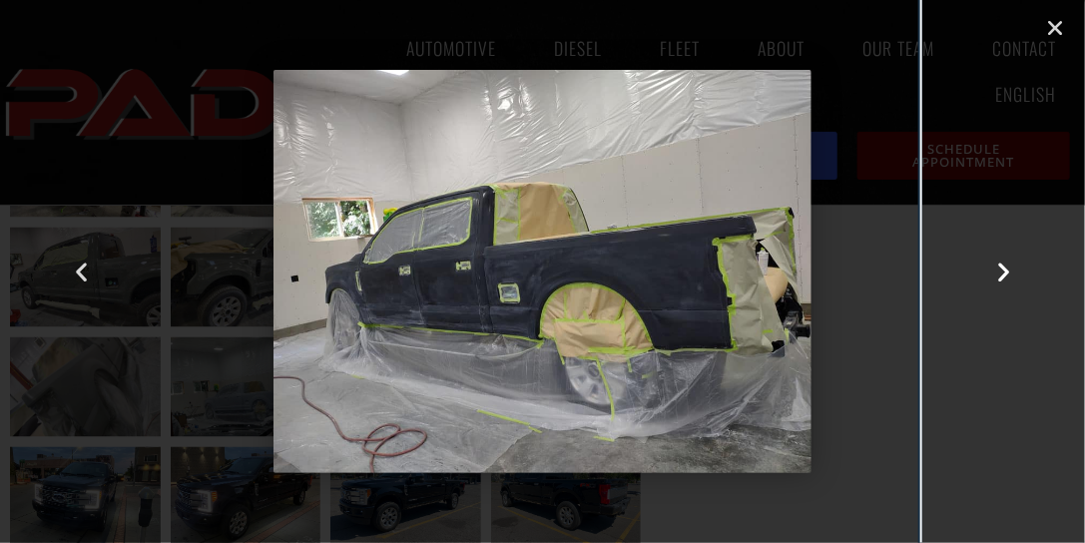
click at [1000, 267] on icon "Next slide" at bounding box center [1003, 272] width 25 height 25
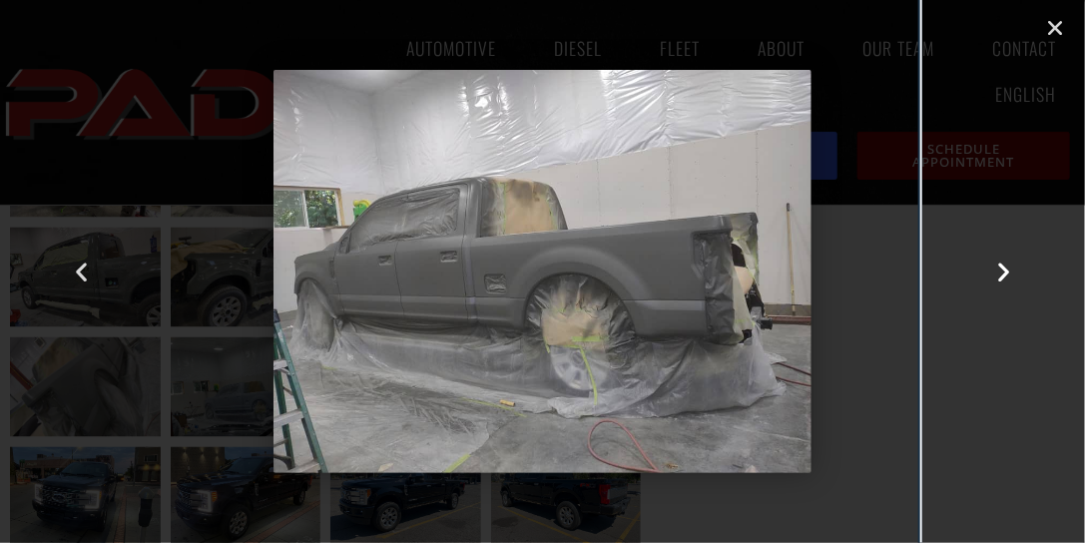
click at [1000, 267] on icon "Next slide" at bounding box center [1003, 272] width 25 height 25
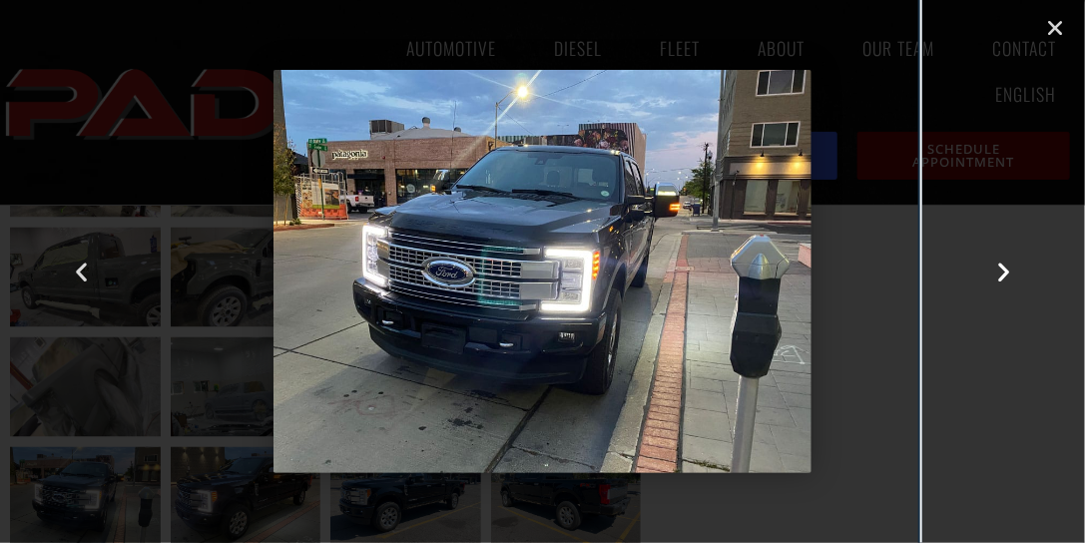
click at [1000, 267] on icon "Next slide" at bounding box center [1003, 272] width 25 height 25
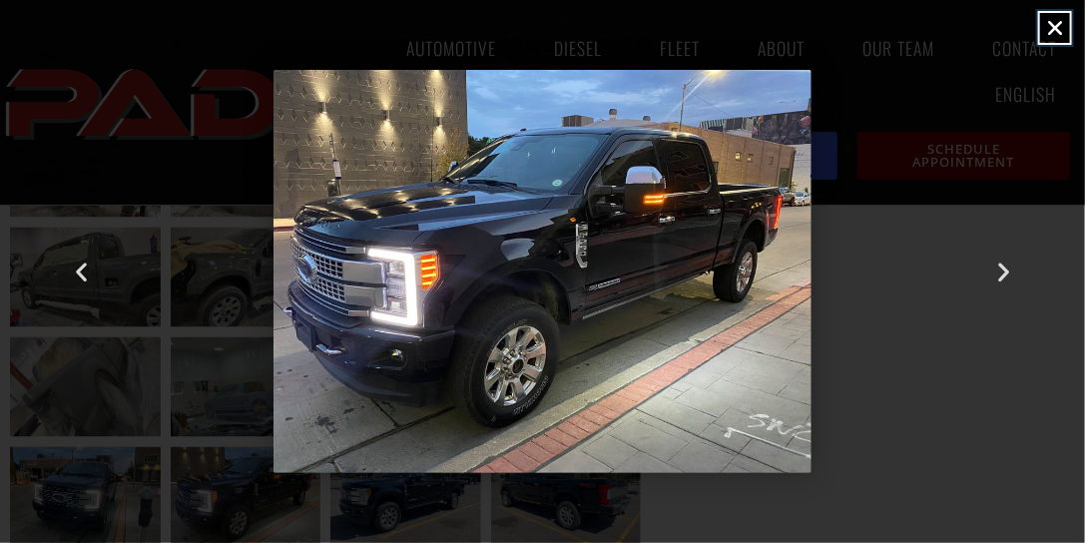
click at [1048, 29] on icon "Close (Esc)" at bounding box center [1055, 28] width 20 height 20
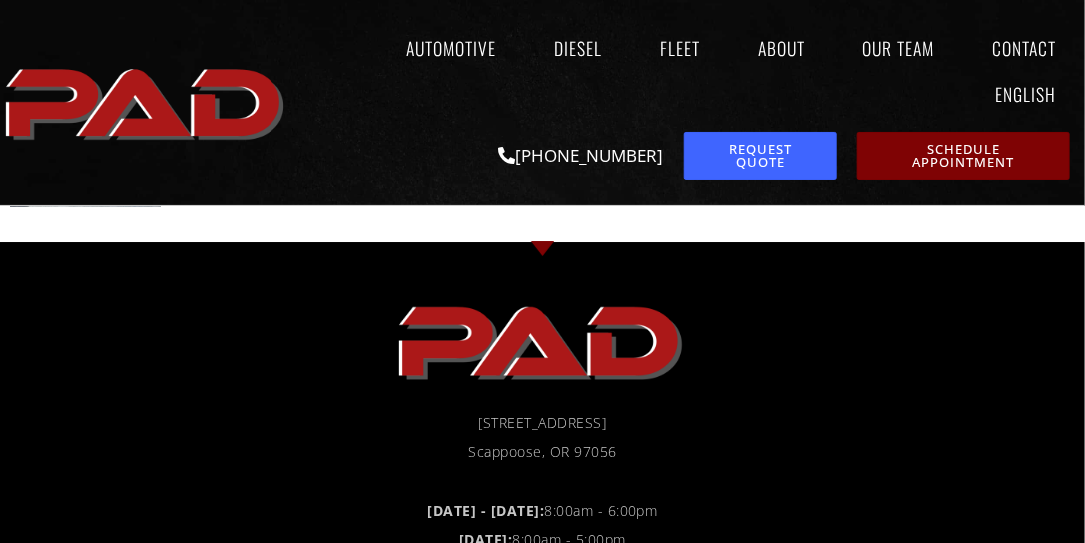
scroll to position [2199, 0]
